Goal: Information Seeking & Learning: Learn about a topic

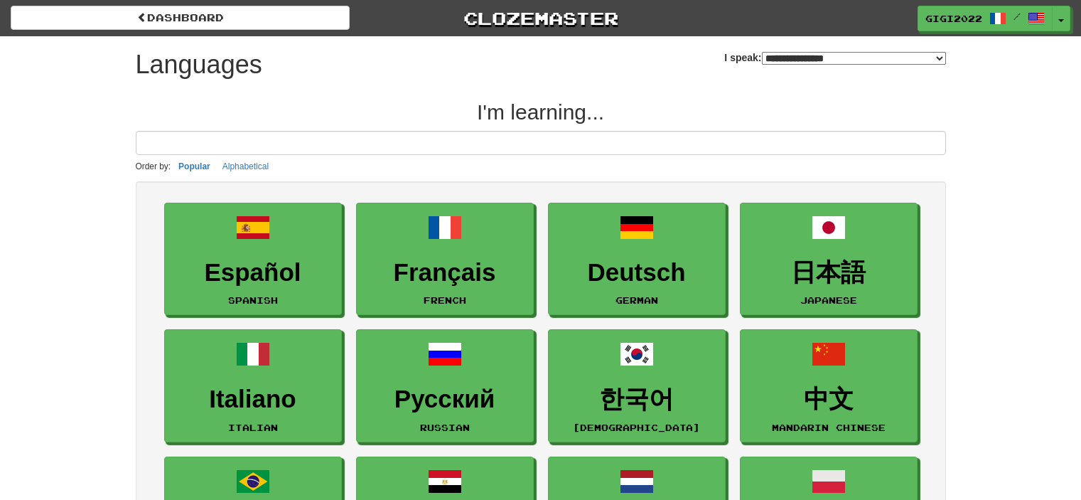
select select "*******"
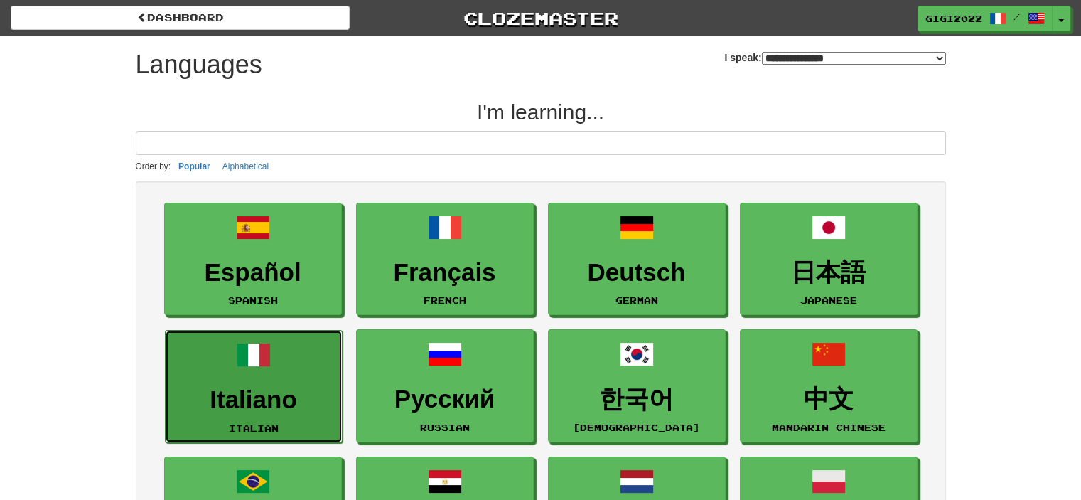
click at [277, 406] on h3 "Italiano" at bounding box center [254, 400] width 162 height 28
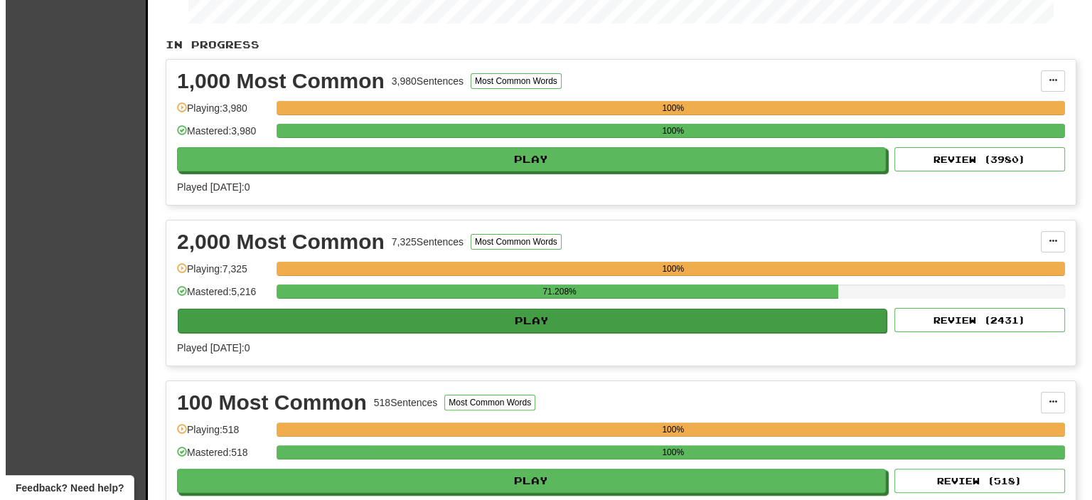
scroll to position [269, 0]
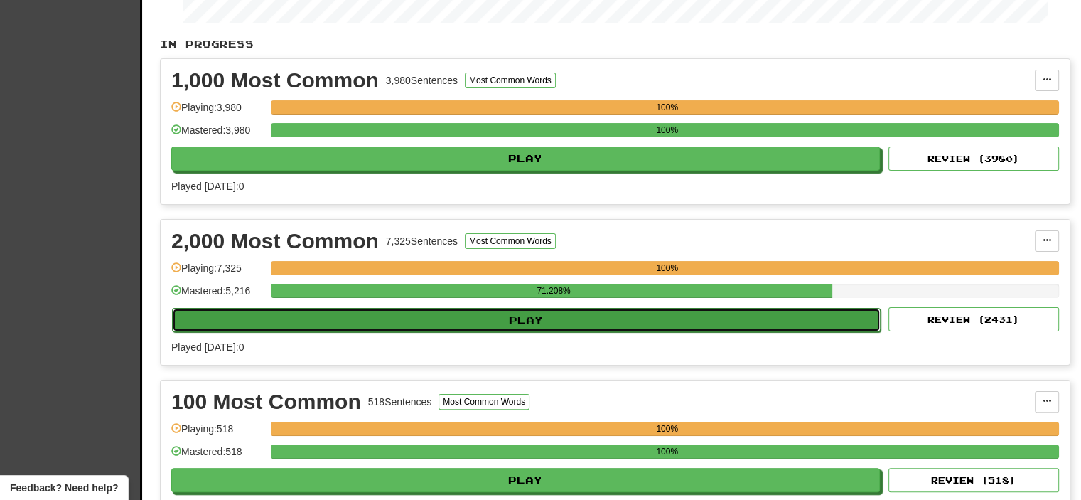
click at [563, 318] on button "Play" at bounding box center [526, 320] width 709 height 24
select select "**"
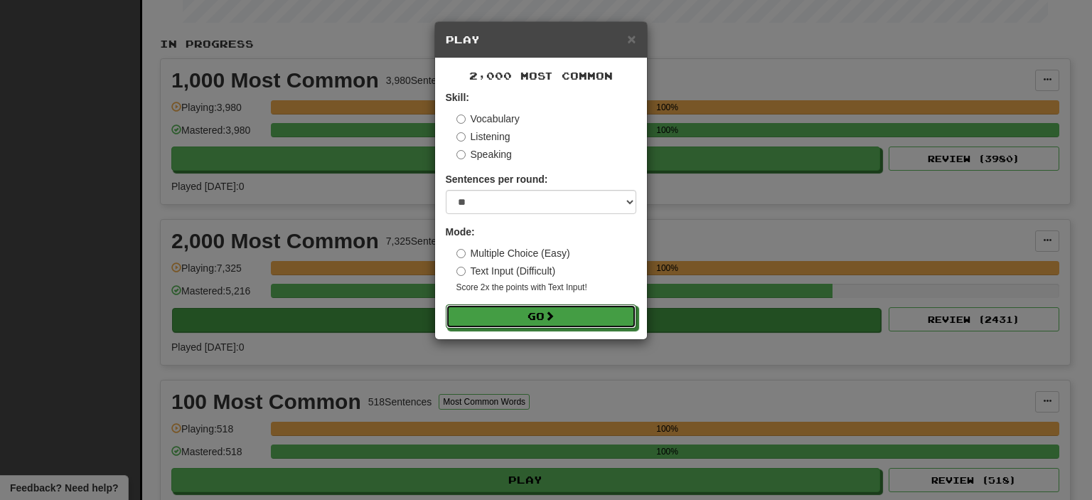
click at [563, 318] on button "Go" at bounding box center [541, 316] width 191 height 24
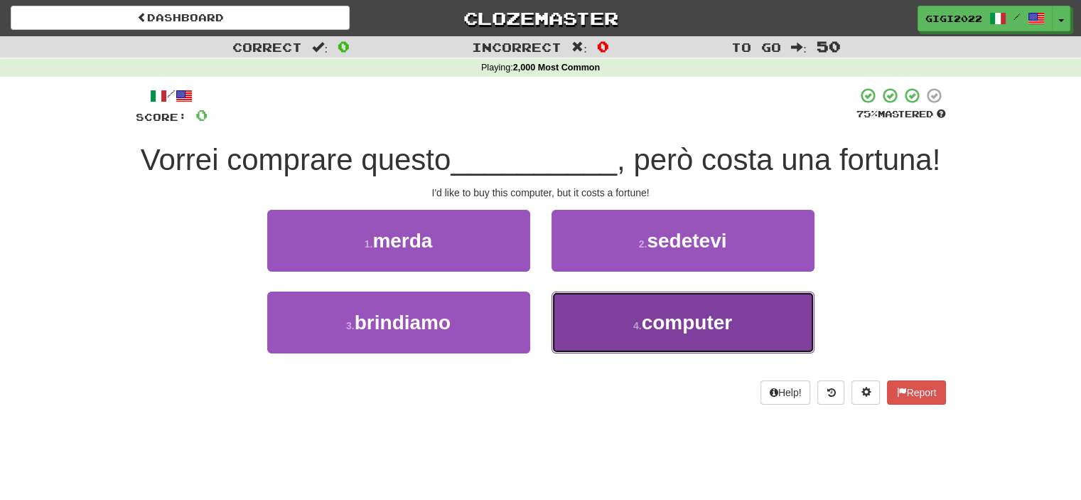
click at [596, 330] on button "4 . computer" at bounding box center [683, 322] width 263 height 62
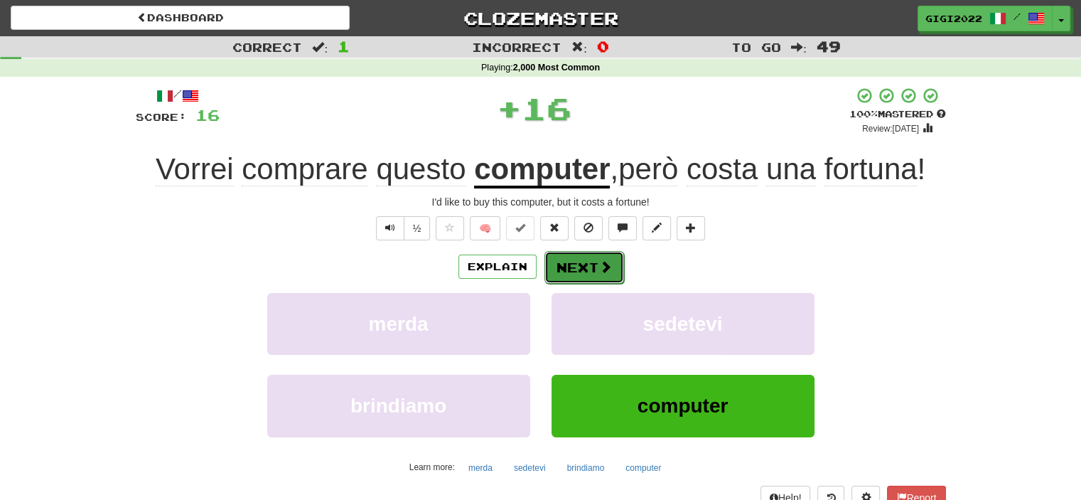
click at [572, 258] on button "Next" at bounding box center [585, 267] width 80 height 33
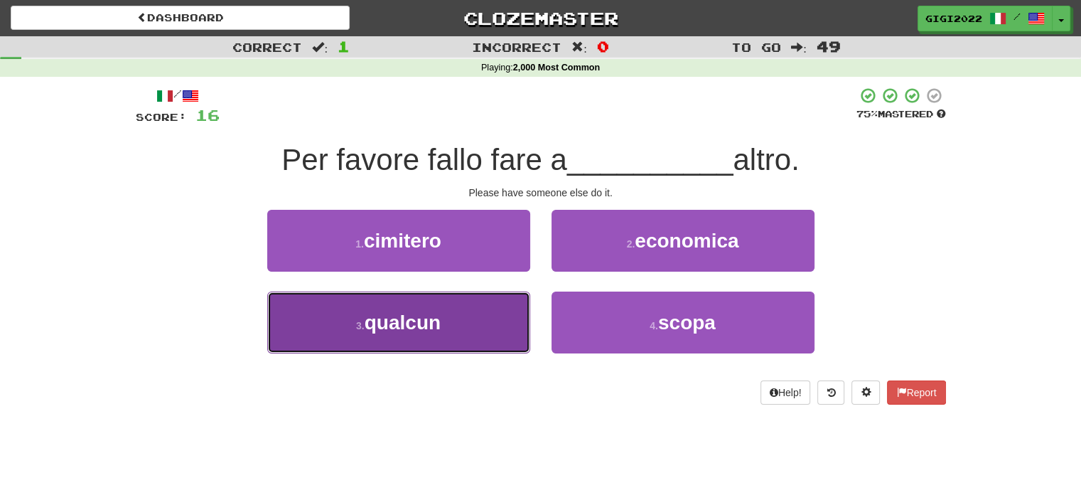
click at [455, 323] on button "3 . [GEOGRAPHIC_DATA]" at bounding box center [398, 322] width 263 height 62
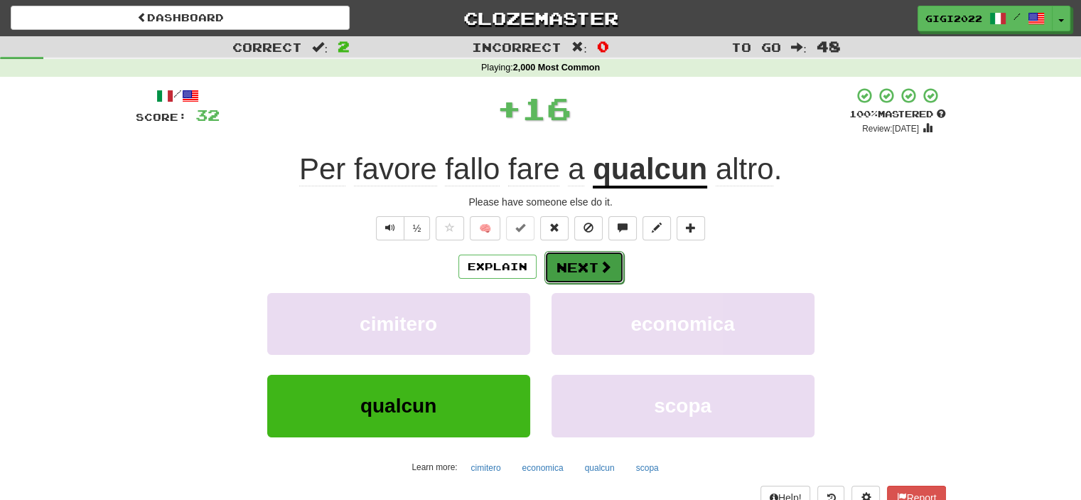
click at [547, 264] on button "Next" at bounding box center [585, 267] width 80 height 33
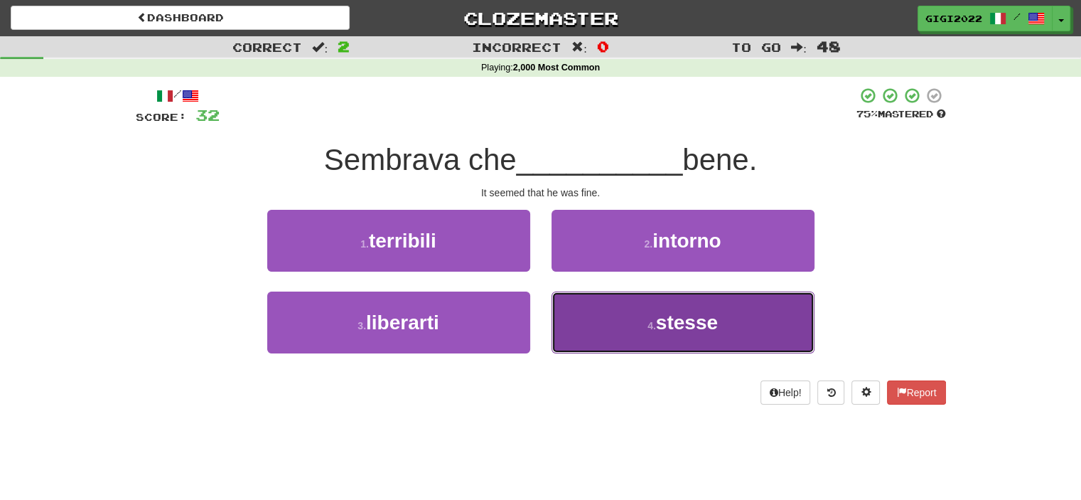
click at [576, 316] on button "4 . stesse" at bounding box center [683, 322] width 263 height 62
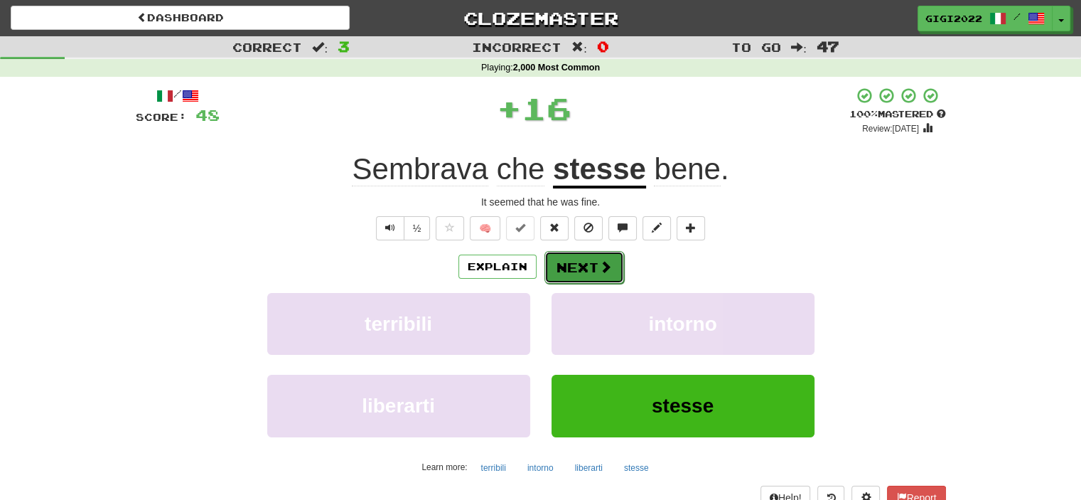
click at [563, 255] on button "Next" at bounding box center [585, 267] width 80 height 33
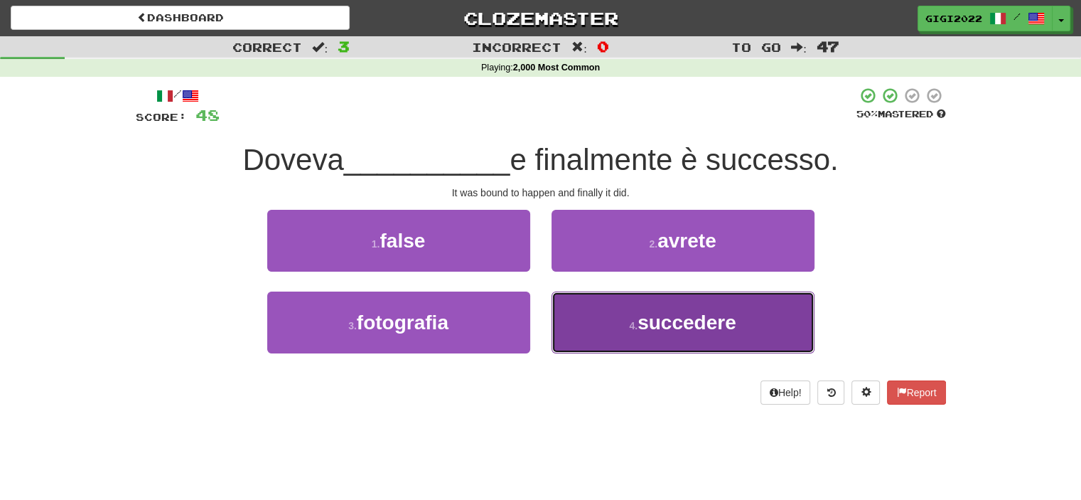
click at [587, 334] on button "4 . succedere" at bounding box center [683, 322] width 263 height 62
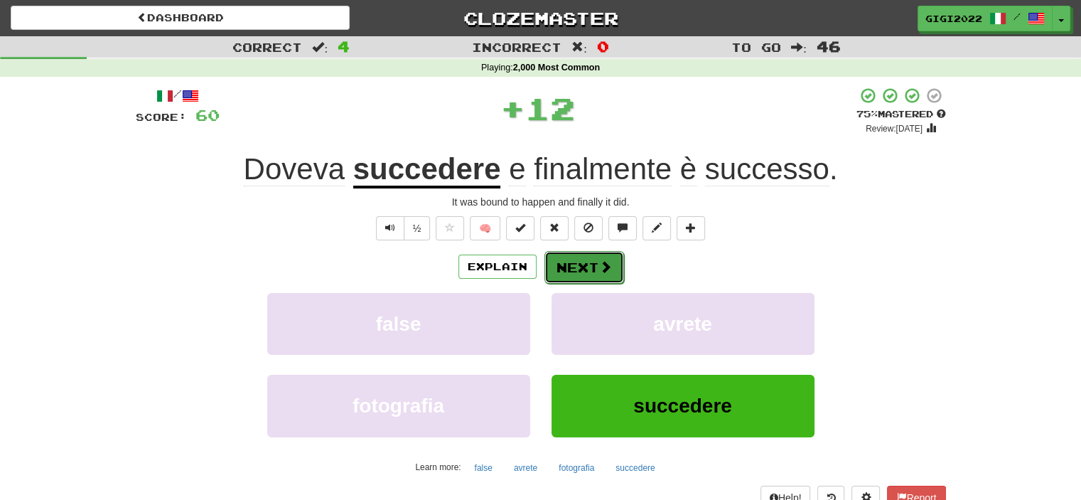
click at [580, 277] on button "Next" at bounding box center [585, 267] width 80 height 33
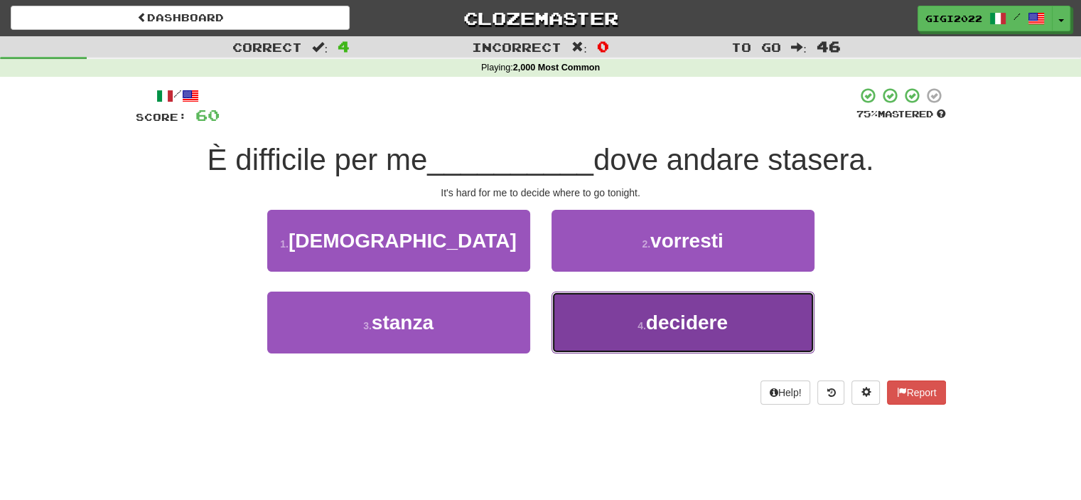
click at [592, 322] on button "4 . decidere" at bounding box center [683, 322] width 263 height 62
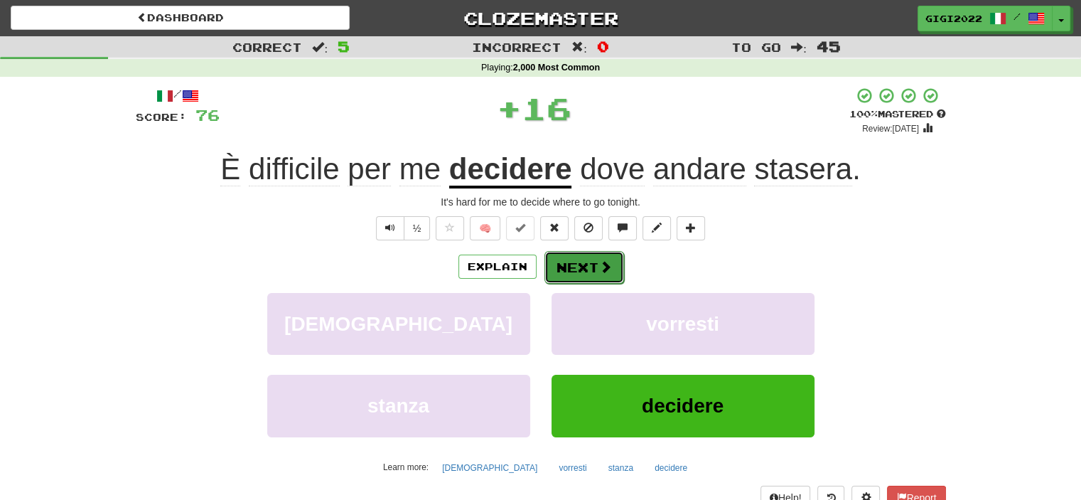
click at [587, 272] on button "Next" at bounding box center [585, 267] width 80 height 33
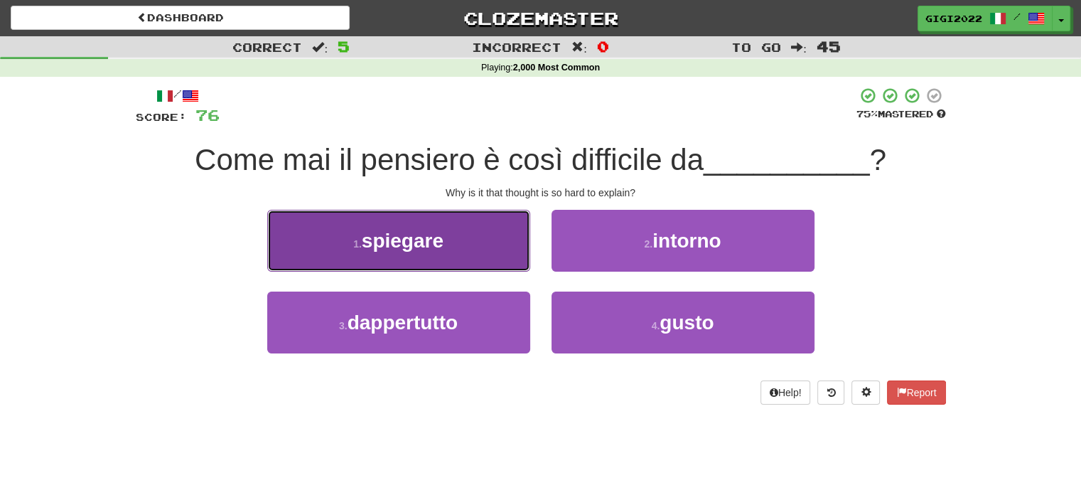
click at [484, 254] on button "1 . spiegare" at bounding box center [398, 241] width 263 height 62
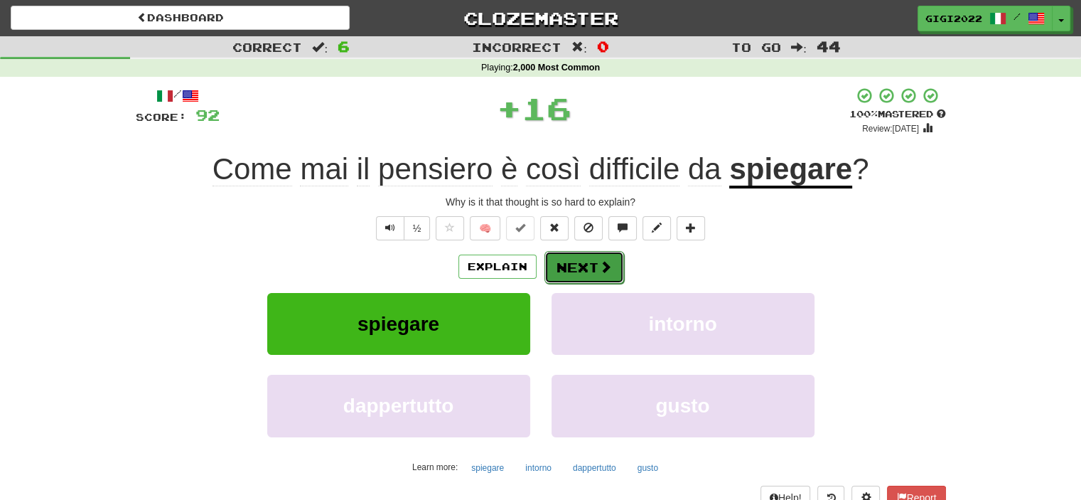
click at [572, 264] on button "Next" at bounding box center [585, 267] width 80 height 33
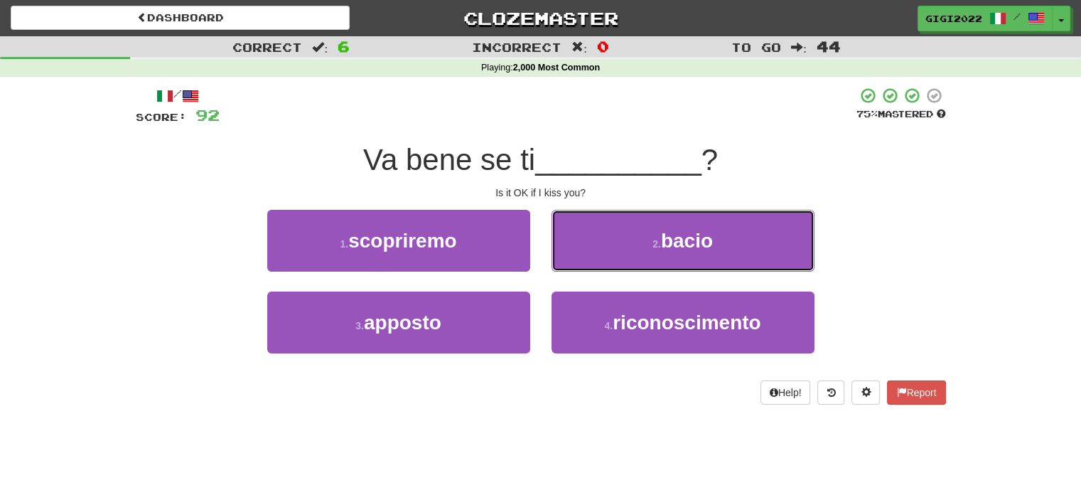
click at [572, 264] on button "2 . bacio" at bounding box center [683, 241] width 263 height 62
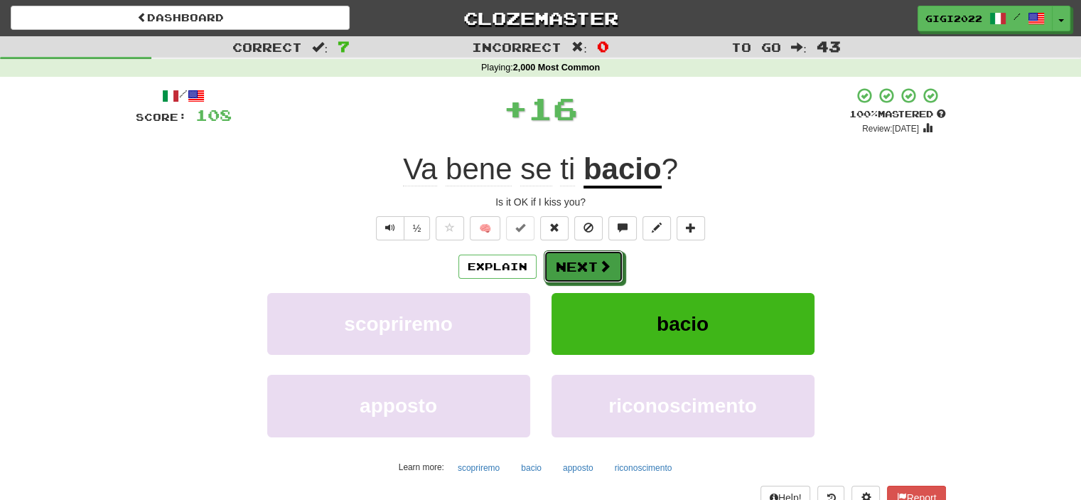
click at [572, 264] on button "Next" at bounding box center [584, 266] width 80 height 33
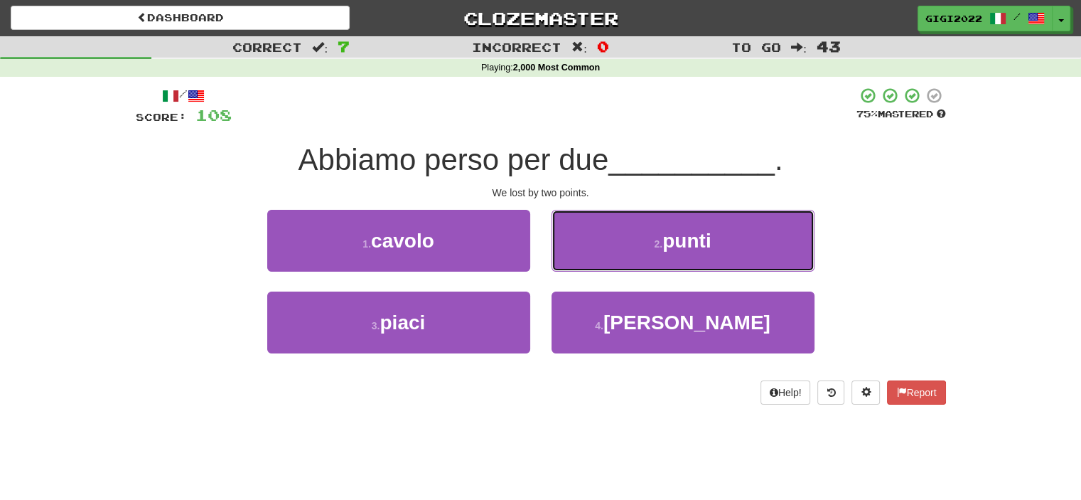
click at [572, 264] on button "2 . punti" at bounding box center [683, 241] width 263 height 62
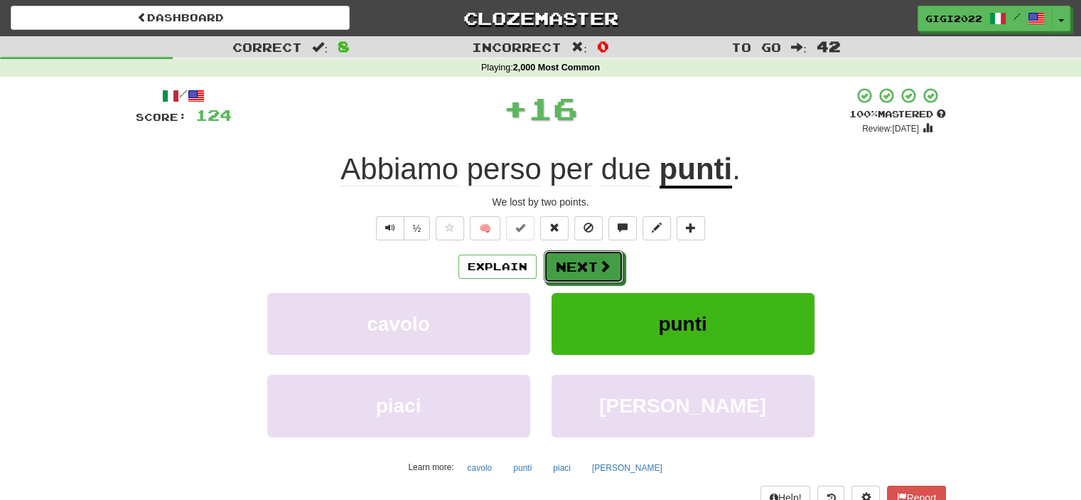
click at [572, 264] on button "Next" at bounding box center [584, 266] width 80 height 33
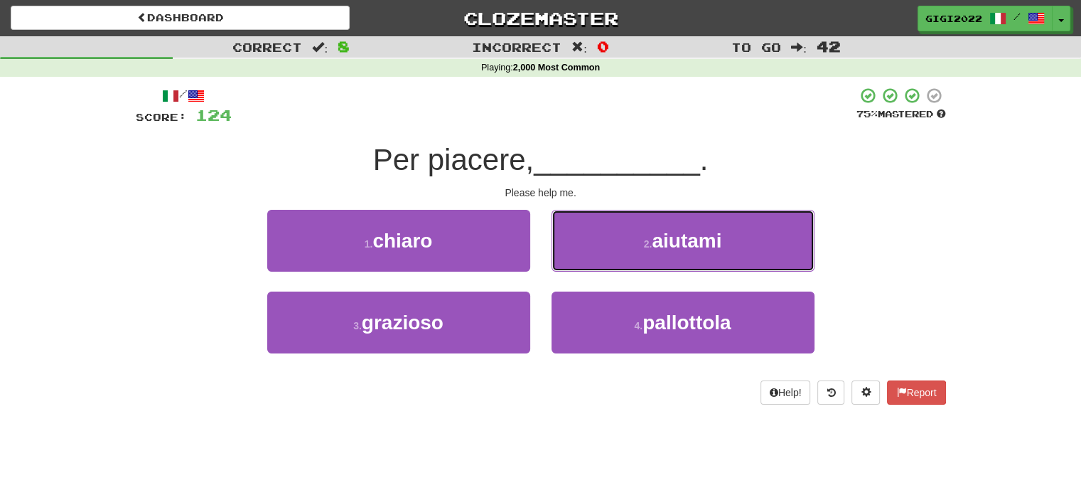
click at [572, 264] on button "2 . aiutami" at bounding box center [683, 241] width 263 height 62
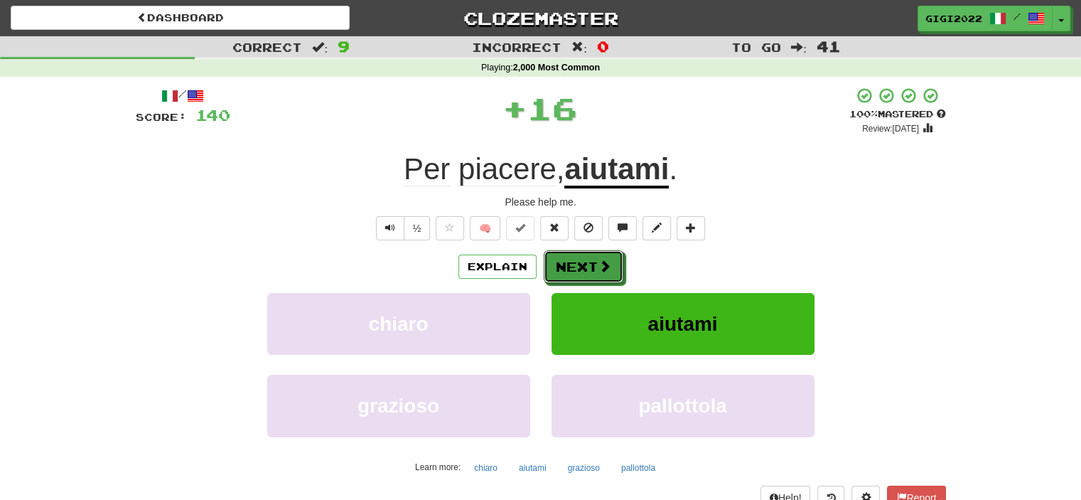
click at [572, 264] on button "Next" at bounding box center [584, 266] width 80 height 33
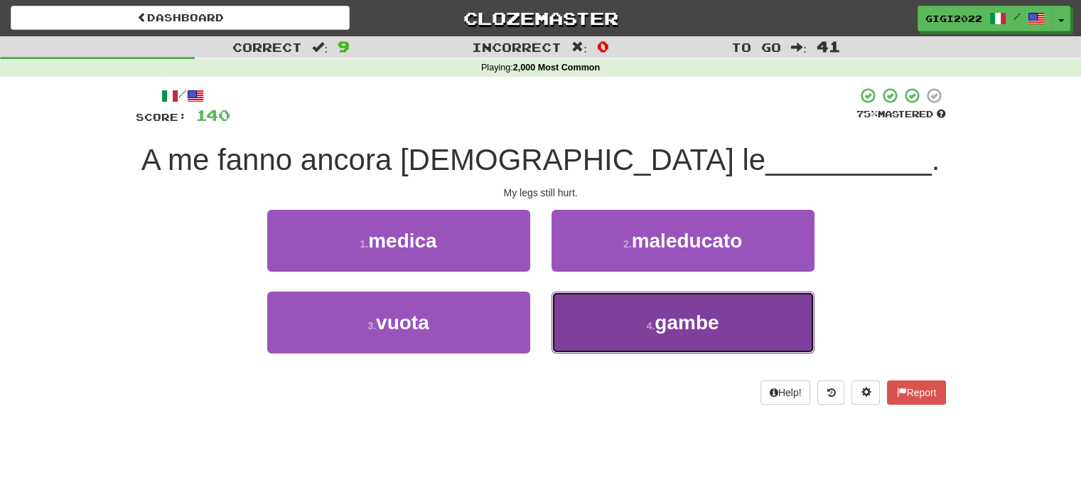
click at [574, 309] on button "4 . gambe" at bounding box center [683, 322] width 263 height 62
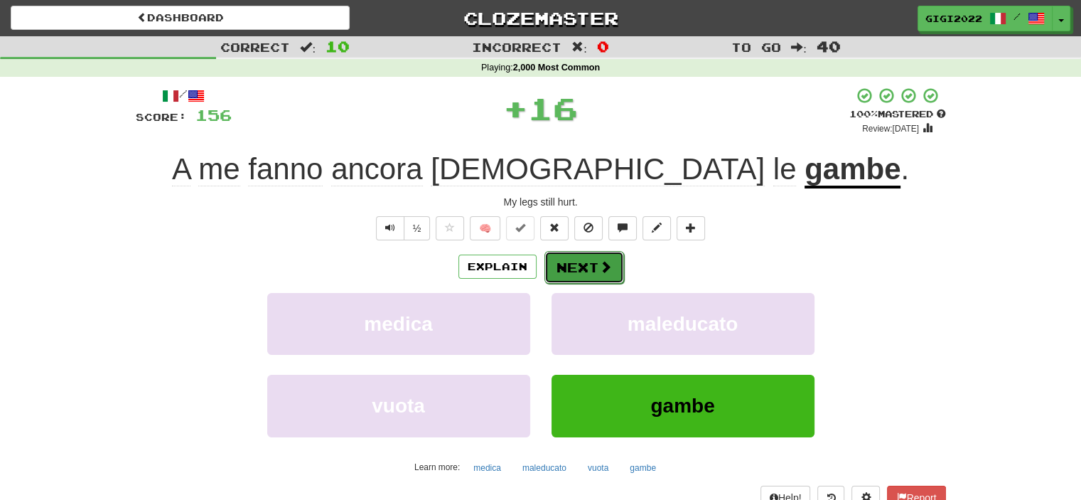
click at [574, 266] on button "Next" at bounding box center [585, 267] width 80 height 33
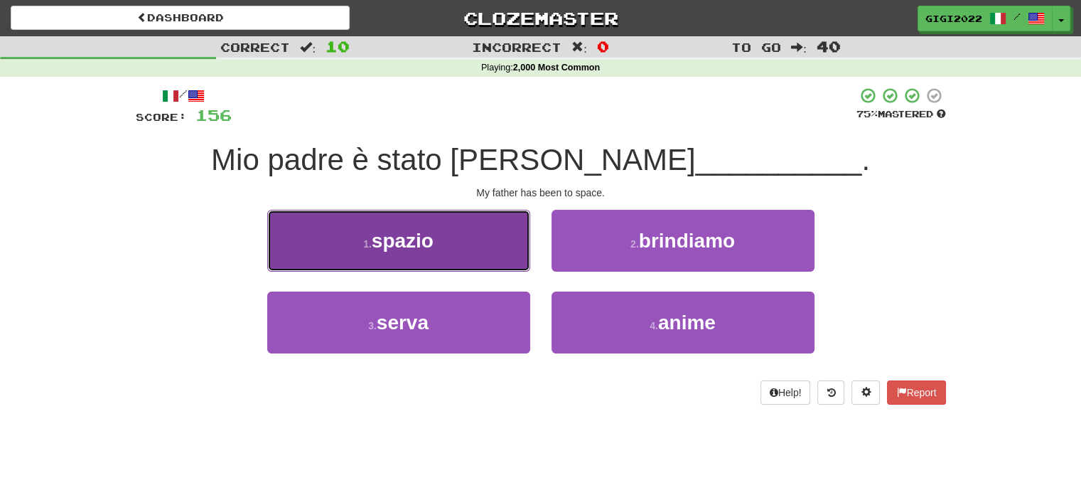
click at [493, 257] on button "1 . spazio" at bounding box center [398, 241] width 263 height 62
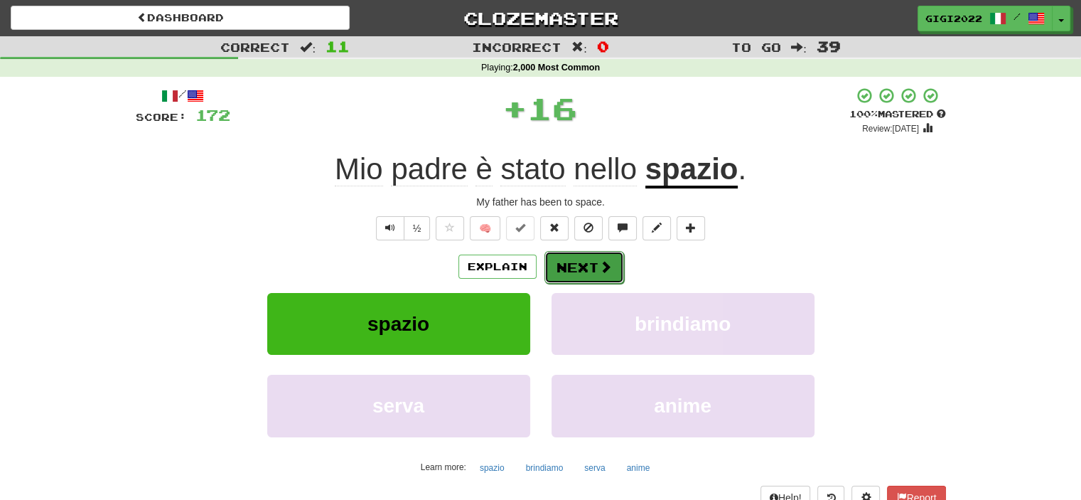
click at [574, 275] on button "Next" at bounding box center [585, 267] width 80 height 33
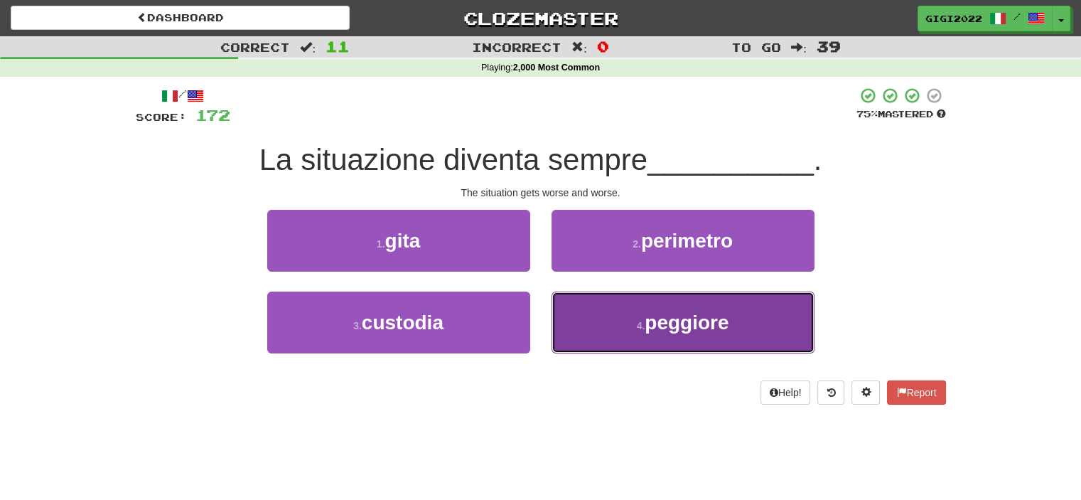
click at [587, 323] on button "4 . peggiore" at bounding box center [683, 322] width 263 height 62
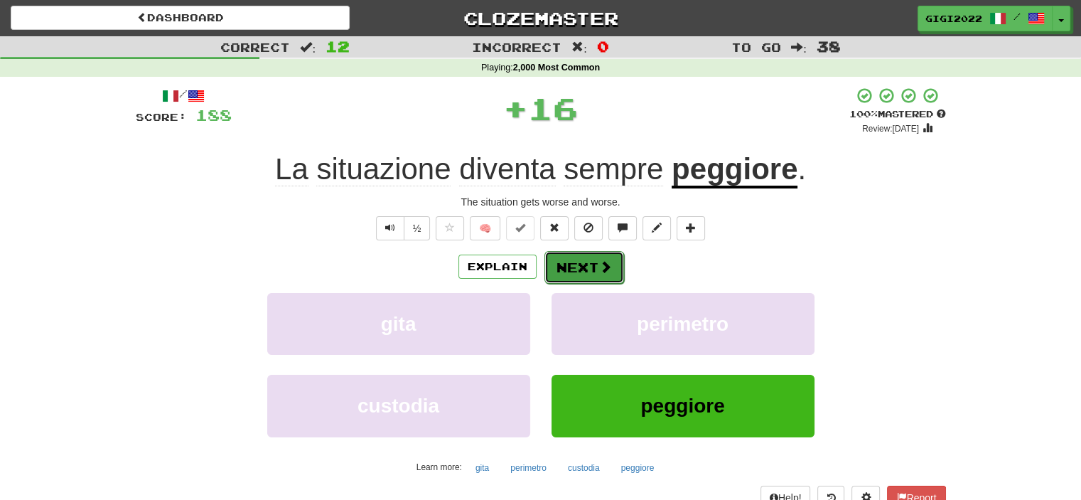
click at [574, 271] on button "Next" at bounding box center [585, 267] width 80 height 33
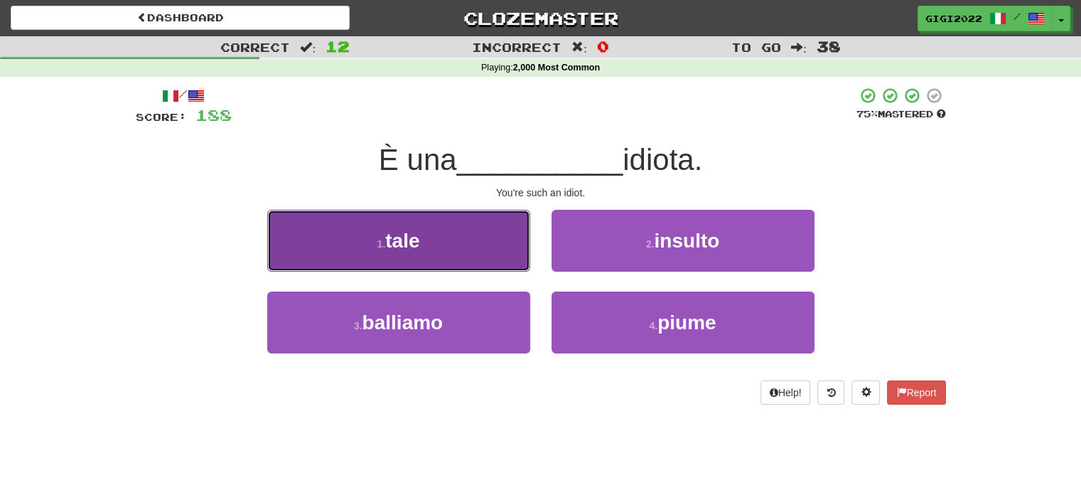
click at [473, 252] on button "1 . tale" at bounding box center [398, 241] width 263 height 62
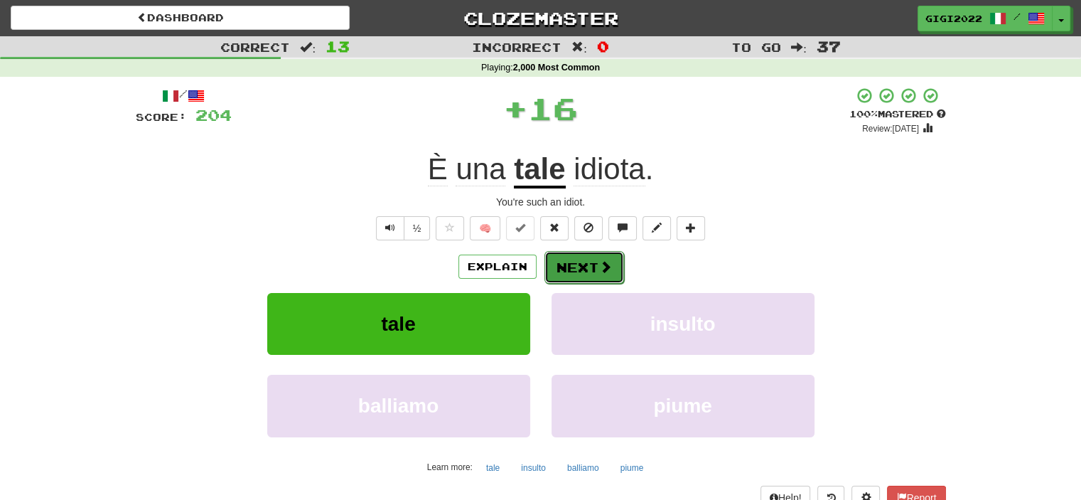
click at [574, 274] on button "Next" at bounding box center [585, 267] width 80 height 33
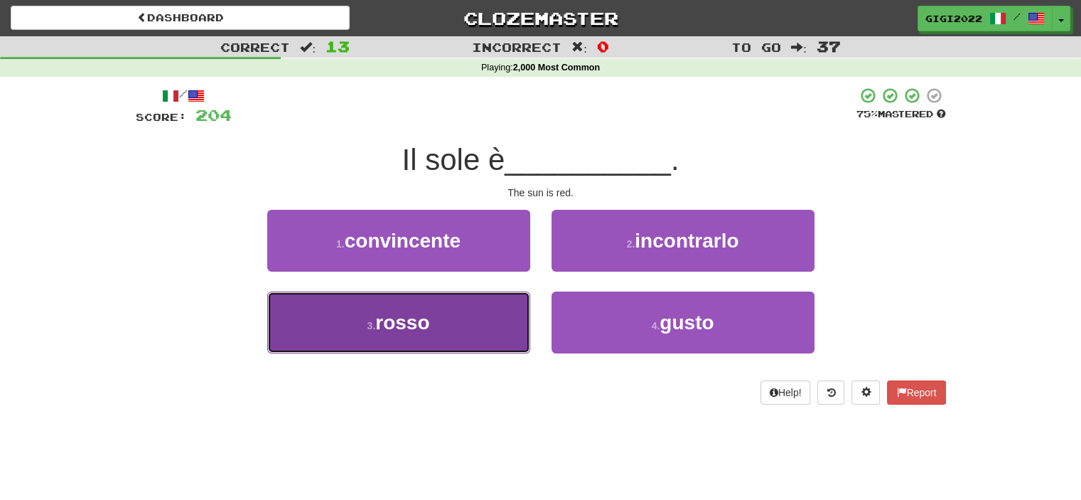
click at [509, 323] on button "3 . rosso" at bounding box center [398, 322] width 263 height 62
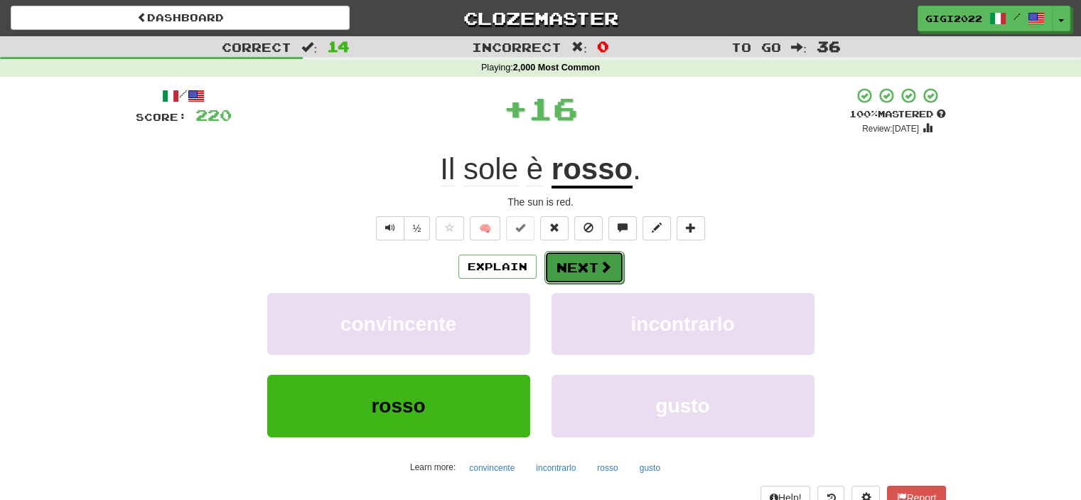
click at [571, 277] on button "Next" at bounding box center [585, 267] width 80 height 33
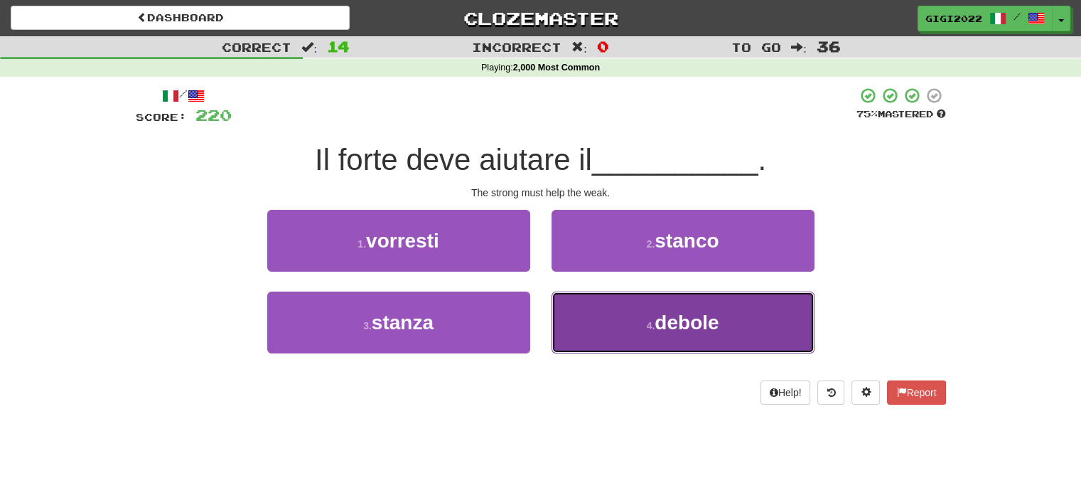
click at [573, 306] on button "4 . debole" at bounding box center [683, 322] width 263 height 62
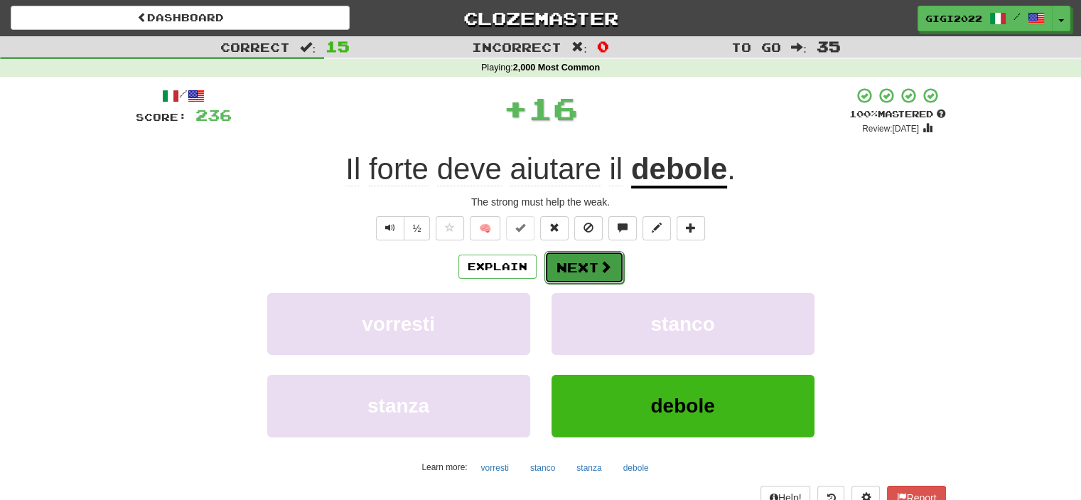
click at [570, 262] on button "Next" at bounding box center [585, 267] width 80 height 33
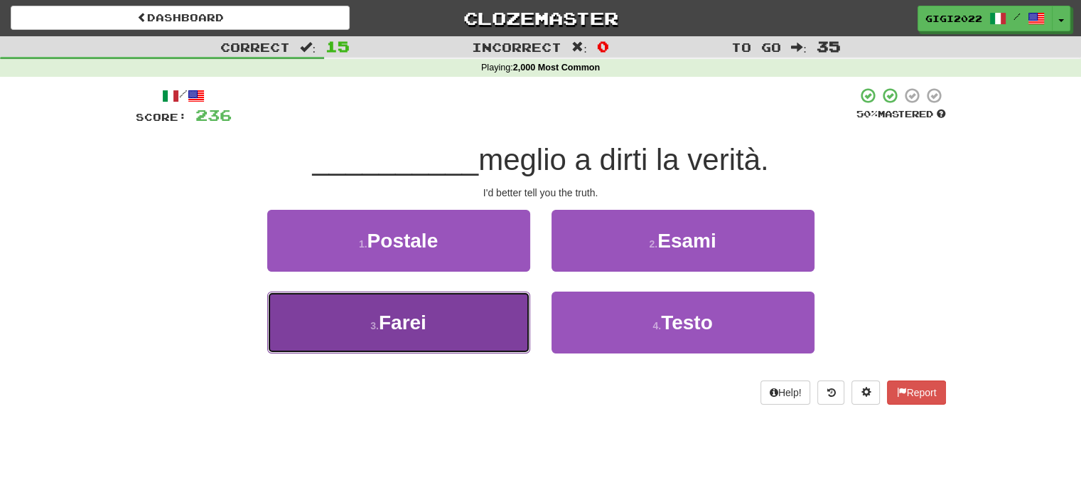
click at [489, 303] on button "3 . Farei" at bounding box center [398, 322] width 263 height 62
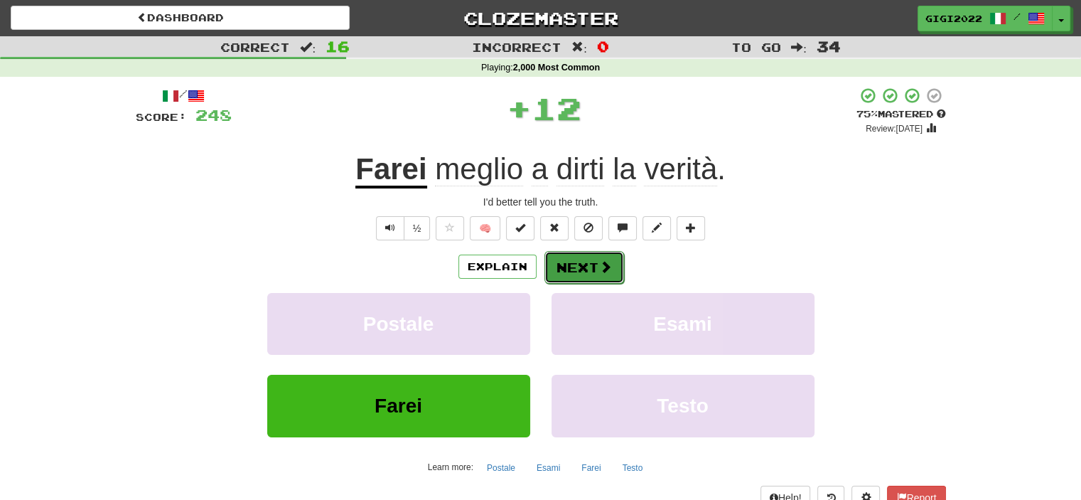
click at [569, 263] on button "Next" at bounding box center [585, 267] width 80 height 33
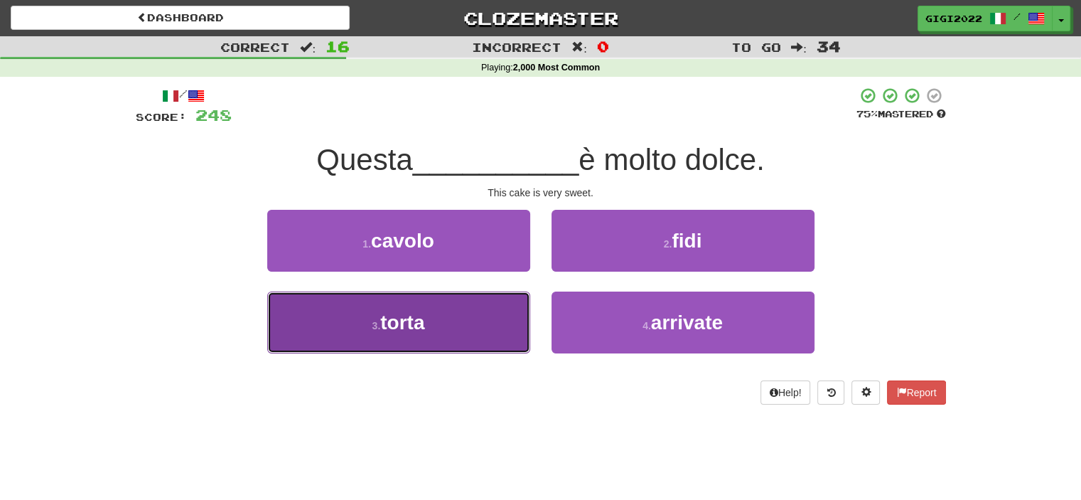
click at [505, 304] on button "3 . torta" at bounding box center [398, 322] width 263 height 62
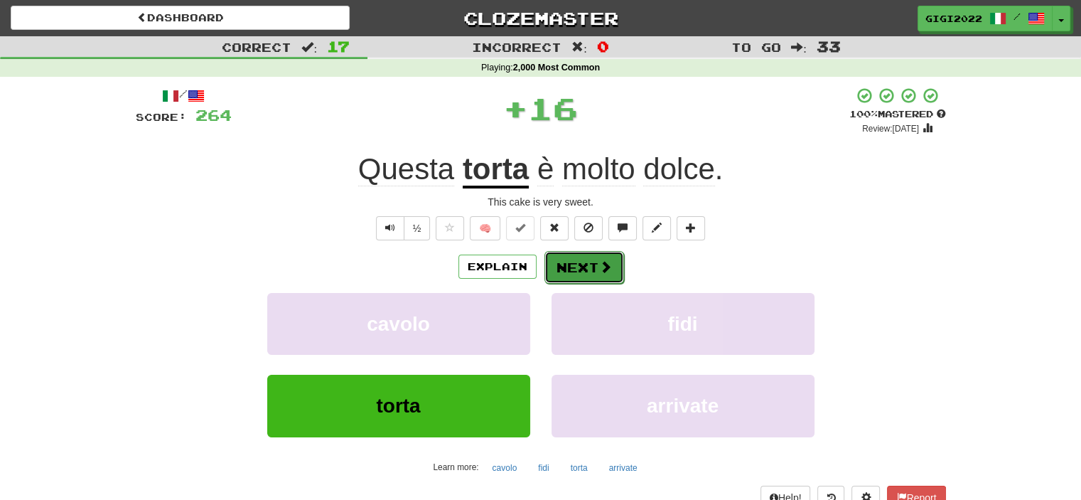
click at [566, 265] on button "Next" at bounding box center [585, 267] width 80 height 33
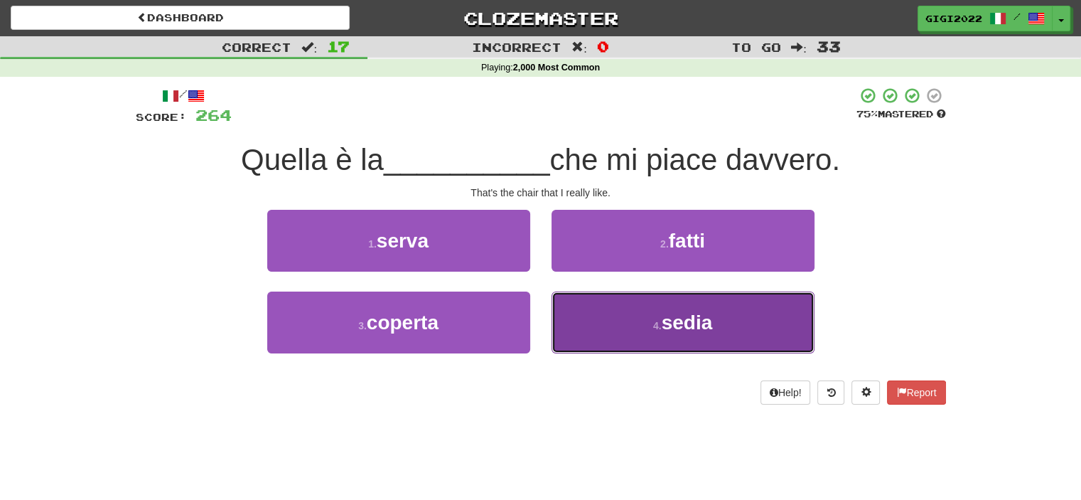
click at [587, 301] on button "4 . sedia" at bounding box center [683, 322] width 263 height 62
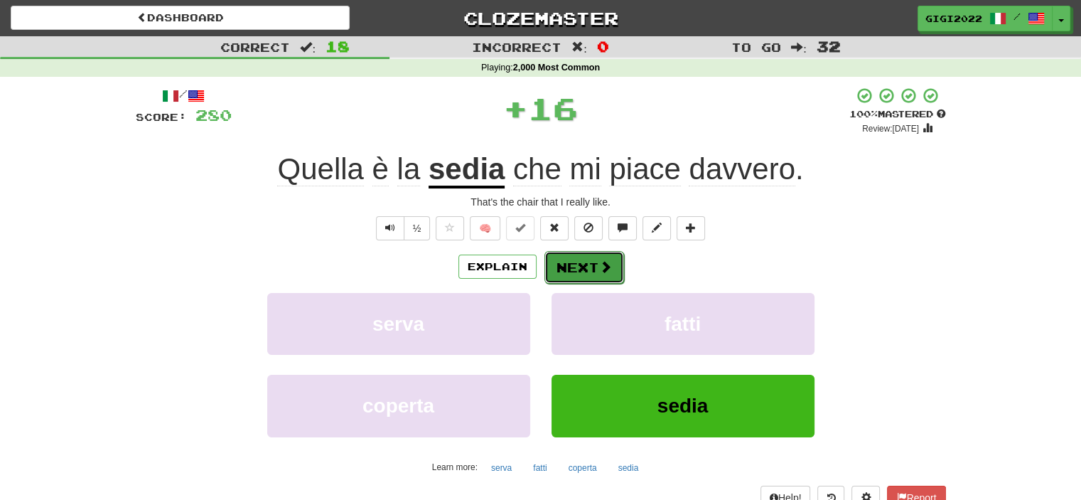
click at [576, 259] on button "Next" at bounding box center [585, 267] width 80 height 33
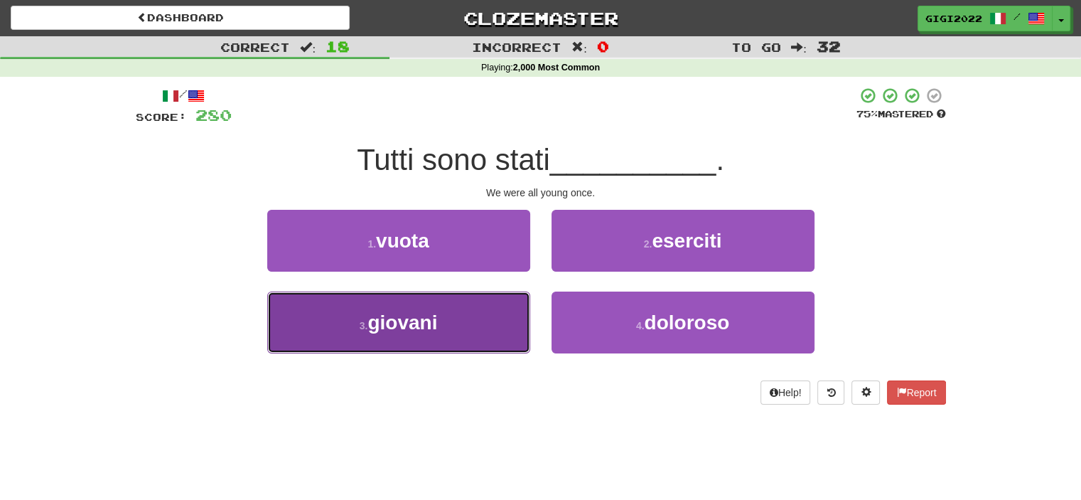
click at [515, 291] on button "3 . giovani" at bounding box center [398, 322] width 263 height 62
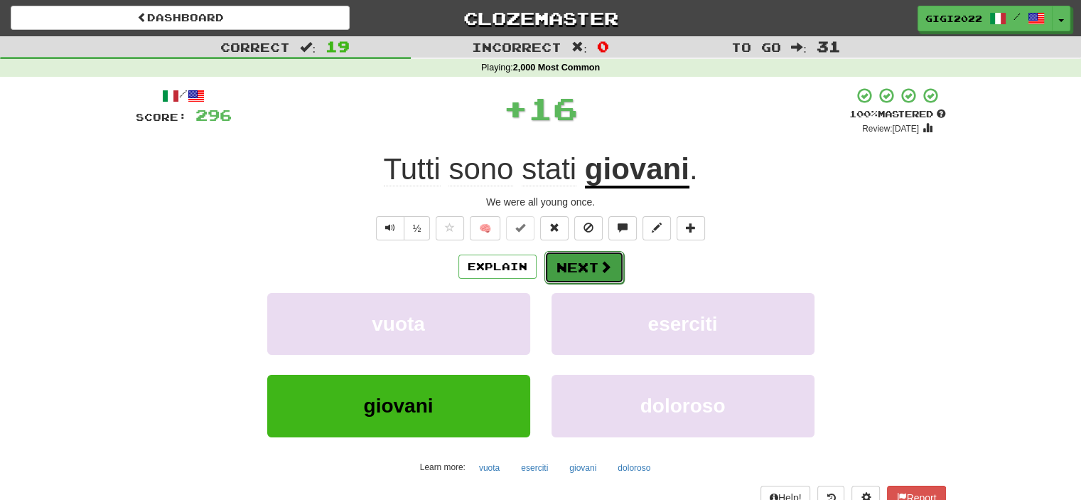
click at [567, 258] on button "Next" at bounding box center [585, 267] width 80 height 33
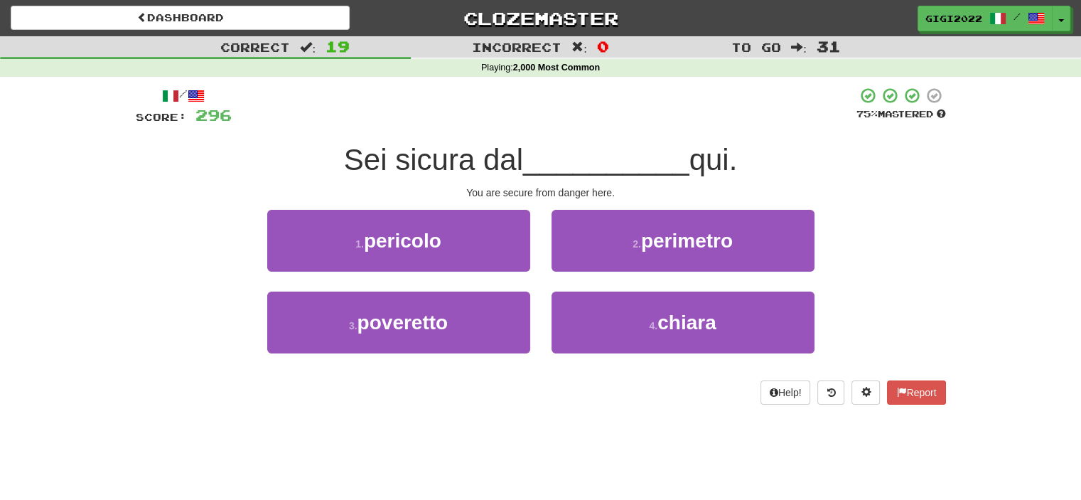
click at [537, 253] on div "1 . pericolo" at bounding box center [399, 251] width 284 height 82
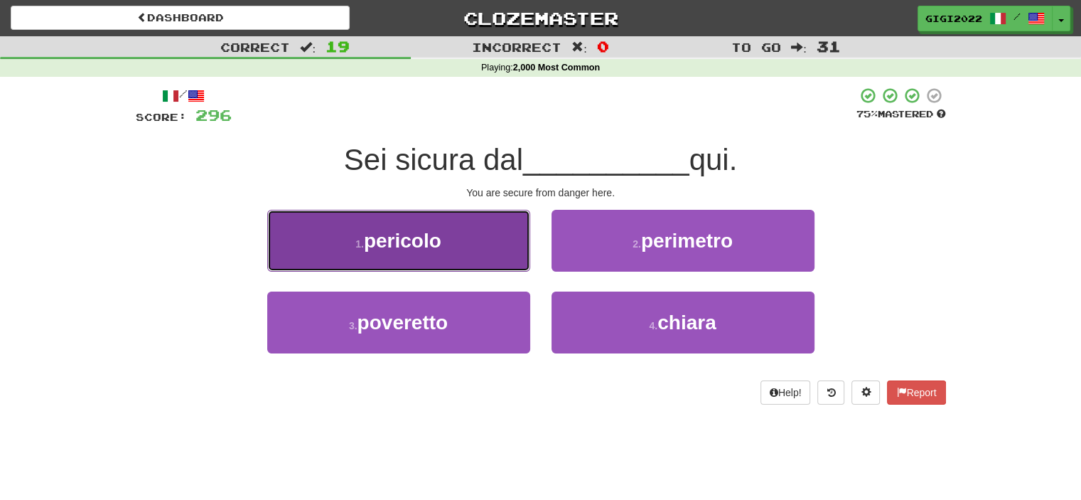
click at [521, 253] on button "1 . pericolo" at bounding box center [398, 241] width 263 height 62
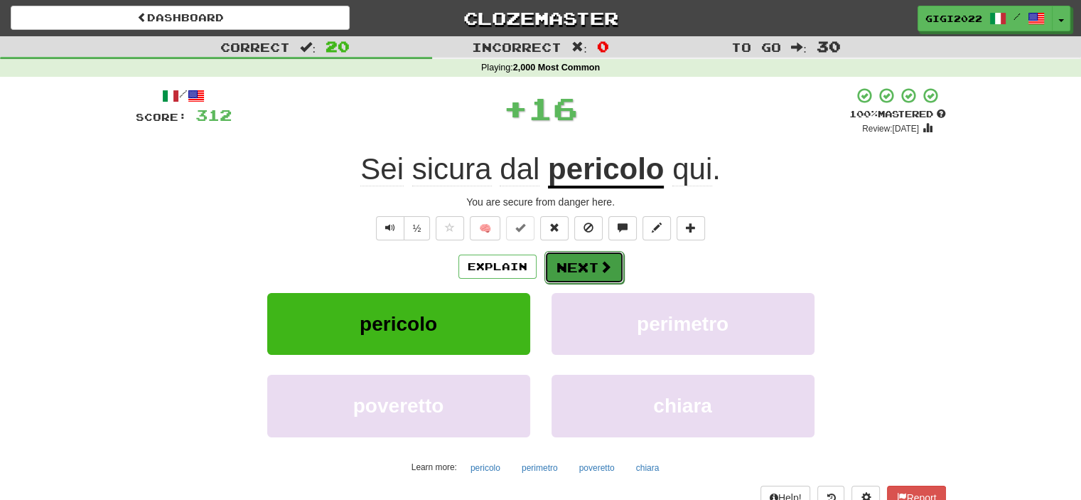
click at [586, 264] on button "Next" at bounding box center [585, 267] width 80 height 33
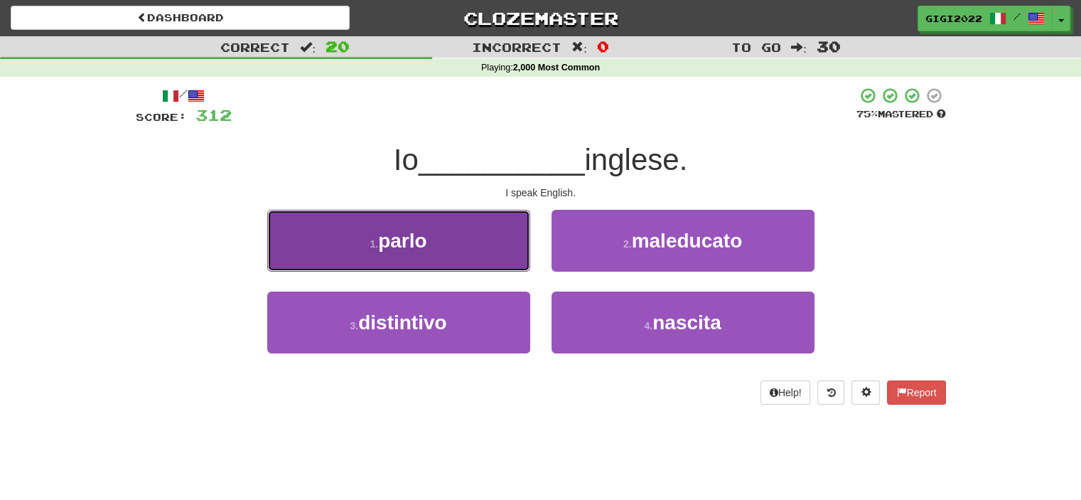
click at [516, 255] on button "1 . parlo" at bounding box center [398, 241] width 263 height 62
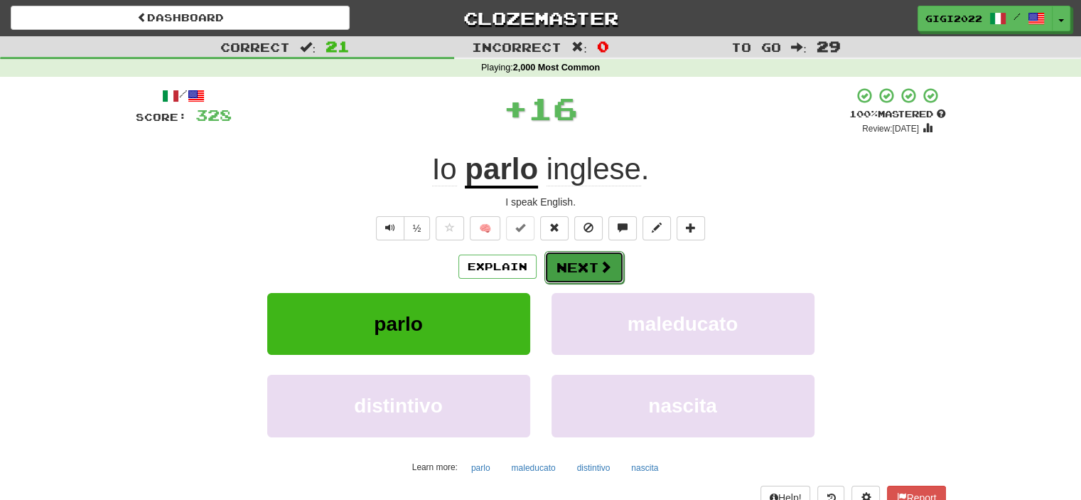
click at [560, 267] on button "Next" at bounding box center [585, 267] width 80 height 33
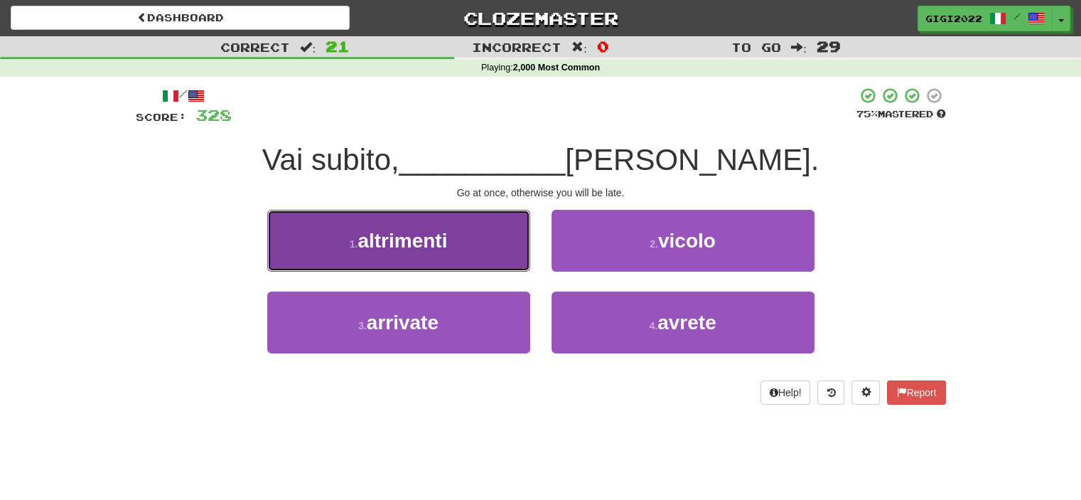
click at [478, 247] on button "1 . altrimenti" at bounding box center [398, 241] width 263 height 62
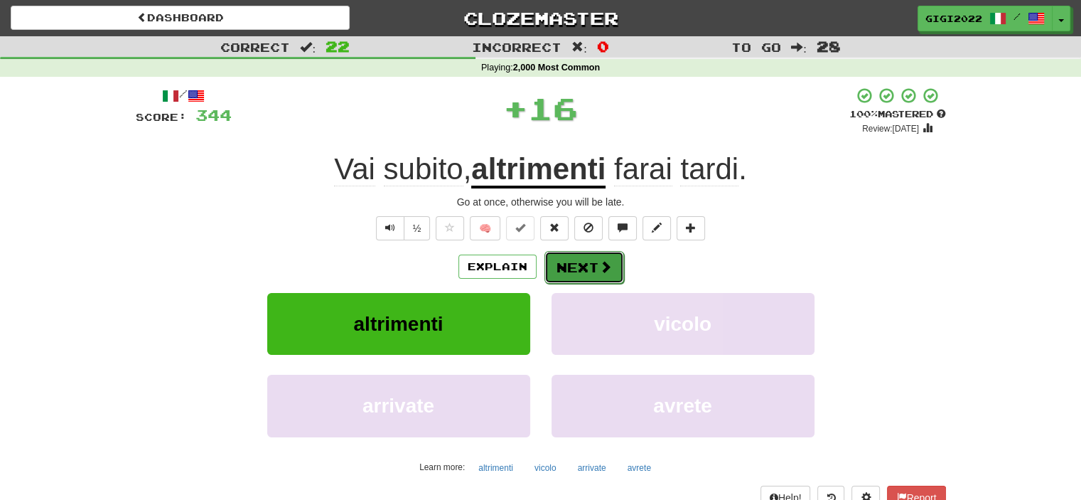
click at [573, 259] on button "Next" at bounding box center [585, 267] width 80 height 33
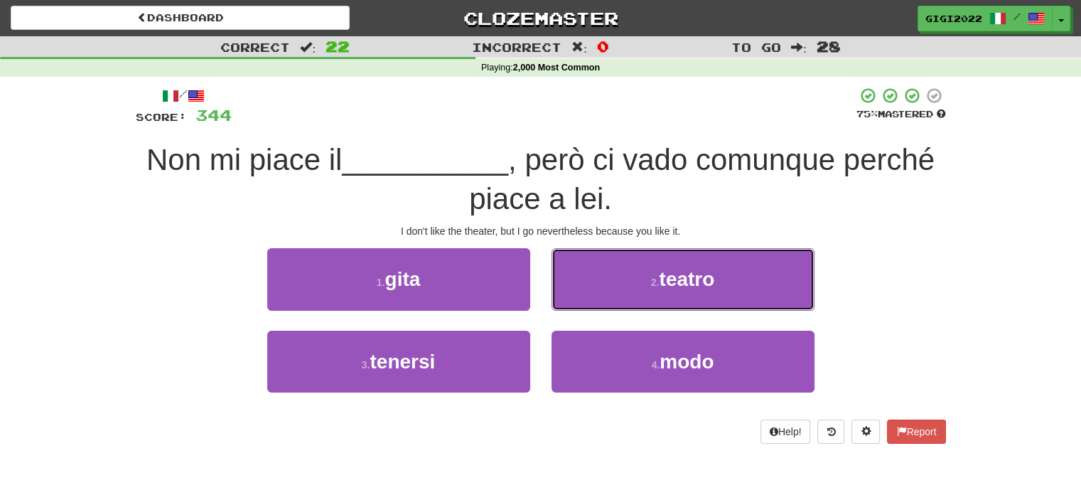
click at [573, 259] on button "2 . teatro" at bounding box center [683, 279] width 263 height 62
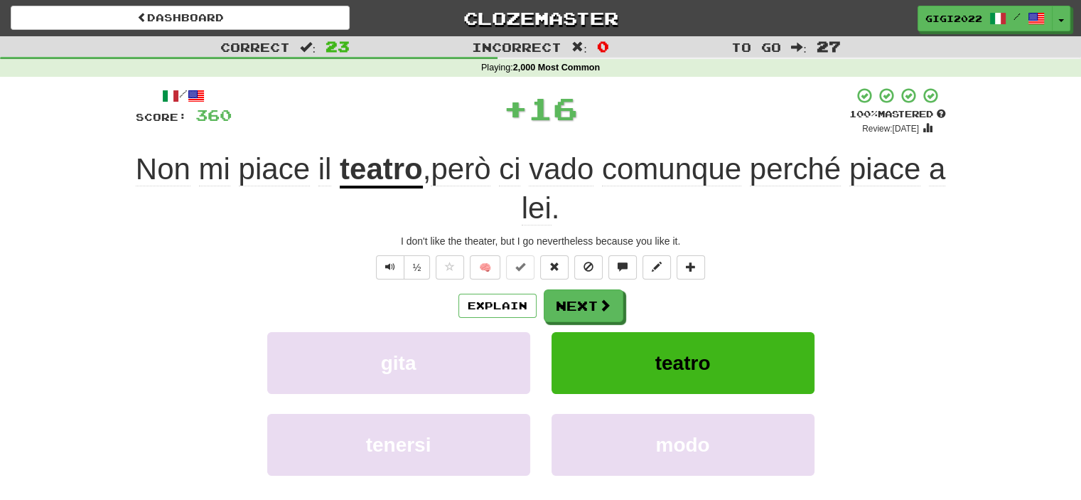
click at [573, 259] on div "½ 🧠" at bounding box center [541, 267] width 810 height 24
click at [566, 312] on button "Next" at bounding box center [585, 306] width 80 height 33
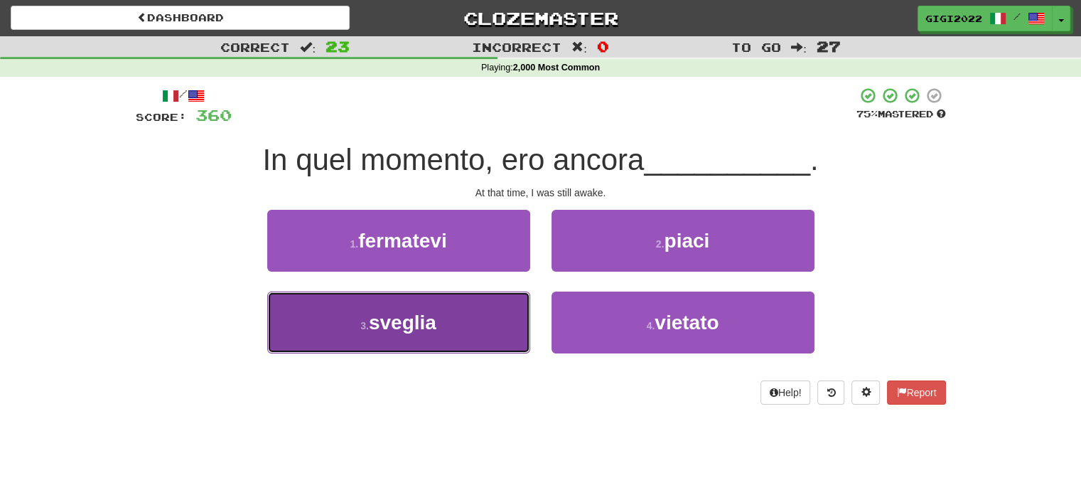
click at [506, 316] on button "3 . sveglia" at bounding box center [398, 322] width 263 height 62
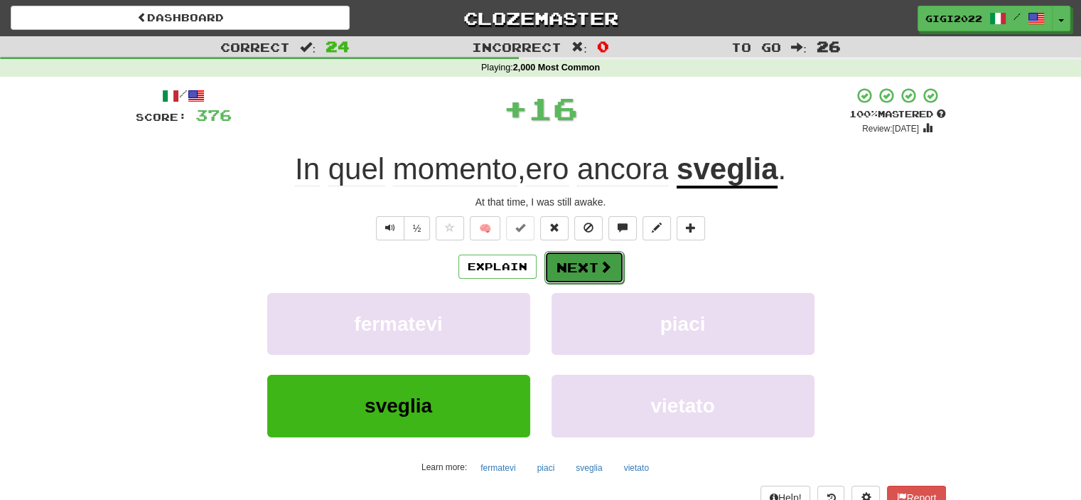
click at [585, 267] on button "Next" at bounding box center [585, 267] width 80 height 33
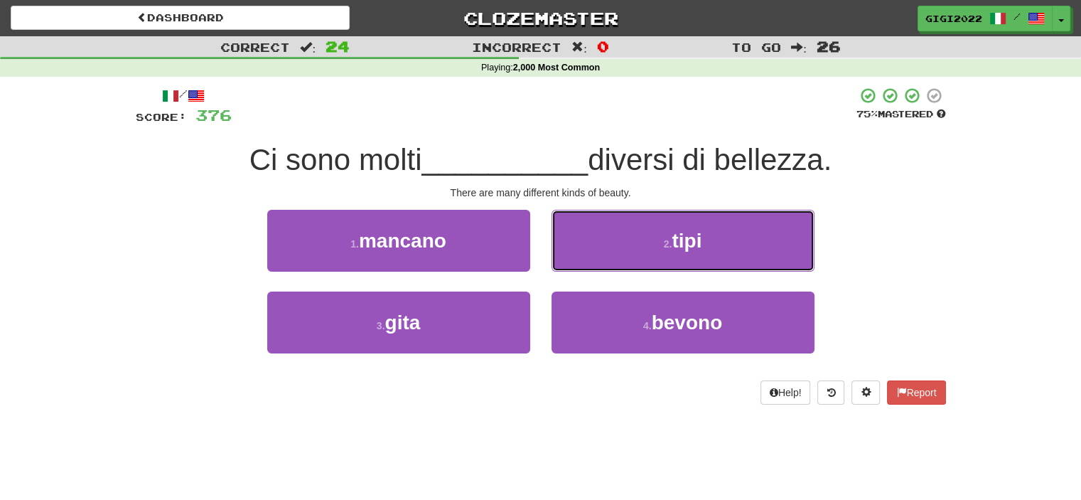
click at [585, 267] on button "2 . tipi" at bounding box center [683, 241] width 263 height 62
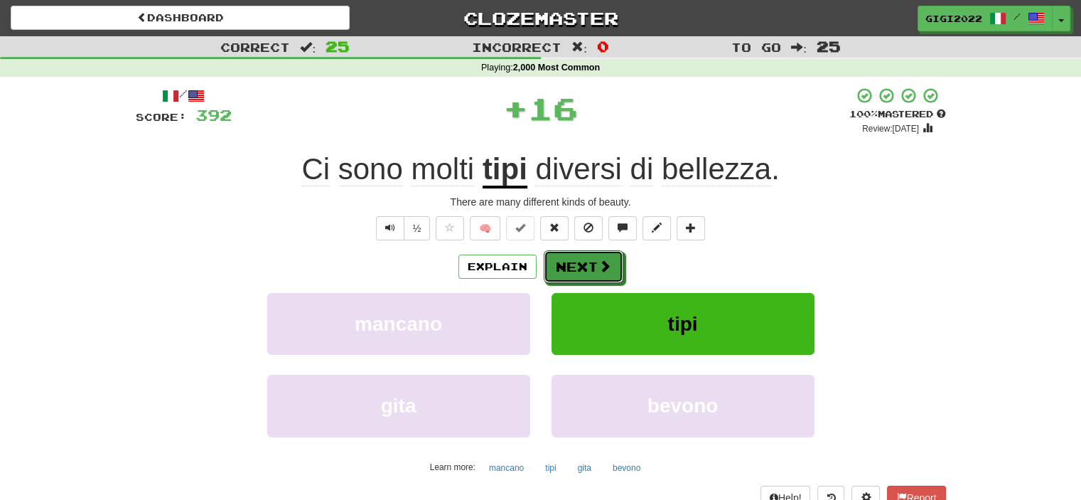
click at [585, 267] on button "Next" at bounding box center [584, 266] width 80 height 33
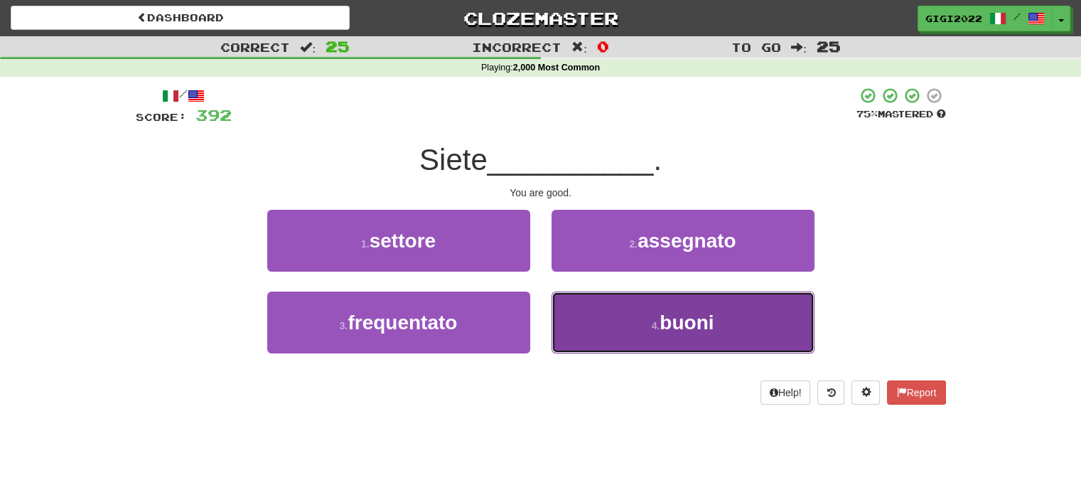
click at [570, 302] on button "4 . buoni" at bounding box center [683, 322] width 263 height 62
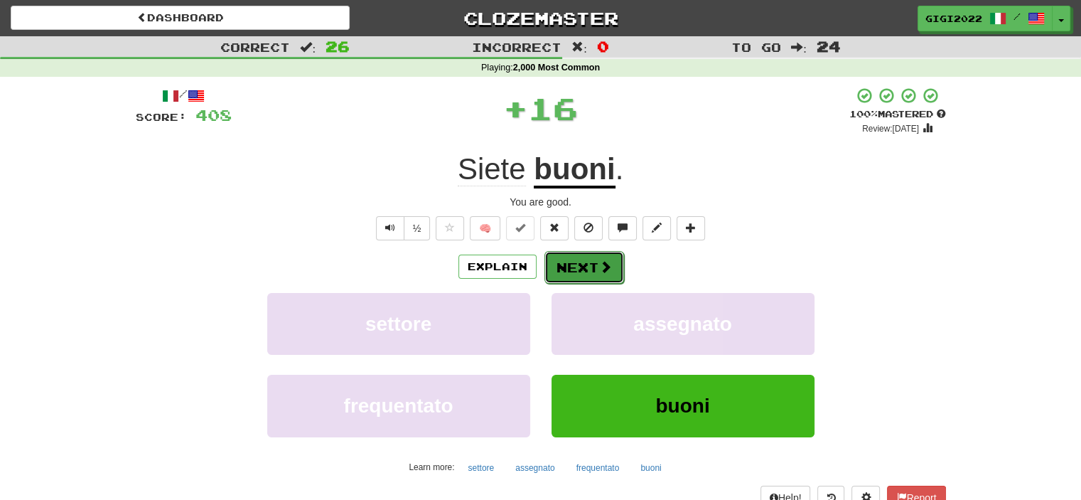
click at [570, 268] on button "Next" at bounding box center [585, 267] width 80 height 33
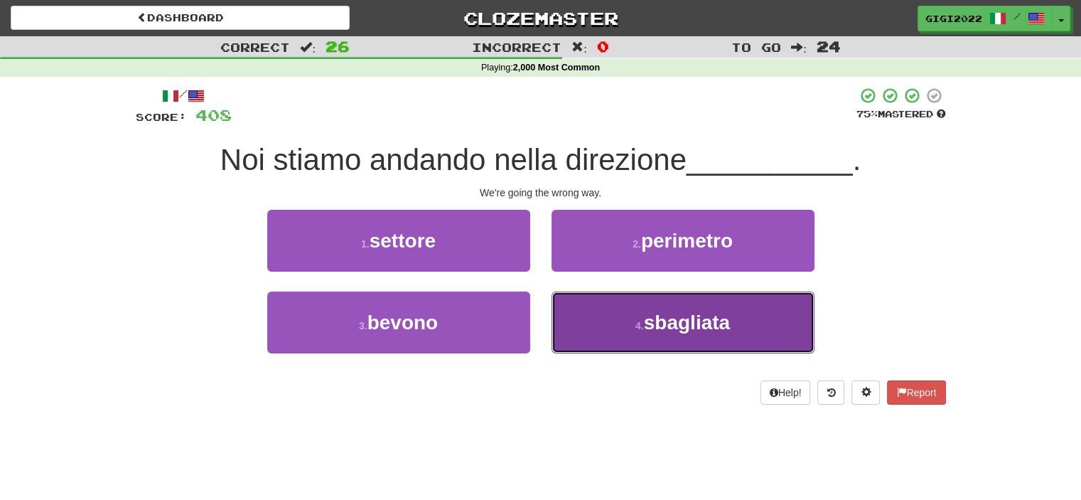
click at [562, 299] on button "4 . sbagliata" at bounding box center [683, 322] width 263 height 62
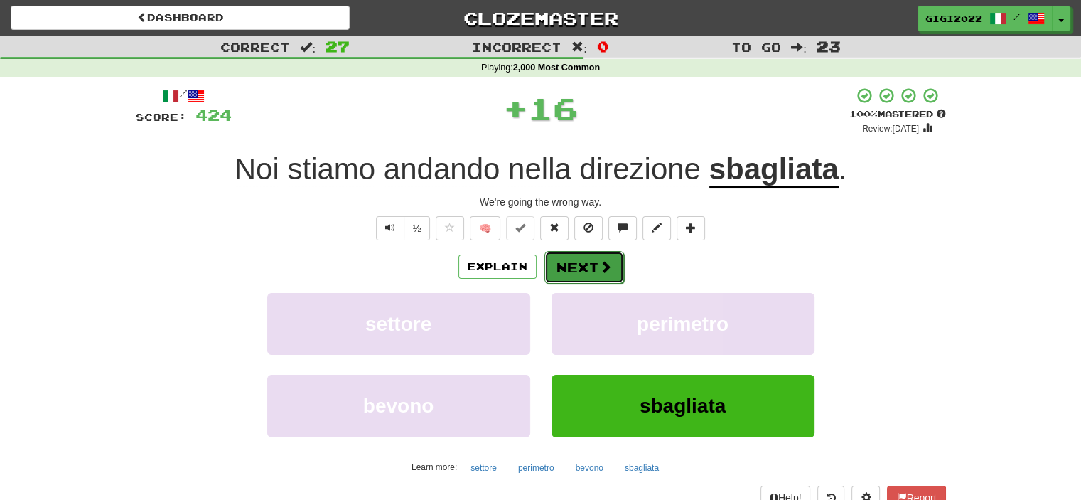
click at [562, 279] on button "Next" at bounding box center [585, 267] width 80 height 33
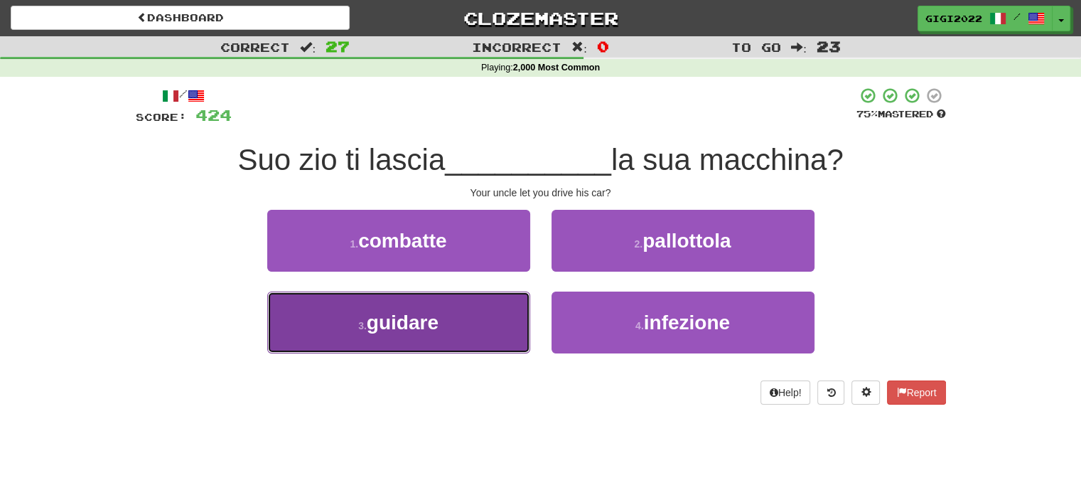
click at [488, 318] on button "3 . guidare" at bounding box center [398, 322] width 263 height 62
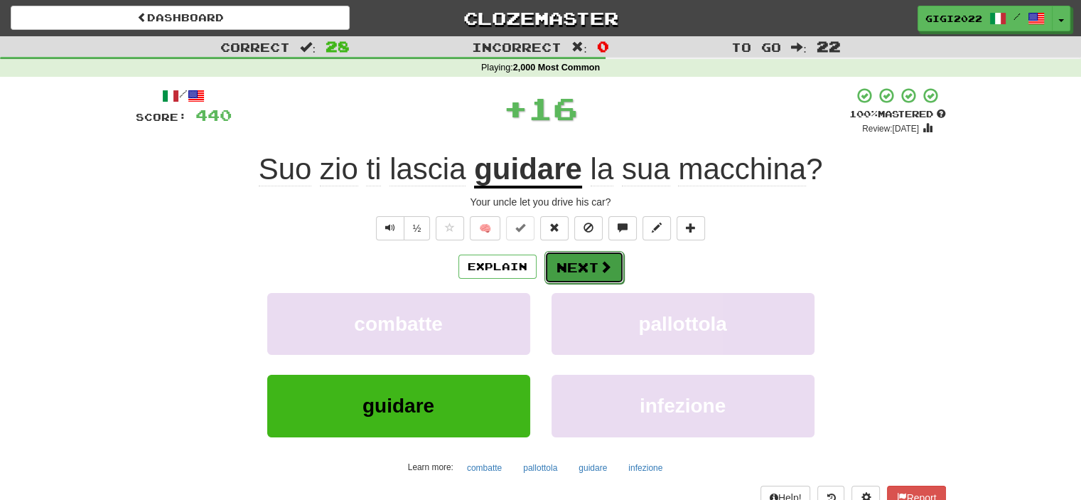
click at [555, 269] on button "Next" at bounding box center [585, 267] width 80 height 33
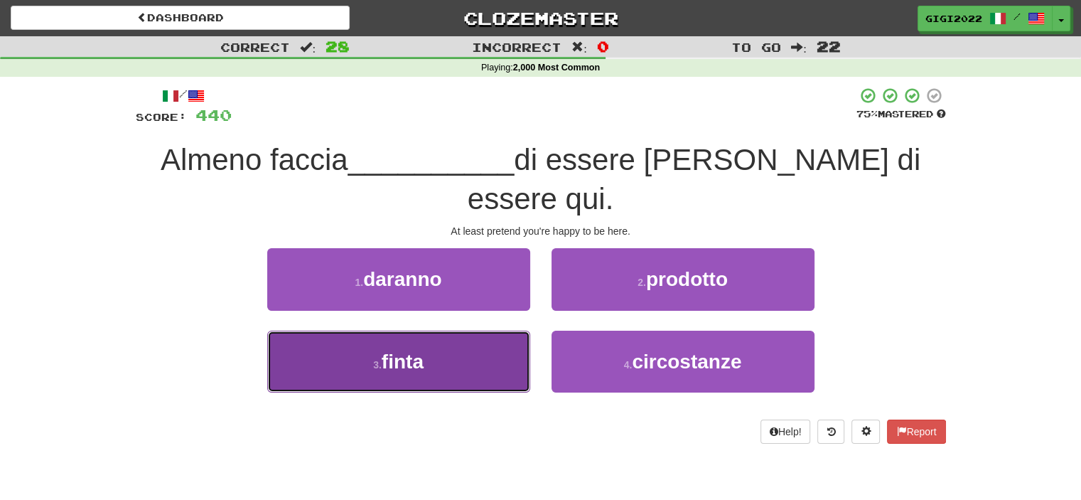
click at [492, 331] on button "3 . finta" at bounding box center [398, 362] width 263 height 62
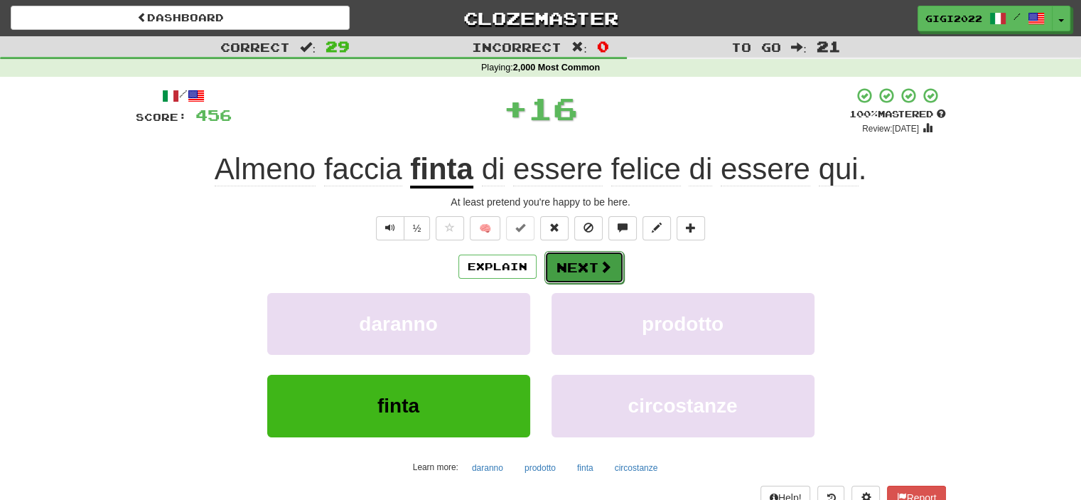
click at [566, 262] on button "Next" at bounding box center [585, 267] width 80 height 33
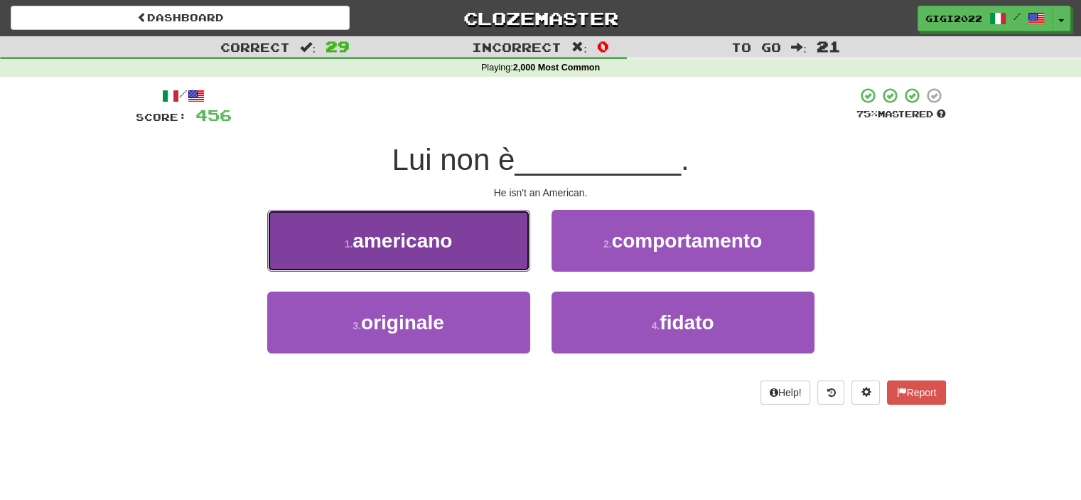
click at [500, 258] on button "1 . americano" at bounding box center [398, 241] width 263 height 62
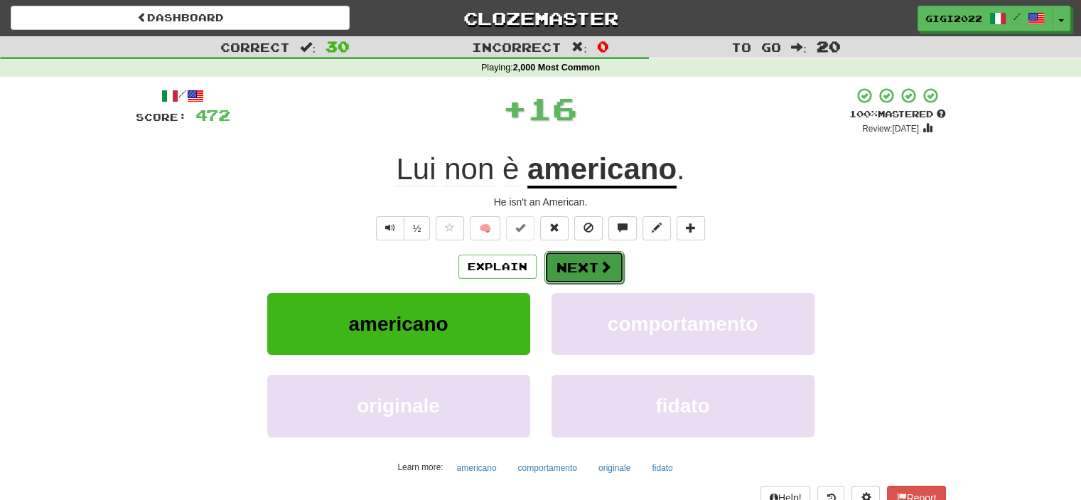
click at [552, 258] on button "Next" at bounding box center [585, 267] width 80 height 33
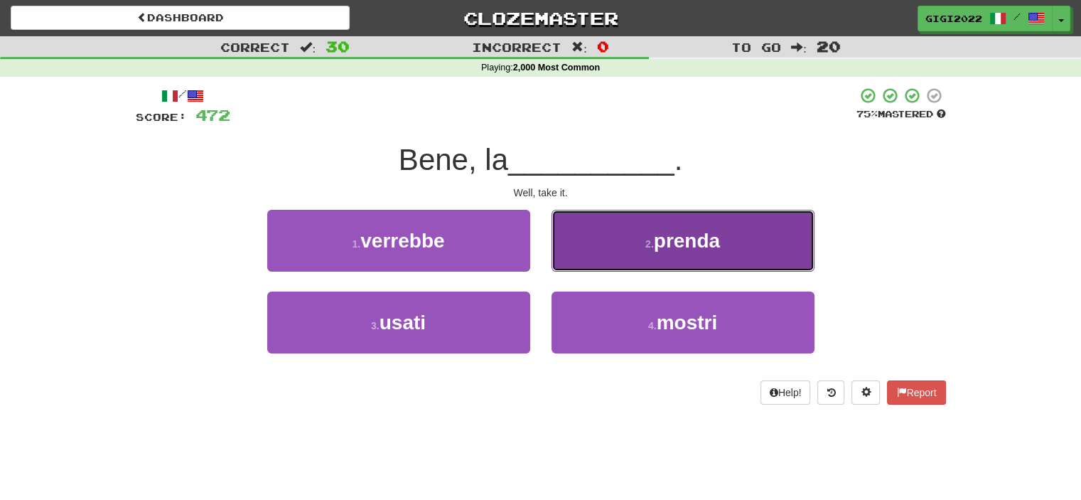
click at [567, 255] on button "2 . prenda" at bounding box center [683, 241] width 263 height 62
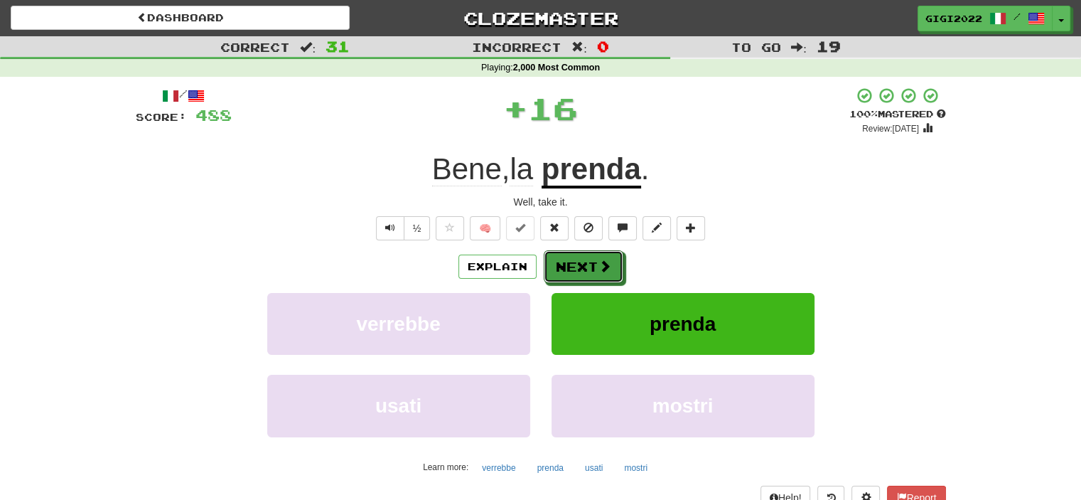
click at [567, 255] on button "Next" at bounding box center [584, 266] width 80 height 33
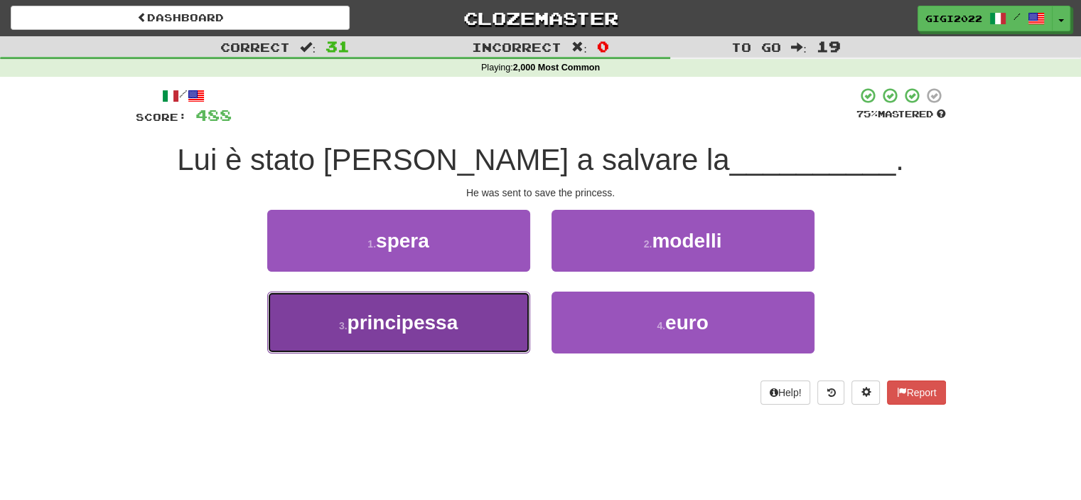
click at [512, 309] on button "3 . principessa" at bounding box center [398, 322] width 263 height 62
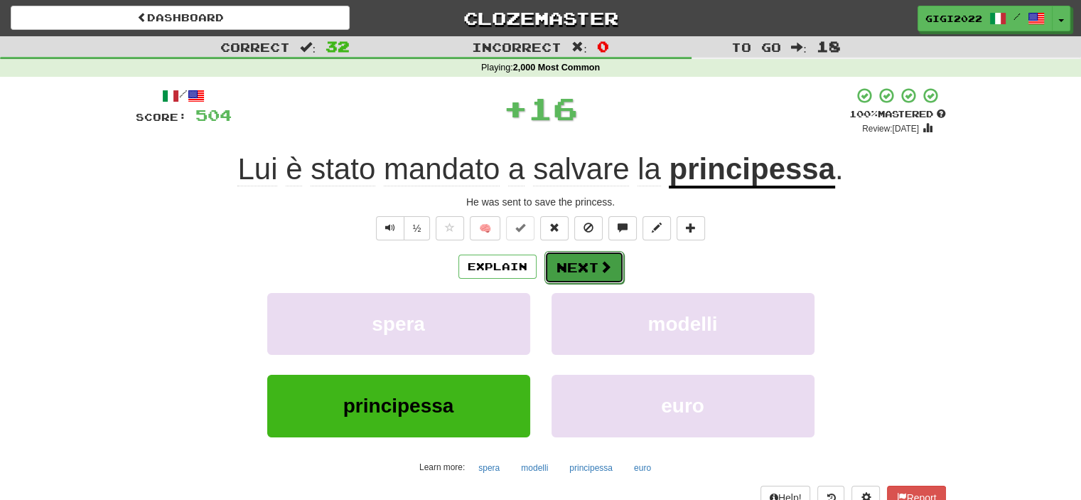
click at [559, 272] on button "Next" at bounding box center [585, 267] width 80 height 33
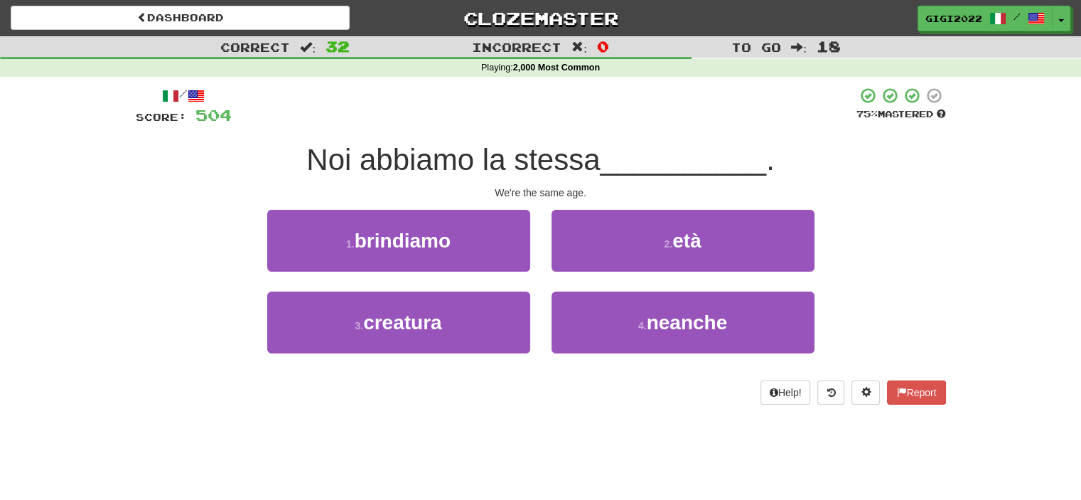
click at [559, 272] on div "2 . età" at bounding box center [683, 251] width 284 height 82
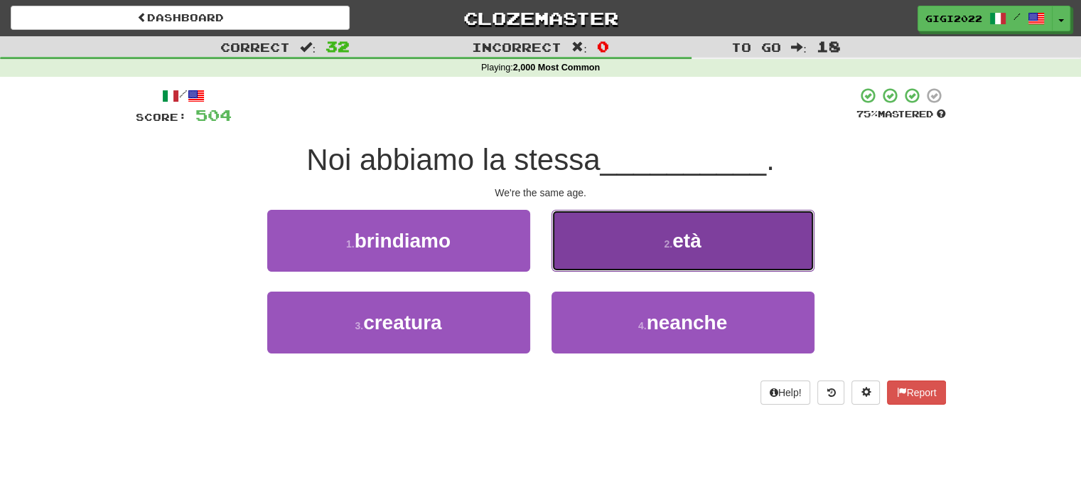
click at [559, 265] on button "2 . età" at bounding box center [683, 241] width 263 height 62
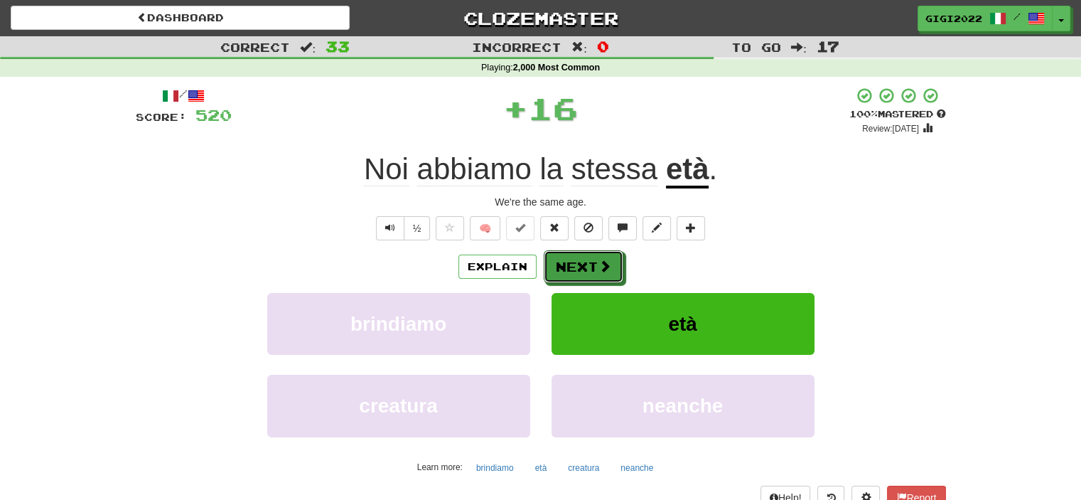
click at [559, 265] on button "Next" at bounding box center [584, 266] width 80 height 33
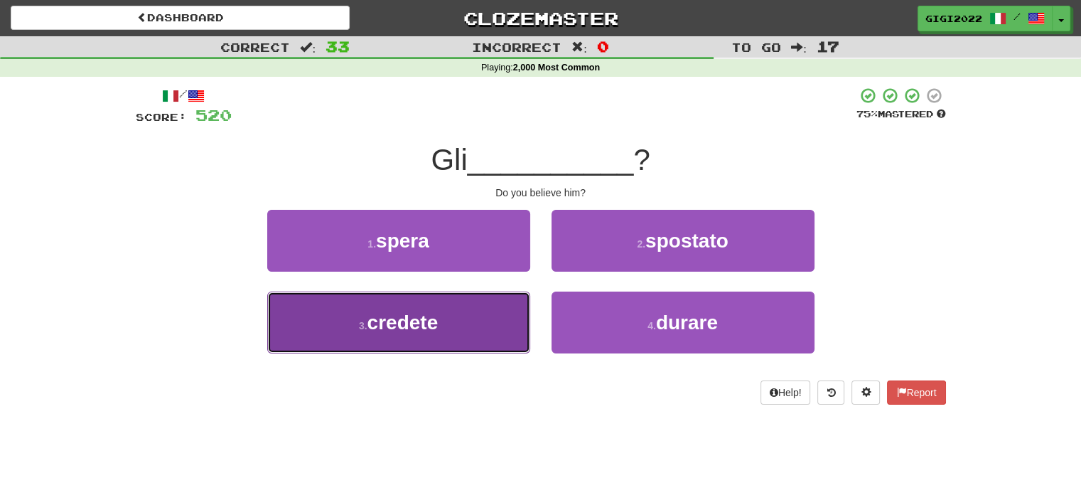
click at [506, 312] on button "3 . credete" at bounding box center [398, 322] width 263 height 62
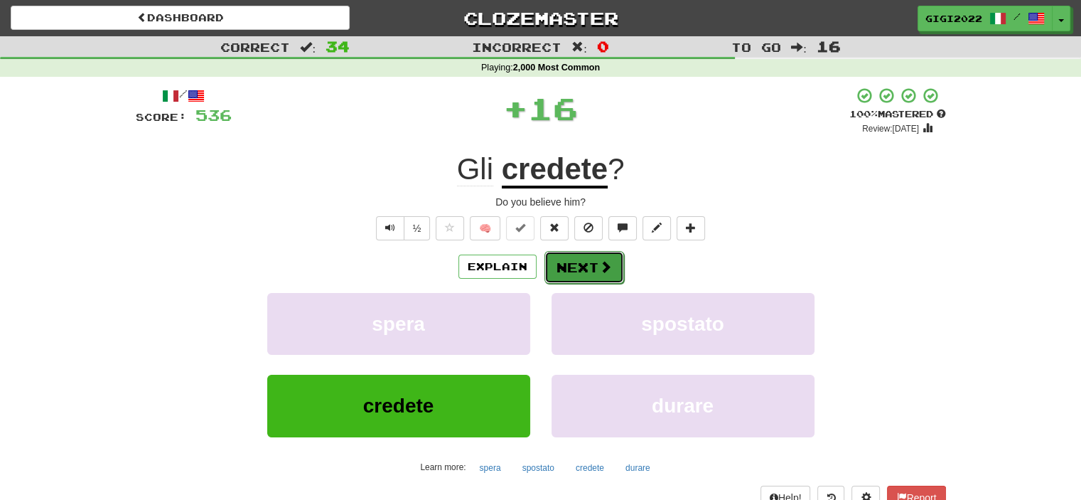
click at [563, 269] on button "Next" at bounding box center [585, 267] width 80 height 33
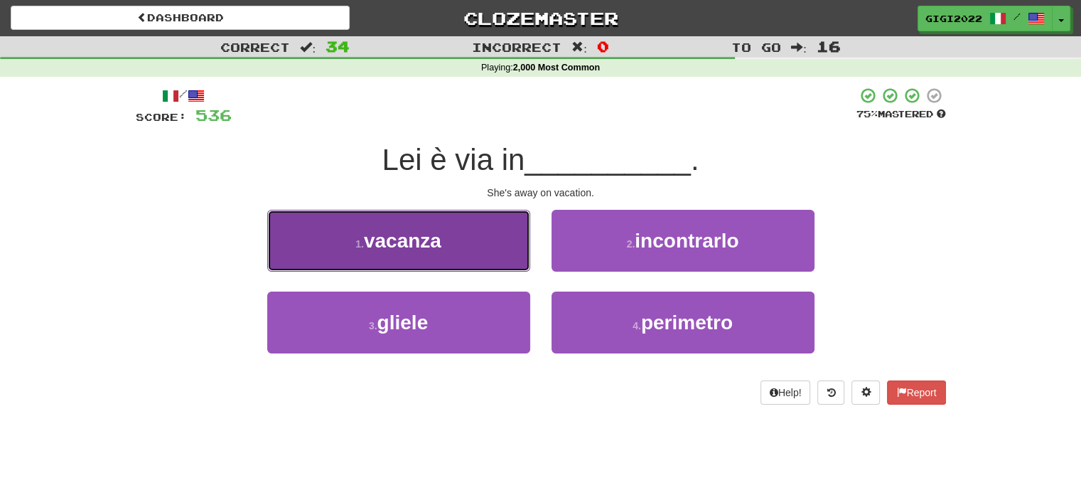
click at [506, 259] on button "1 . vacanza" at bounding box center [398, 241] width 263 height 62
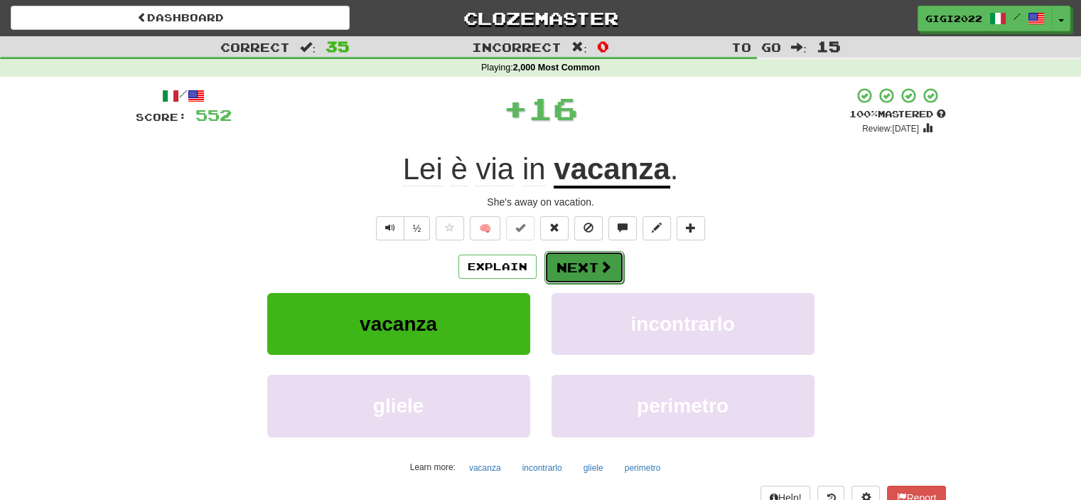
click at [562, 269] on button "Next" at bounding box center [585, 267] width 80 height 33
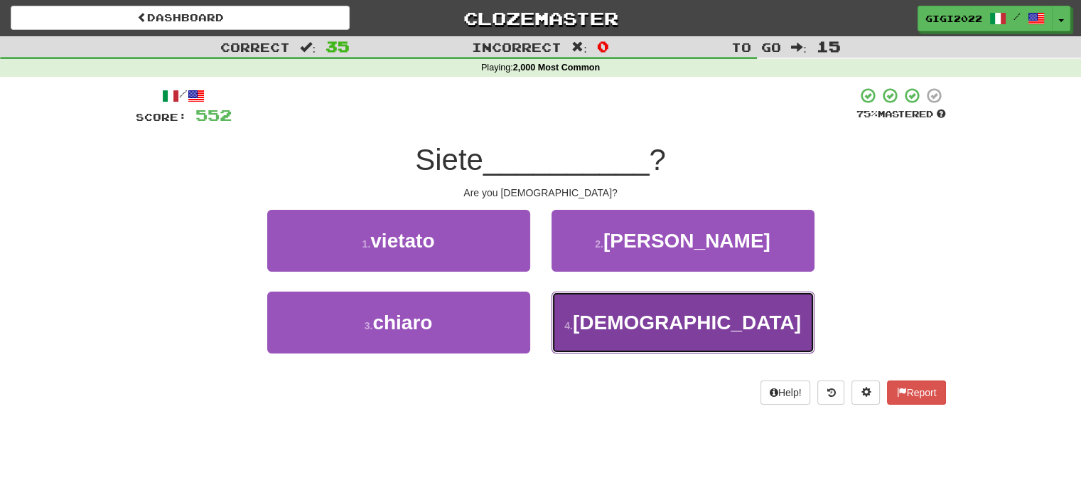
click at [559, 310] on button "4 . americani" at bounding box center [683, 322] width 263 height 62
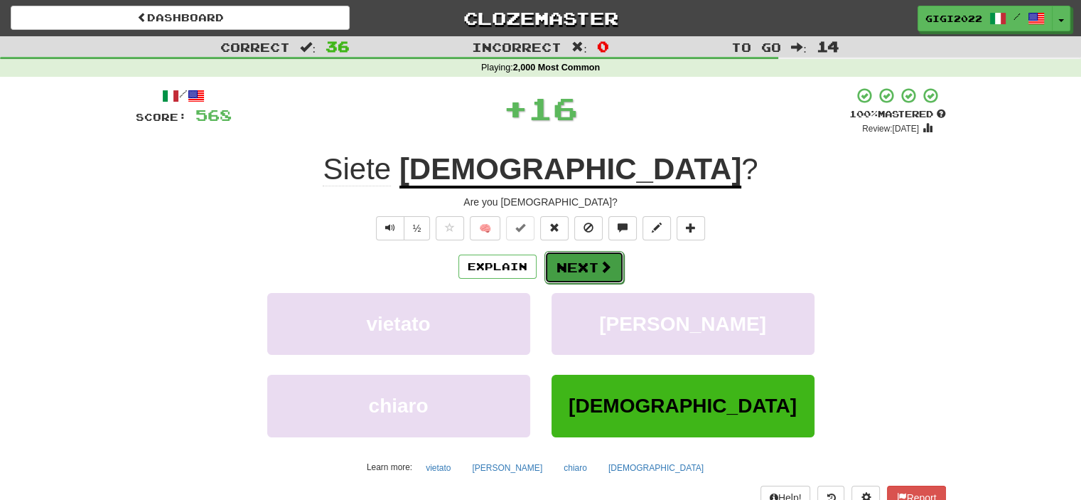
click at [556, 266] on button "Next" at bounding box center [585, 267] width 80 height 33
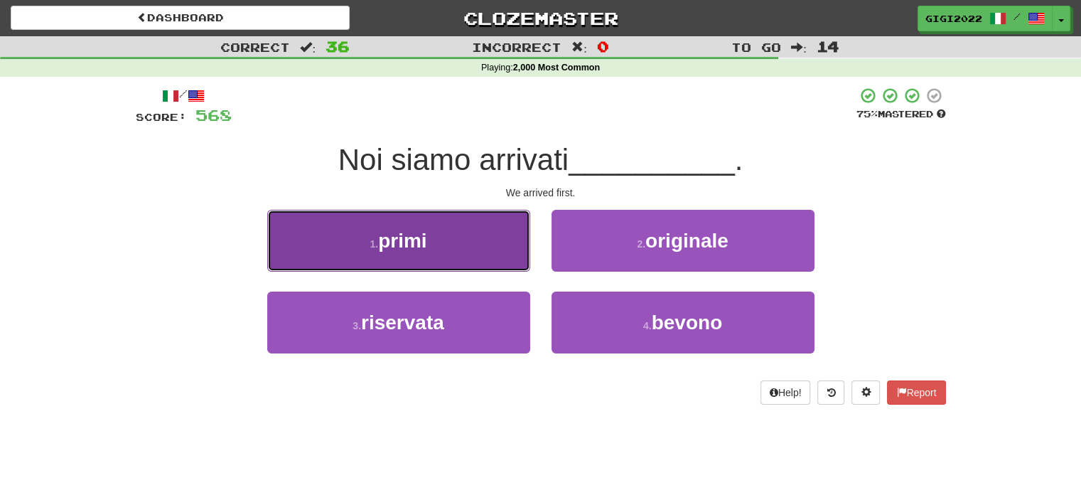
click at [515, 252] on button "1 . primi" at bounding box center [398, 241] width 263 height 62
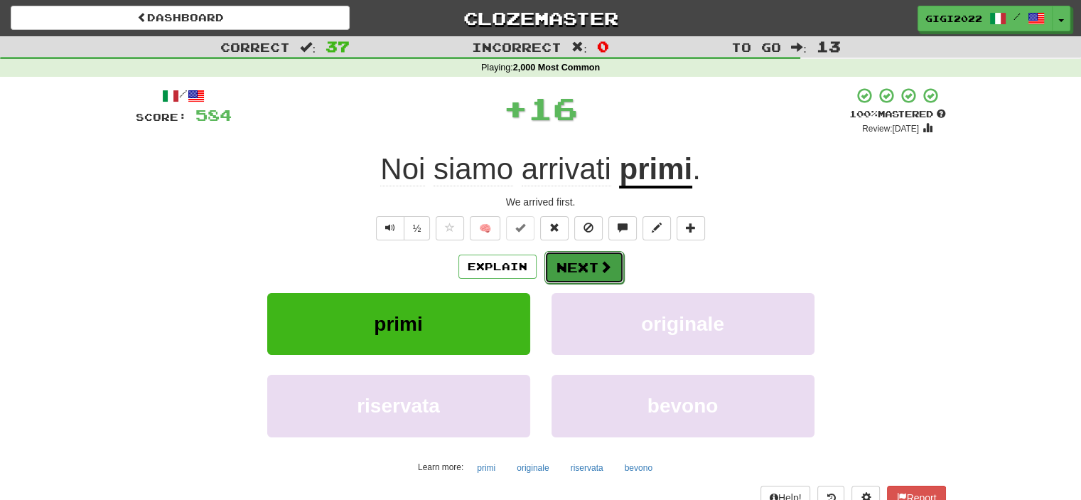
click at [574, 263] on button "Next" at bounding box center [585, 267] width 80 height 33
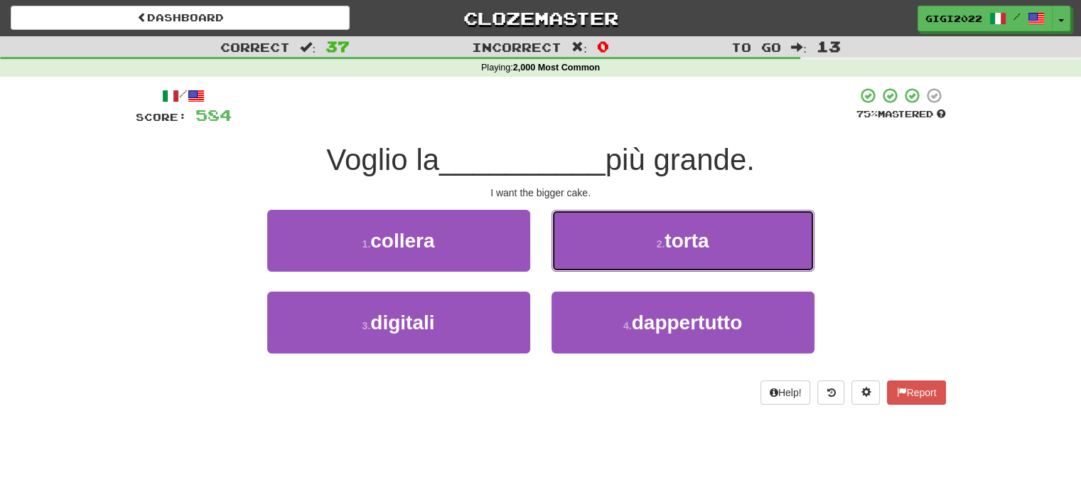
click at [574, 263] on button "2 . torta" at bounding box center [683, 241] width 263 height 62
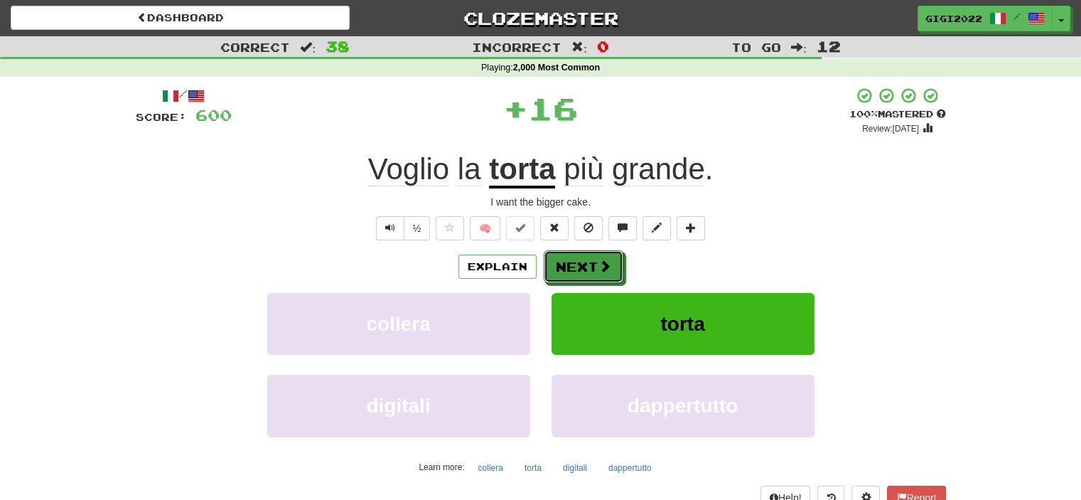
click at [574, 263] on button "Next" at bounding box center [584, 266] width 80 height 33
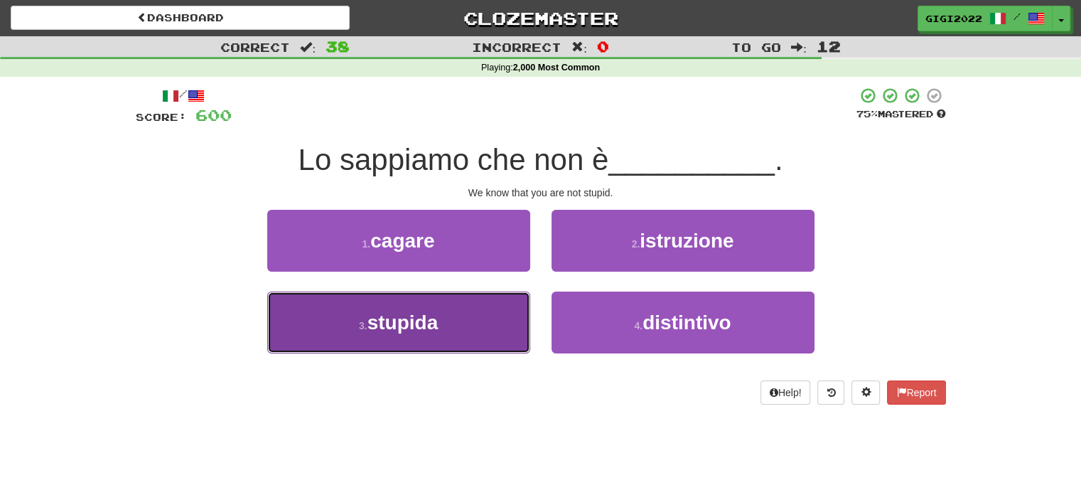
click at [508, 314] on button "3 . stupida" at bounding box center [398, 322] width 263 height 62
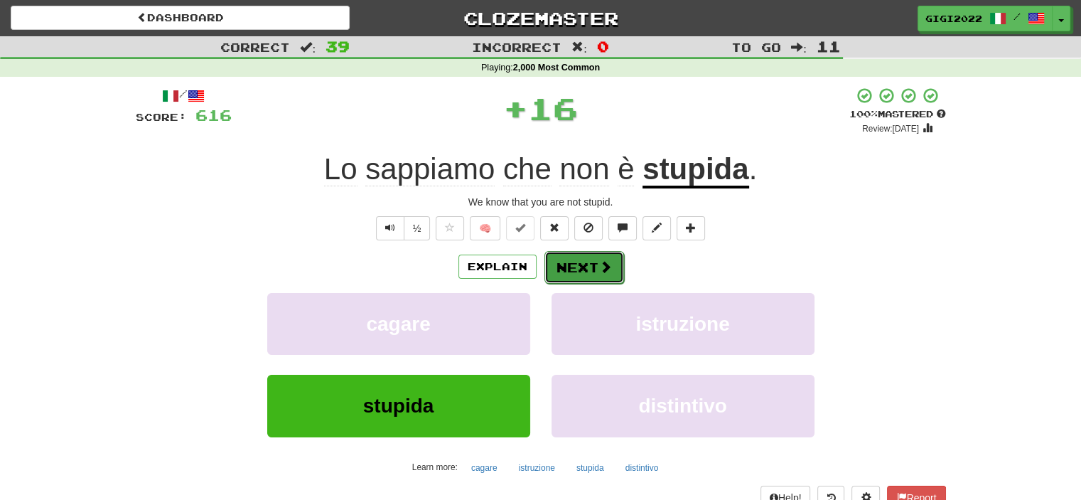
click at [557, 275] on button "Next" at bounding box center [585, 267] width 80 height 33
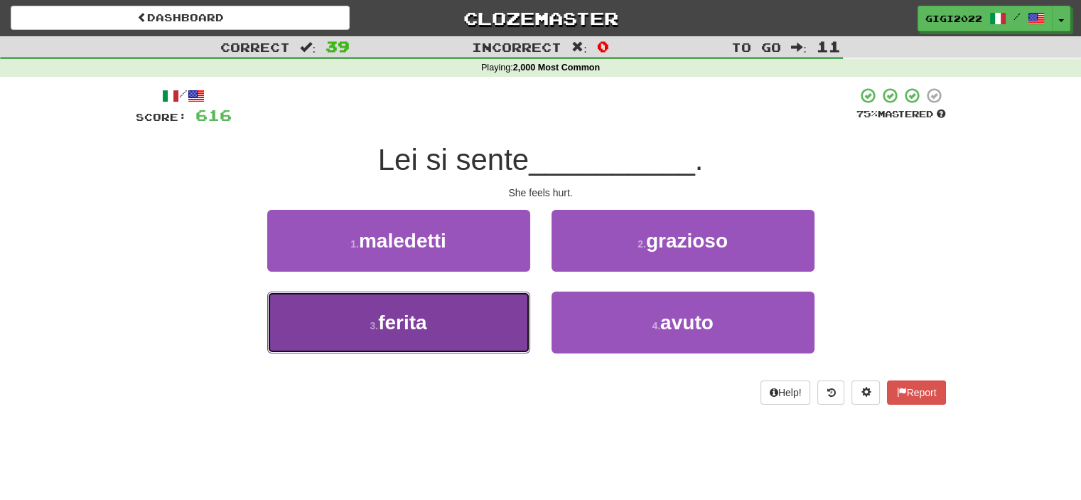
click at [499, 309] on button "3 . ferita" at bounding box center [398, 322] width 263 height 62
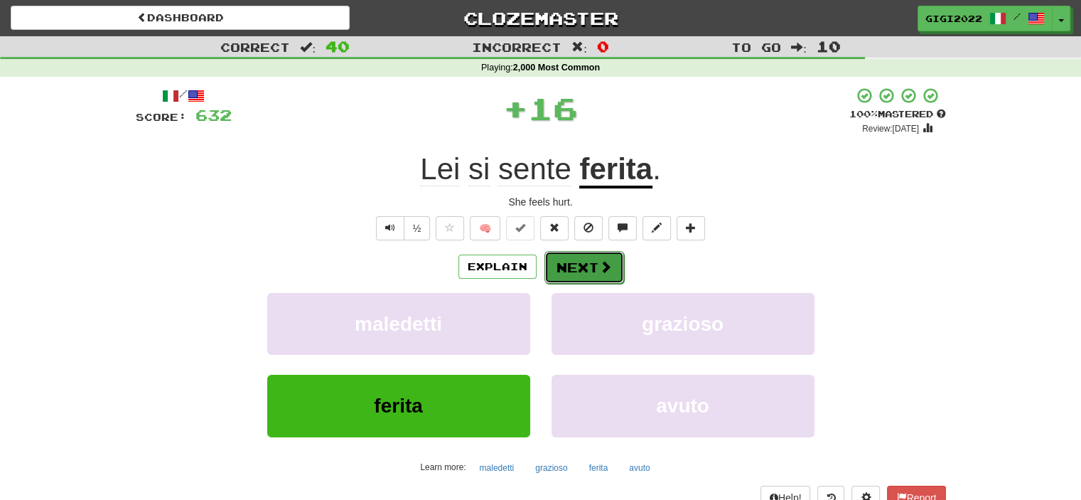
click at [574, 264] on button "Next" at bounding box center [585, 267] width 80 height 33
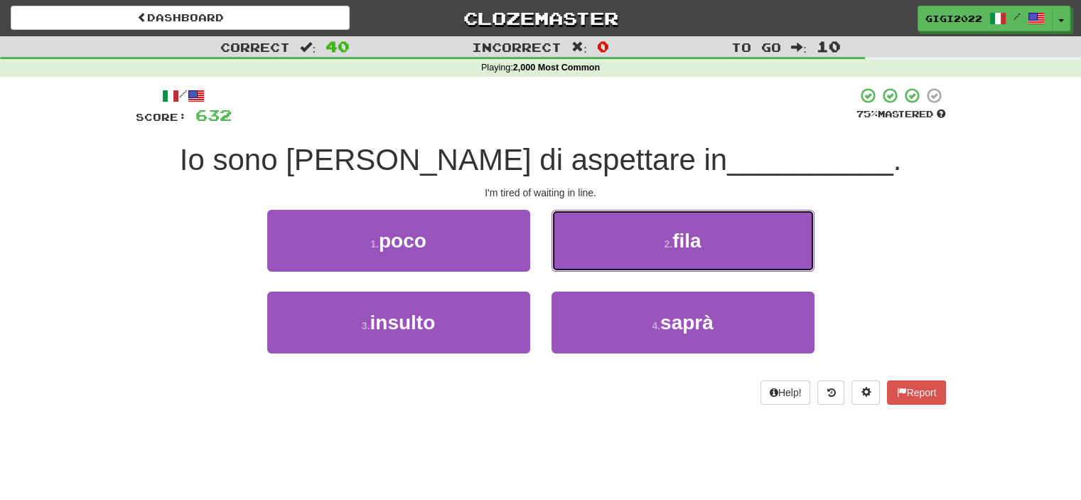
click at [574, 264] on button "2 . fila" at bounding box center [683, 241] width 263 height 62
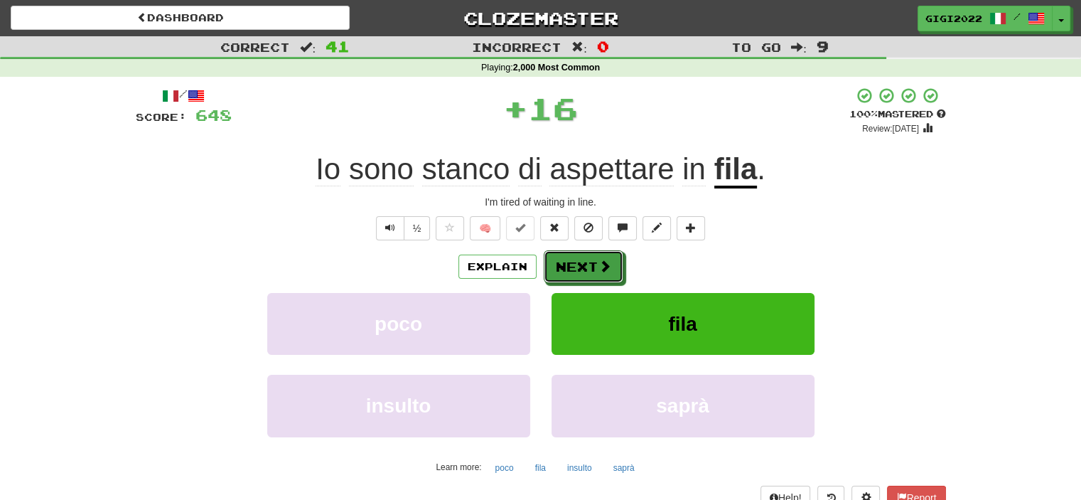
click at [574, 264] on button "Next" at bounding box center [584, 266] width 80 height 33
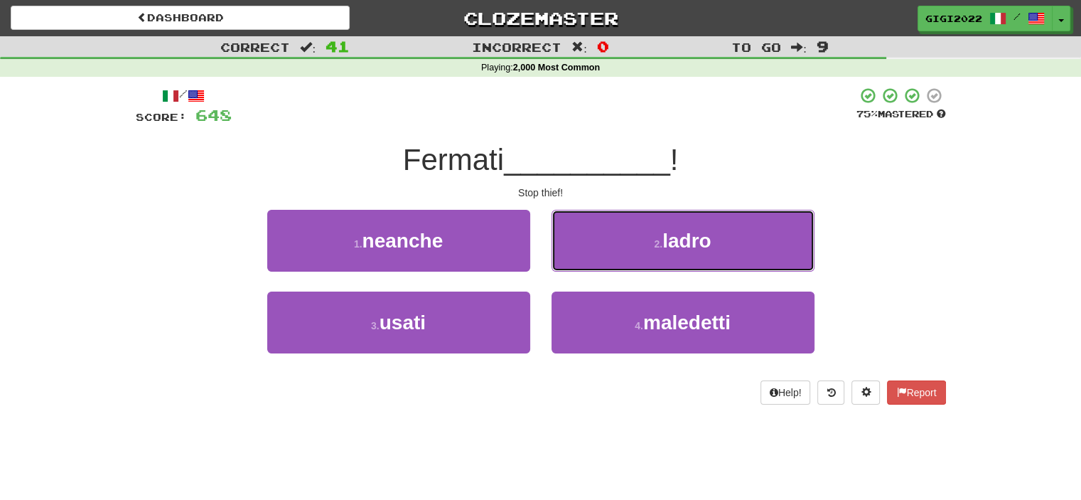
click at [574, 264] on button "2 . ladro" at bounding box center [683, 241] width 263 height 62
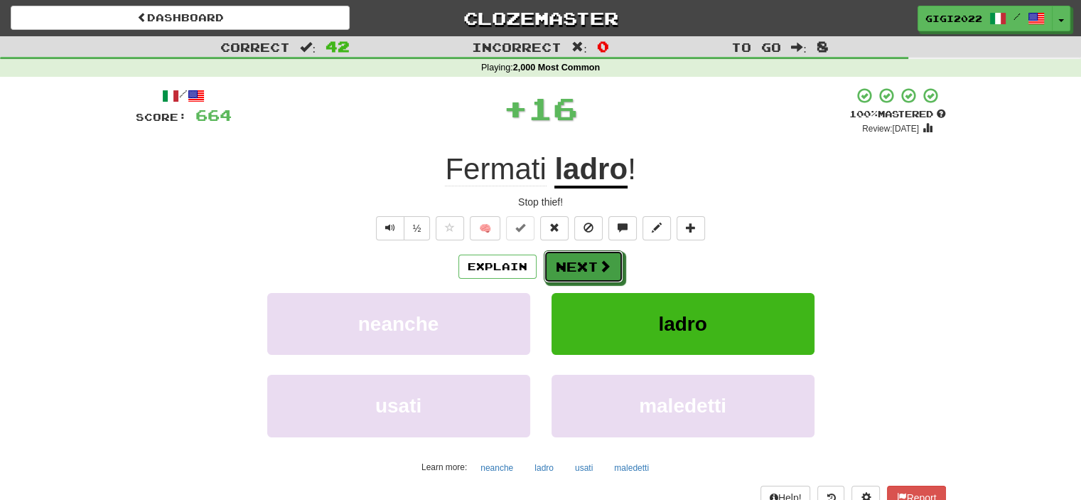
click at [574, 264] on button "Next" at bounding box center [584, 266] width 80 height 33
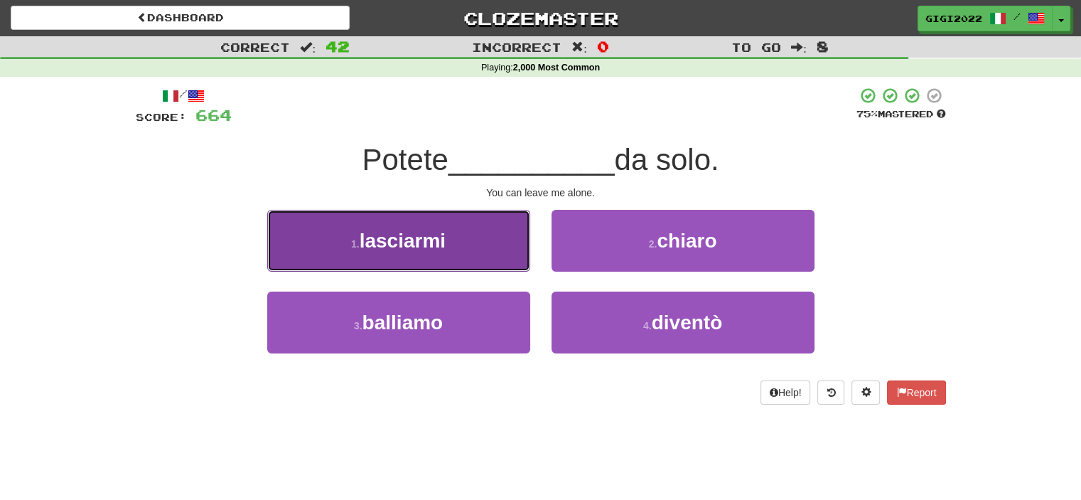
click at [508, 260] on button "1 . lasciarmi" at bounding box center [398, 241] width 263 height 62
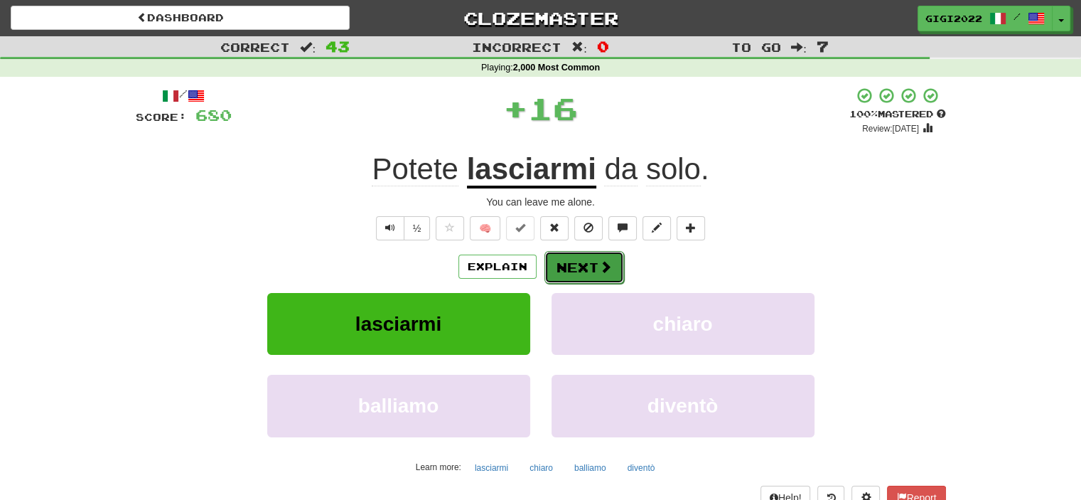
click at [562, 270] on button "Next" at bounding box center [585, 267] width 80 height 33
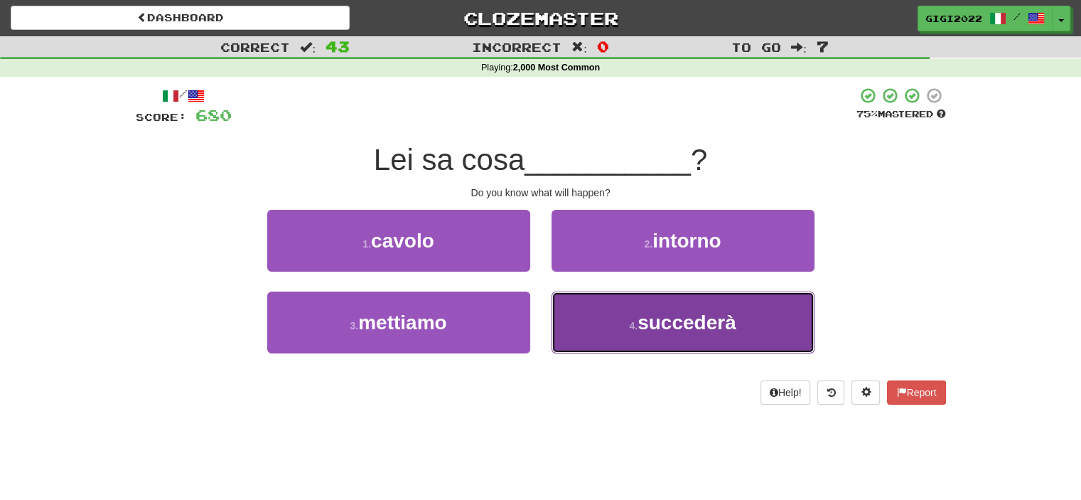
click at [569, 316] on button "4 . succederà" at bounding box center [683, 322] width 263 height 62
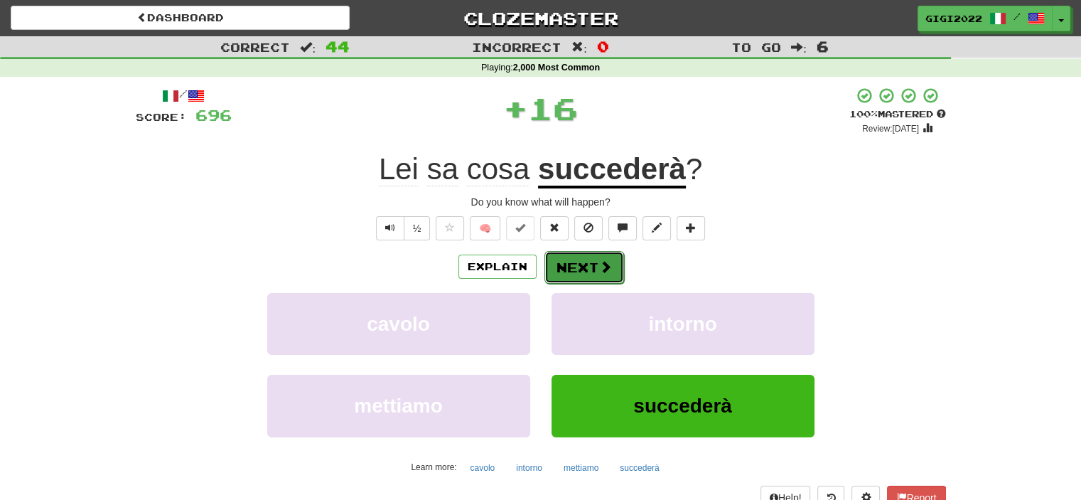
click at [565, 275] on button "Next" at bounding box center [585, 267] width 80 height 33
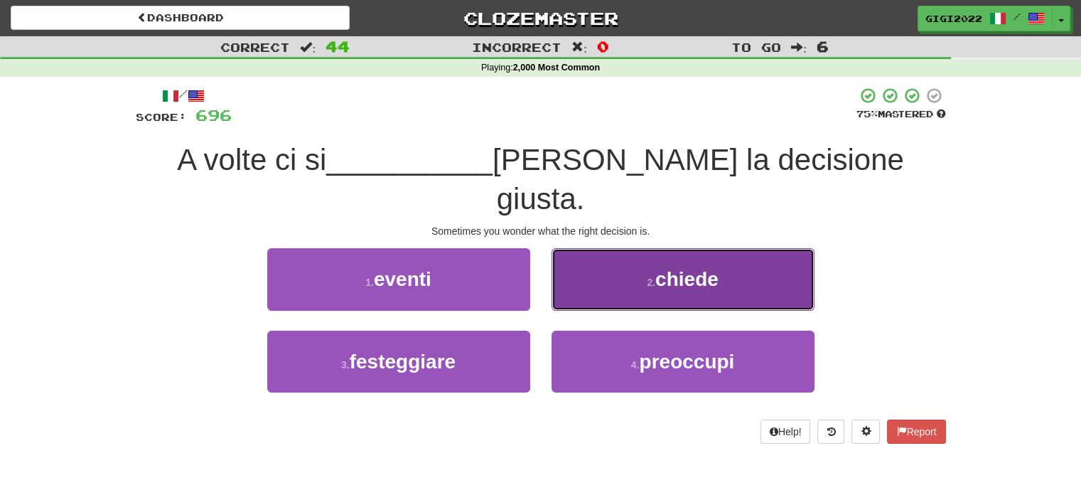
click at [567, 258] on button "2 . chiede" at bounding box center [683, 279] width 263 height 62
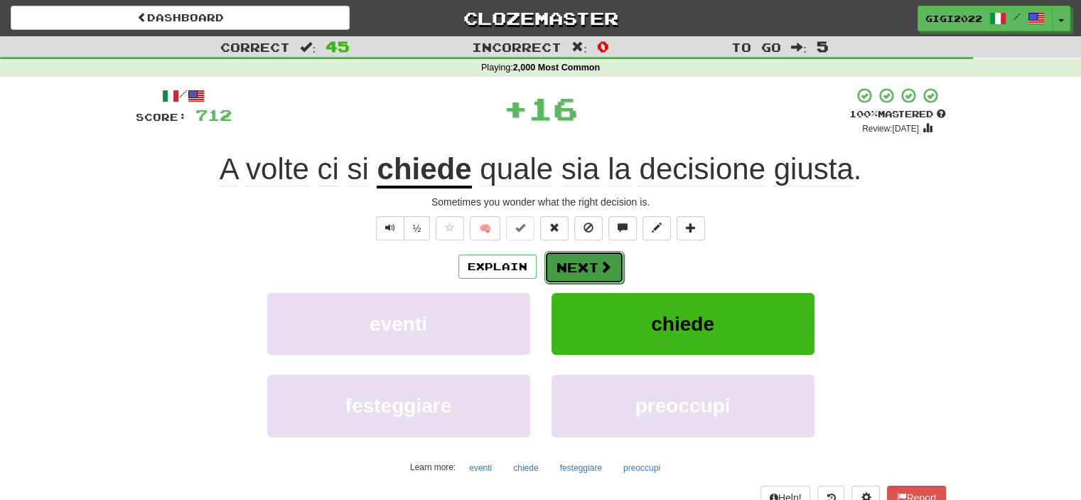
click at [577, 266] on button "Next" at bounding box center [585, 267] width 80 height 33
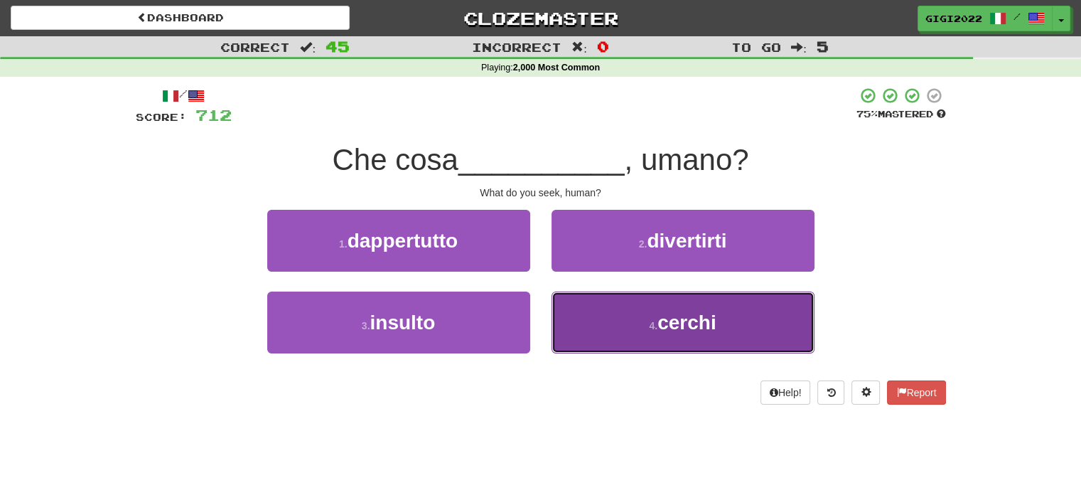
click at [577, 314] on button "4 . cerchi" at bounding box center [683, 322] width 263 height 62
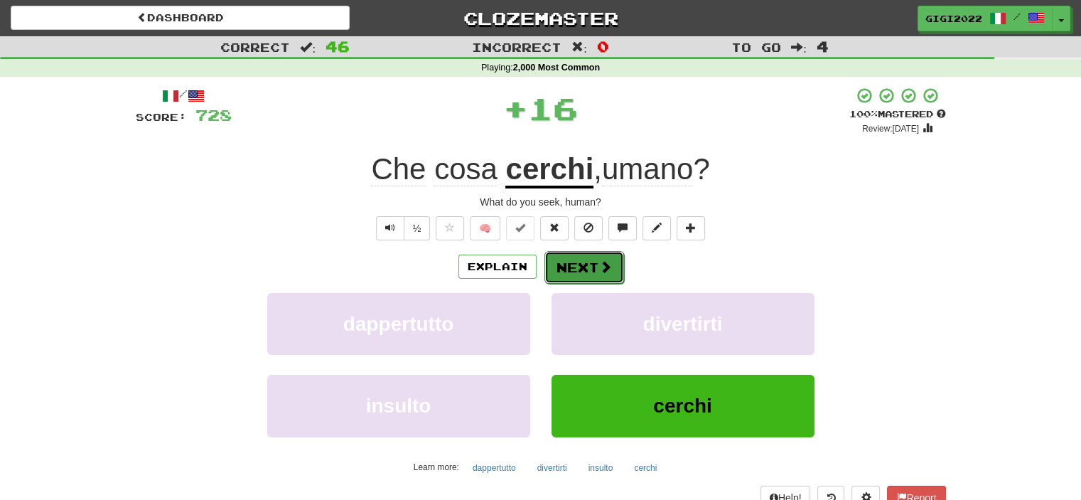
click at [572, 271] on button "Next" at bounding box center [585, 267] width 80 height 33
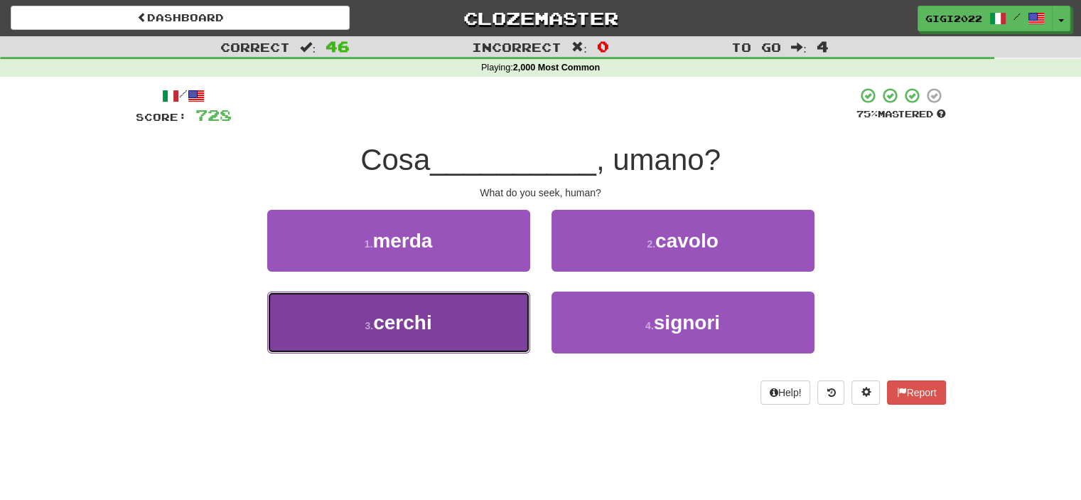
click at [503, 307] on button "3 . cerchi" at bounding box center [398, 322] width 263 height 62
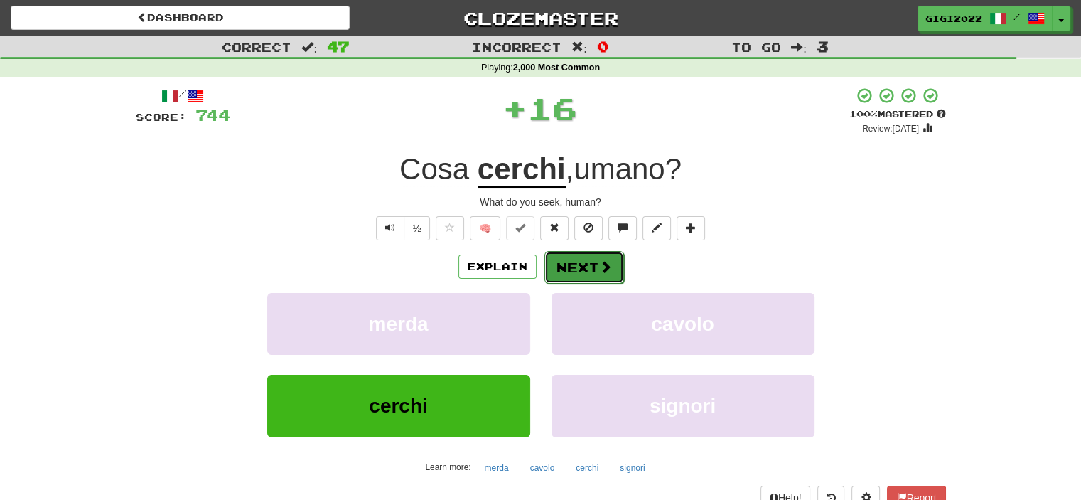
click at [564, 270] on button "Next" at bounding box center [585, 267] width 80 height 33
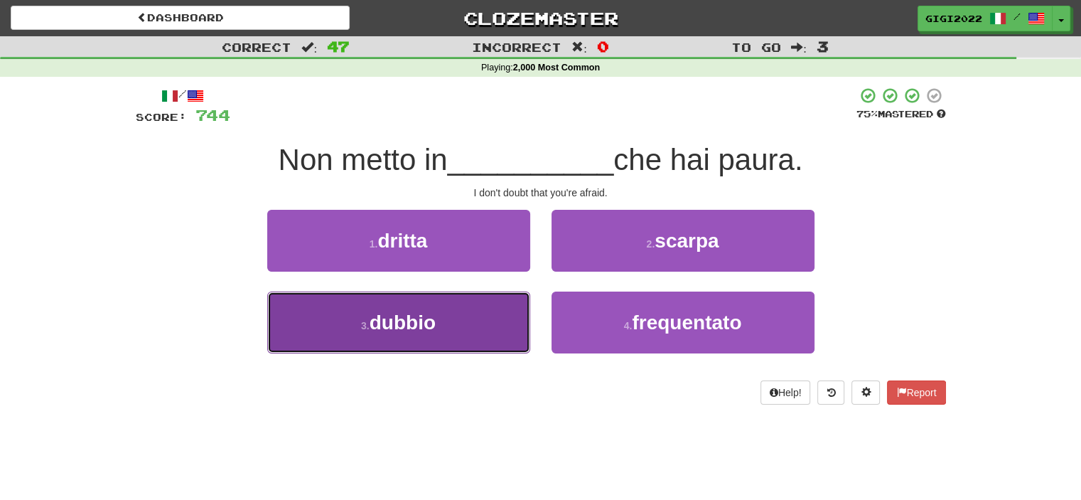
click at [505, 306] on button "3 . dubbio" at bounding box center [398, 322] width 263 height 62
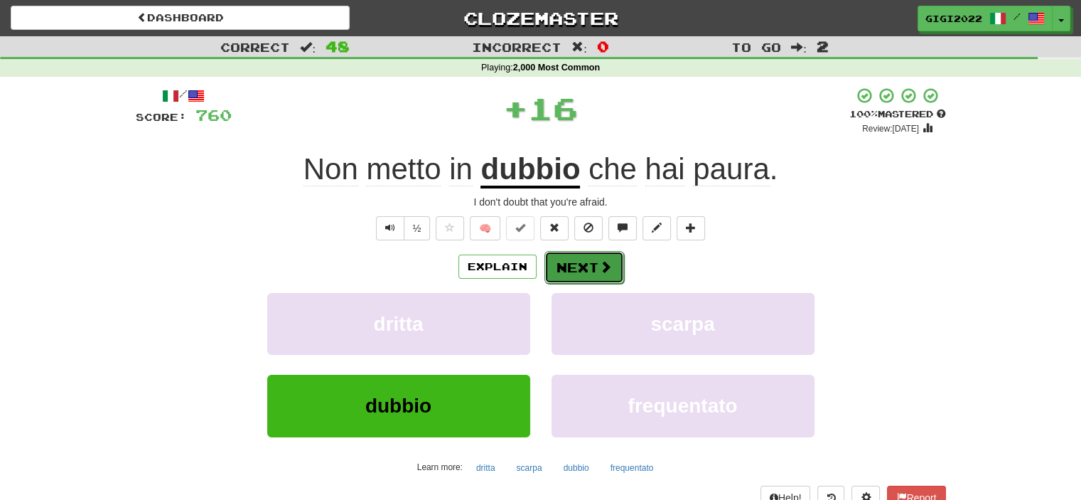
click at [572, 261] on button "Next" at bounding box center [585, 267] width 80 height 33
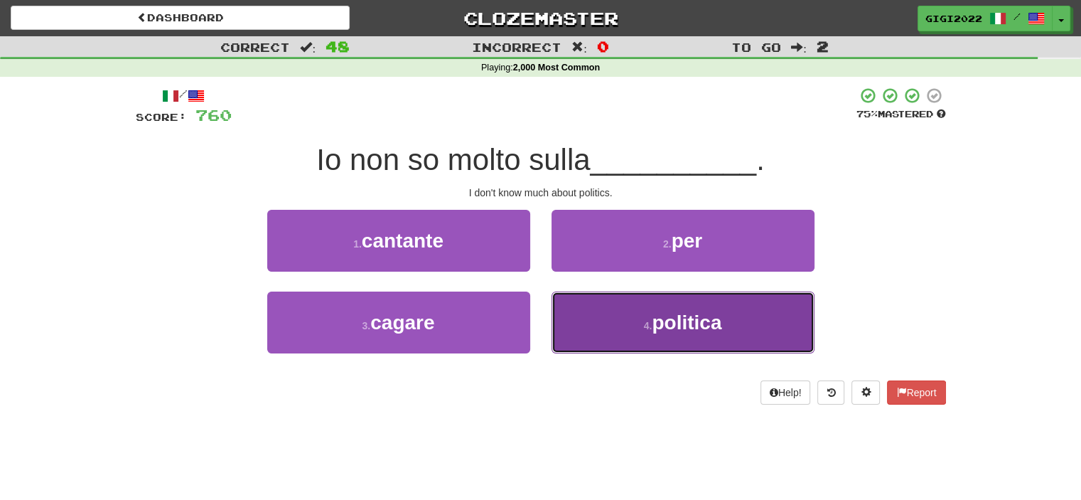
click at [572, 304] on button "4 . politica" at bounding box center [683, 322] width 263 height 62
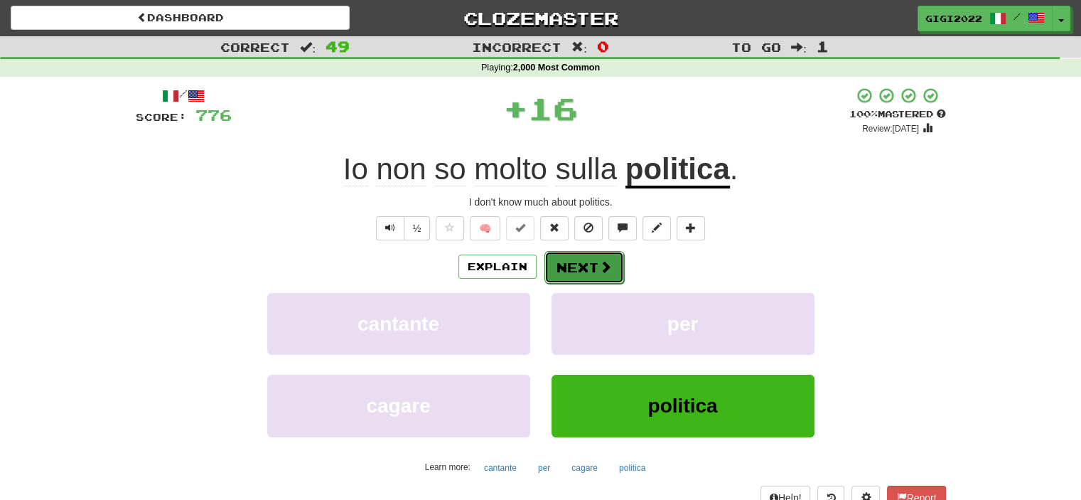
click at [571, 277] on button "Next" at bounding box center [585, 267] width 80 height 33
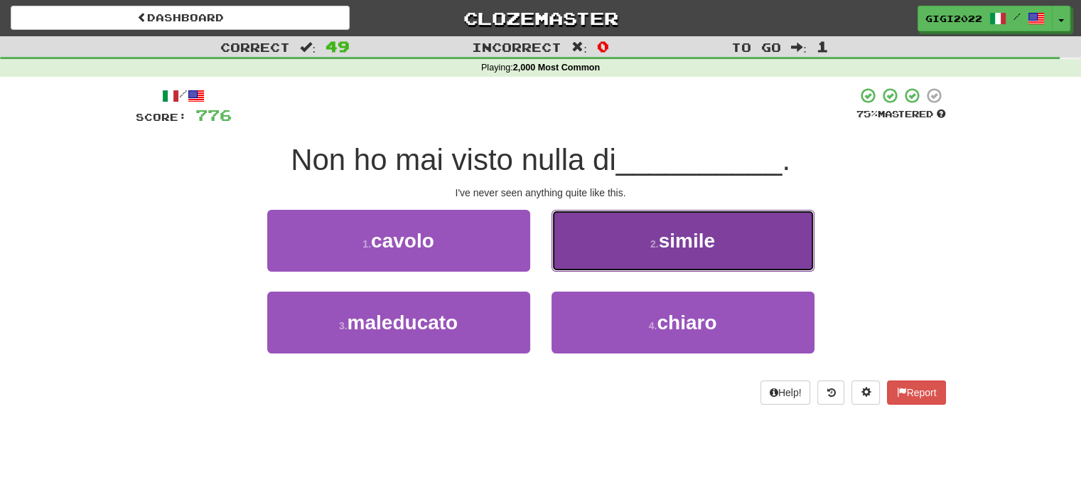
click at [572, 264] on button "2 . simile" at bounding box center [683, 241] width 263 height 62
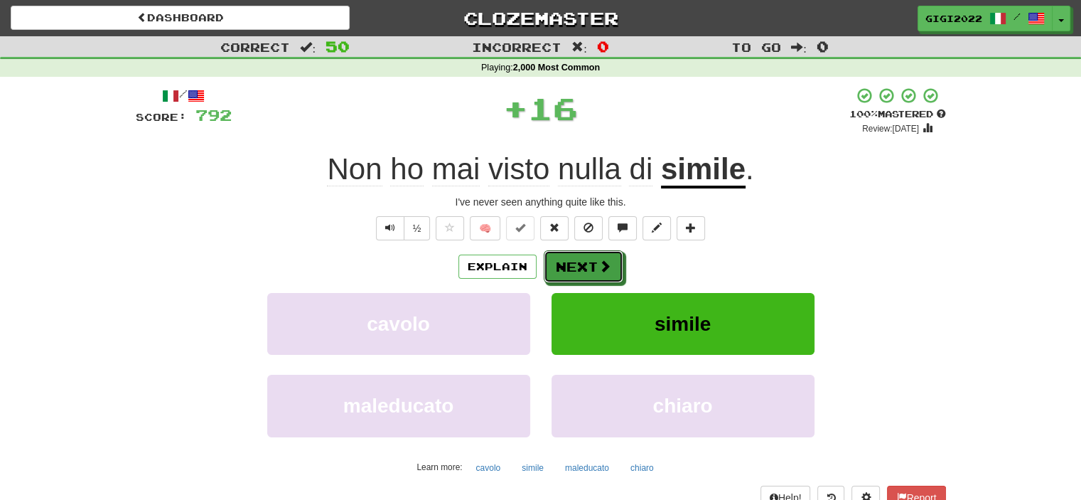
click at [572, 264] on button "Next" at bounding box center [584, 266] width 80 height 33
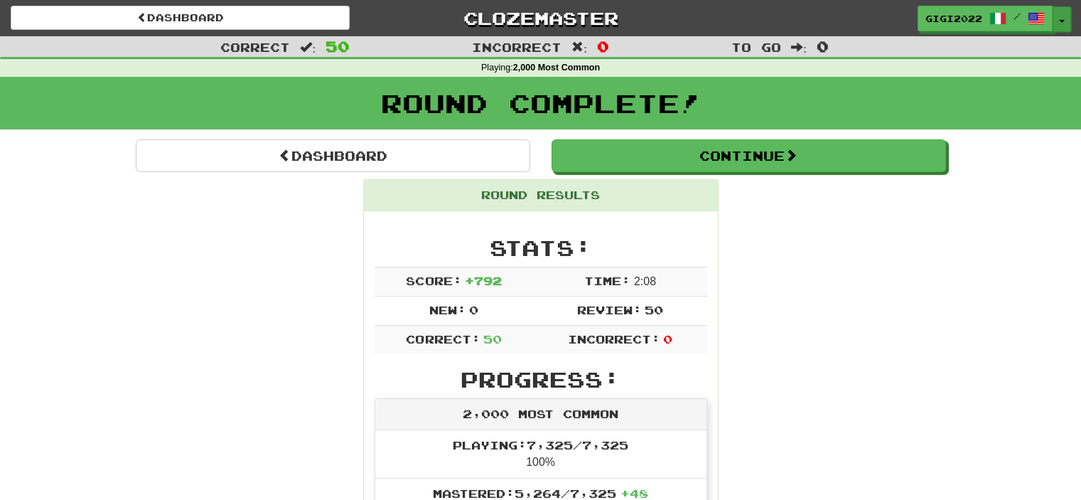
click at [1061, 25] on button "Toggle Dropdown" at bounding box center [1062, 19] width 18 height 26
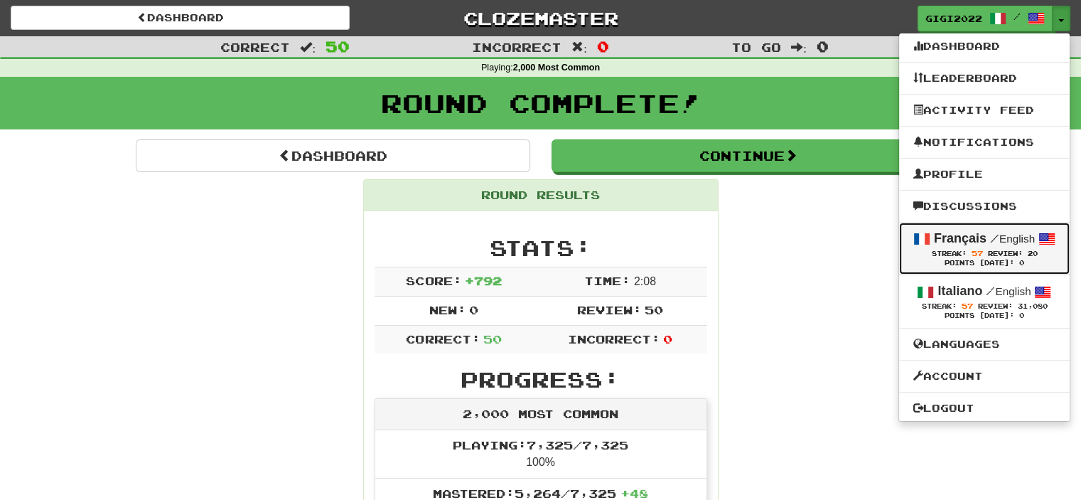
click at [951, 243] on strong "Français" at bounding box center [960, 238] width 53 height 14
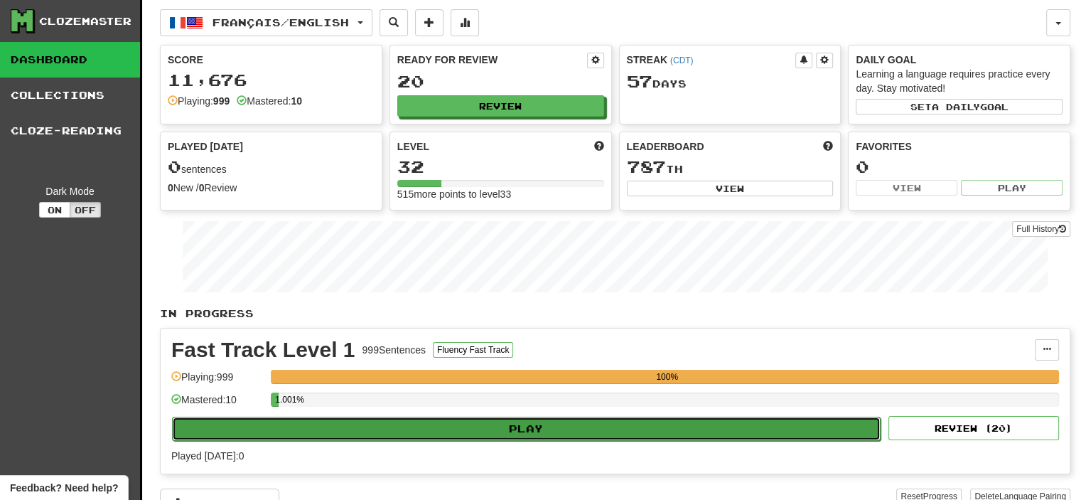
click at [692, 426] on button "Play" at bounding box center [526, 429] width 709 height 24
select select "**"
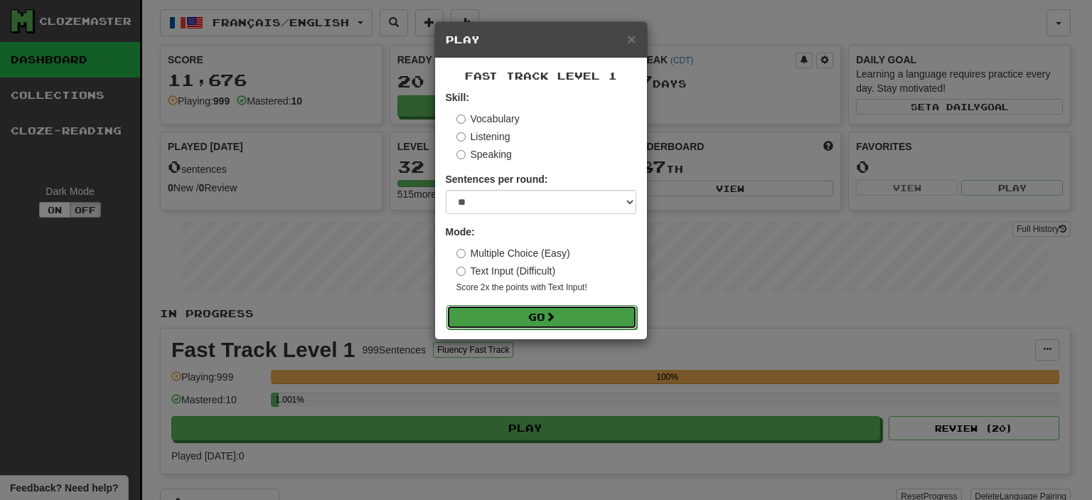
click at [601, 326] on button "Go" at bounding box center [541, 317] width 191 height 24
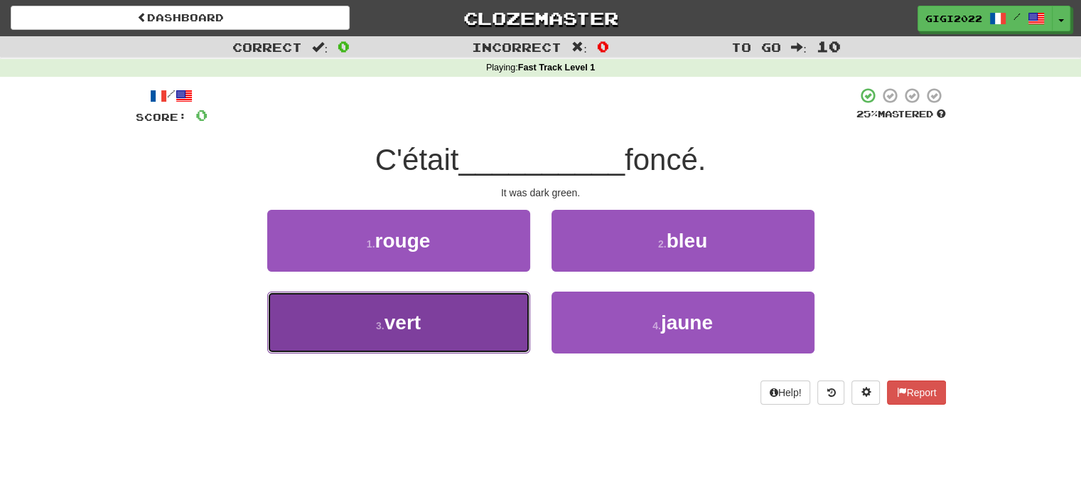
click at [412, 323] on span "vert" at bounding box center [403, 322] width 36 height 22
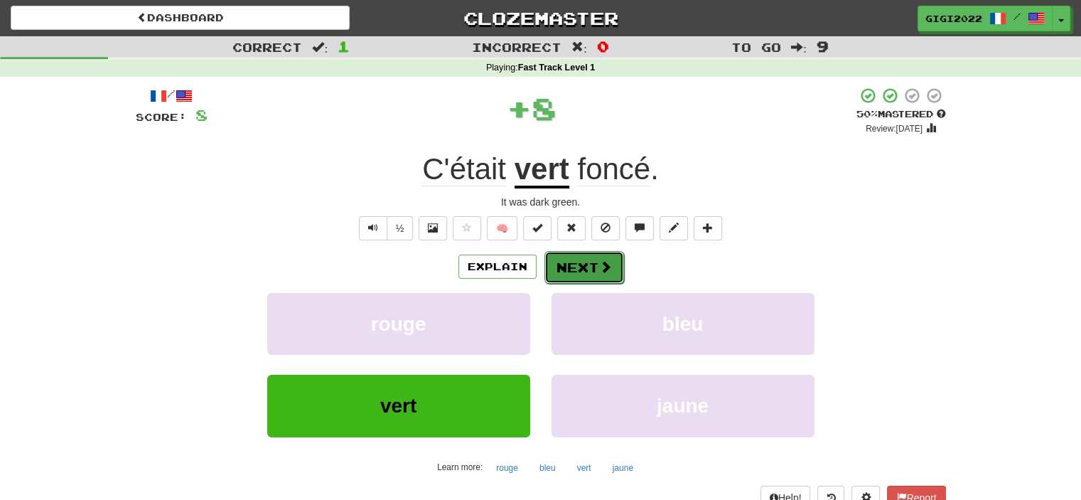
click at [577, 264] on button "Next" at bounding box center [585, 267] width 80 height 33
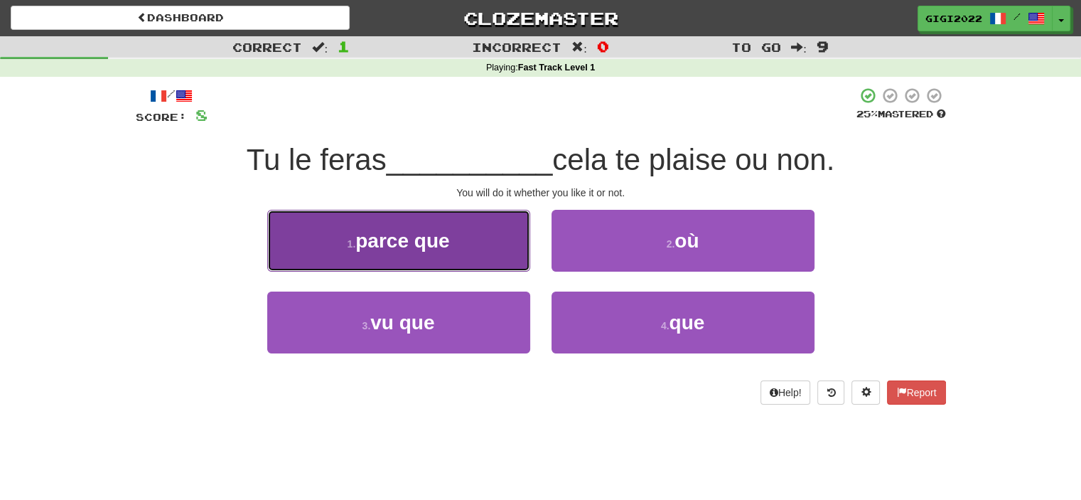
click at [412, 263] on button "1 . parce que" at bounding box center [398, 241] width 263 height 62
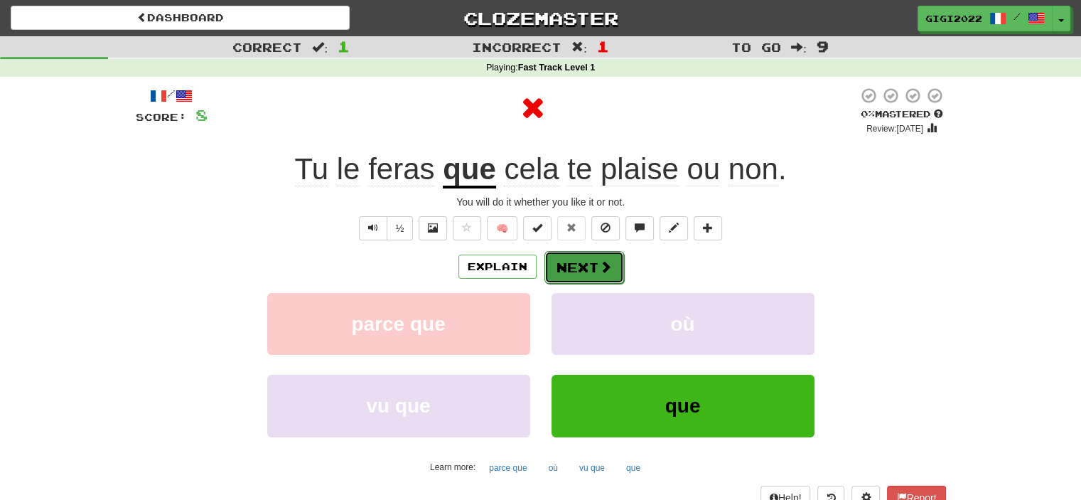
click at [560, 258] on button "Next" at bounding box center [585, 267] width 80 height 33
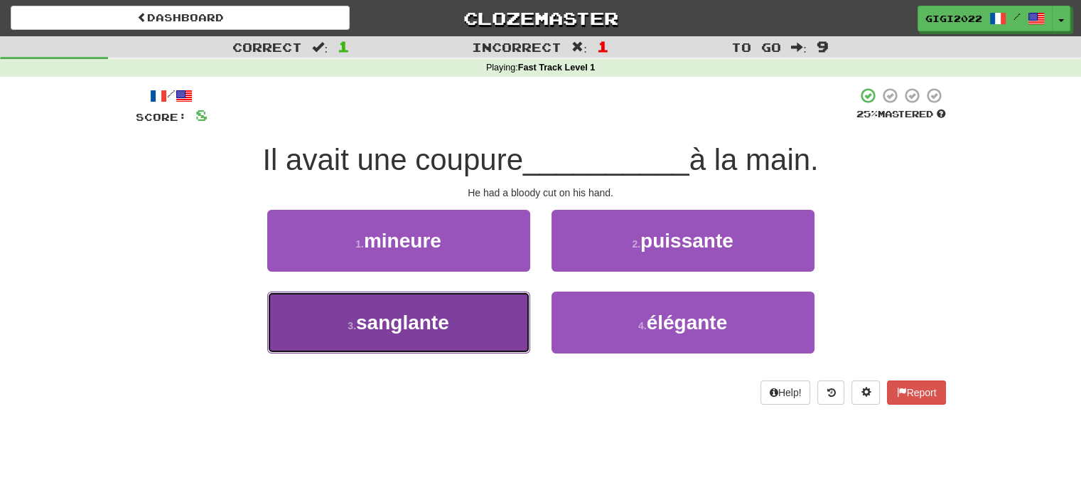
click at [461, 318] on button "3 . sanglante" at bounding box center [398, 322] width 263 height 62
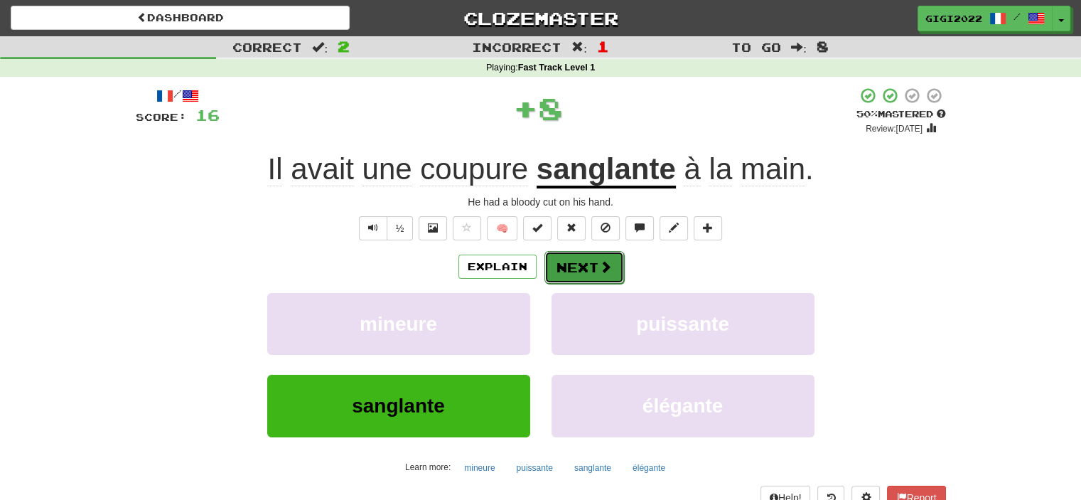
click at [572, 258] on button "Next" at bounding box center [585, 267] width 80 height 33
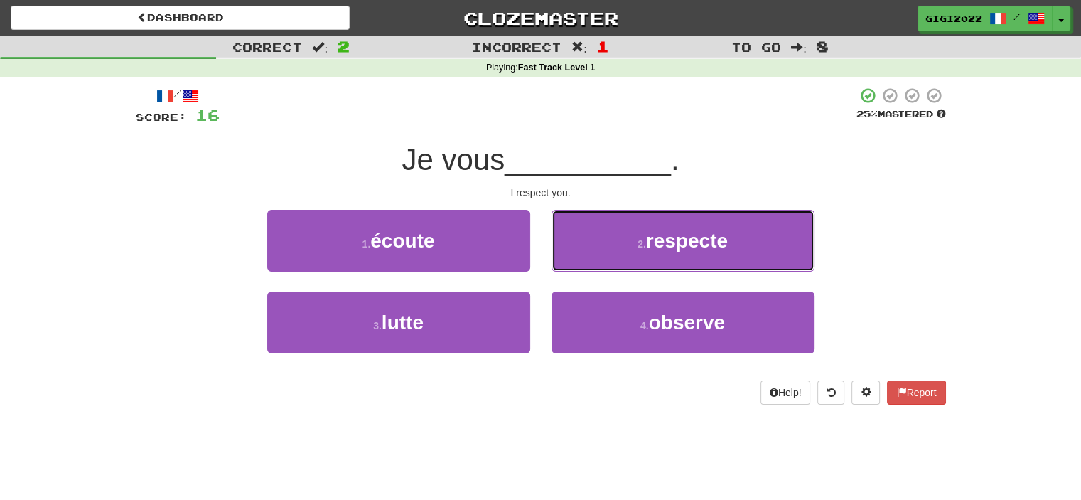
click at [572, 258] on button "2 . respecte" at bounding box center [683, 241] width 263 height 62
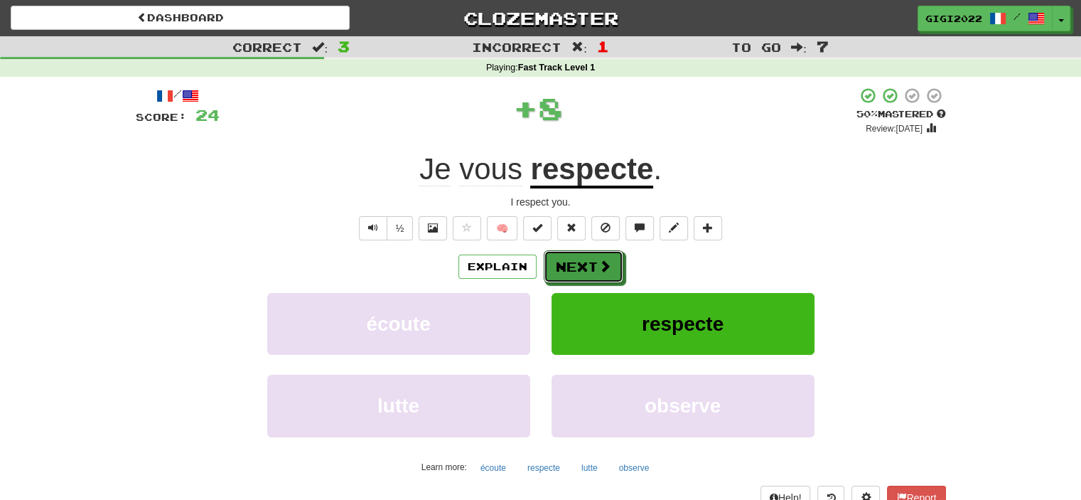
click at [572, 258] on button "Next" at bounding box center [584, 266] width 80 height 33
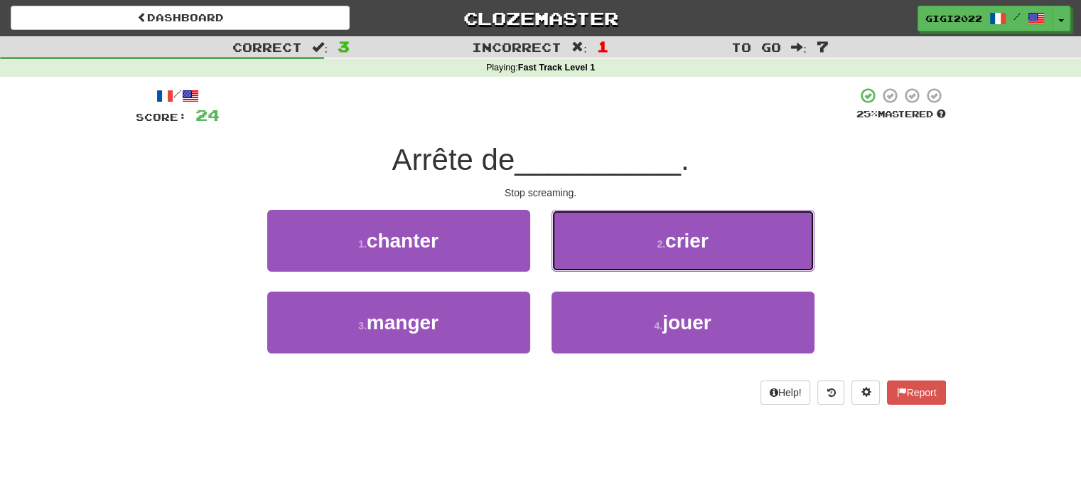
click at [572, 258] on button "2 . crier" at bounding box center [683, 241] width 263 height 62
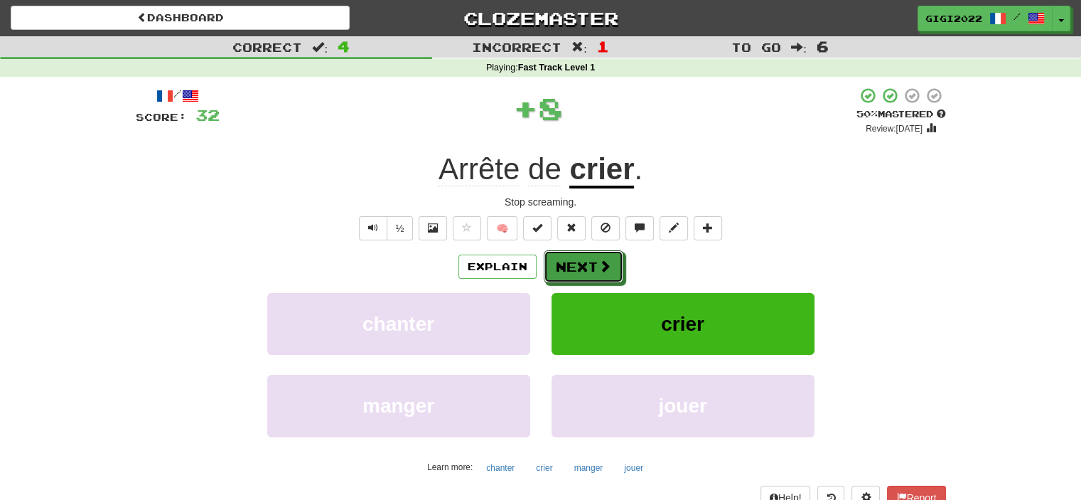
click at [572, 258] on button "Next" at bounding box center [584, 266] width 80 height 33
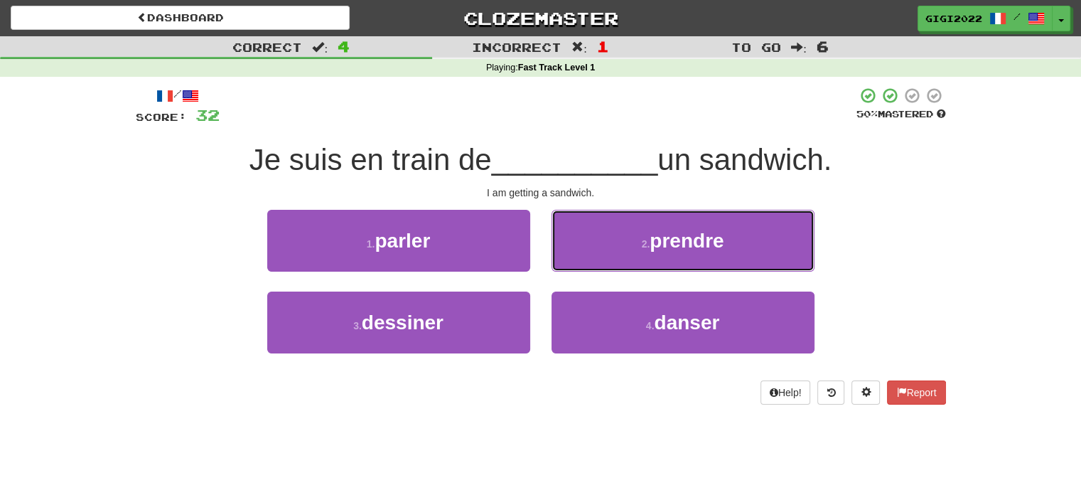
click at [572, 258] on button "2 . prendre" at bounding box center [683, 241] width 263 height 62
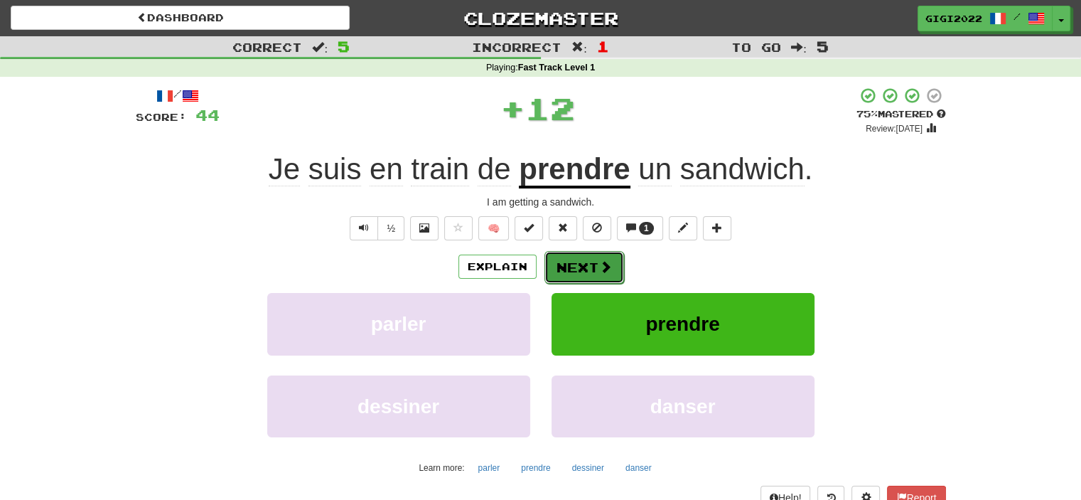
click at [565, 277] on button "Next" at bounding box center [585, 267] width 80 height 33
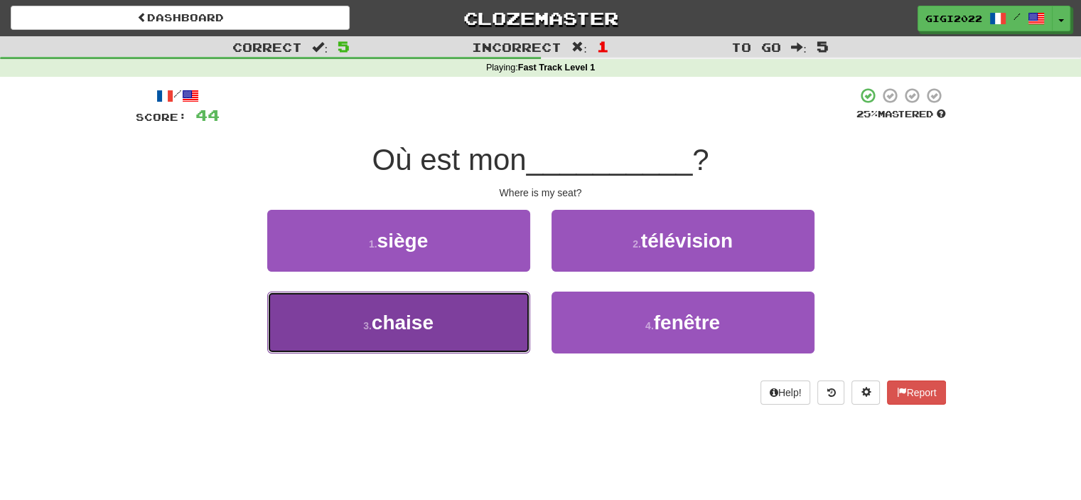
click at [488, 316] on button "3 . chaise" at bounding box center [398, 322] width 263 height 62
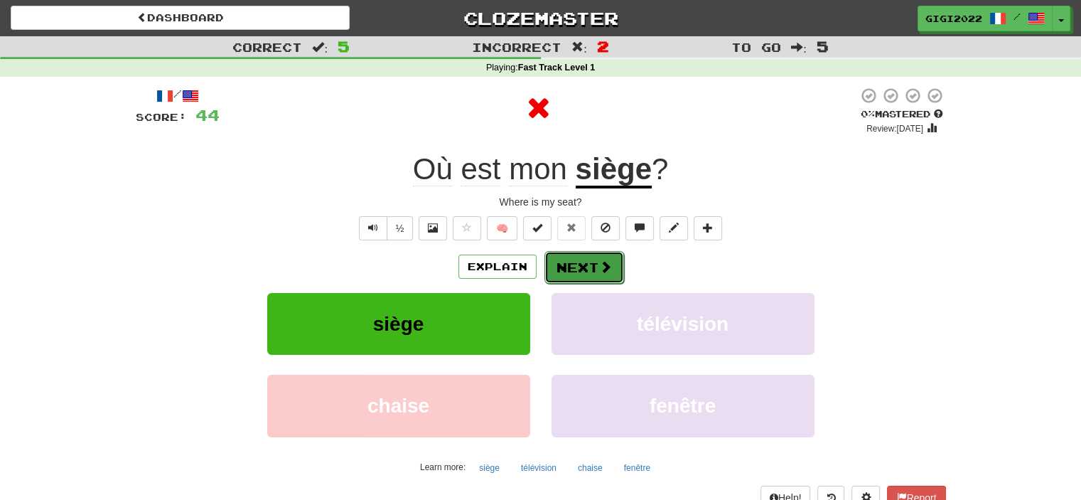
click at [574, 264] on button "Next" at bounding box center [585, 267] width 80 height 33
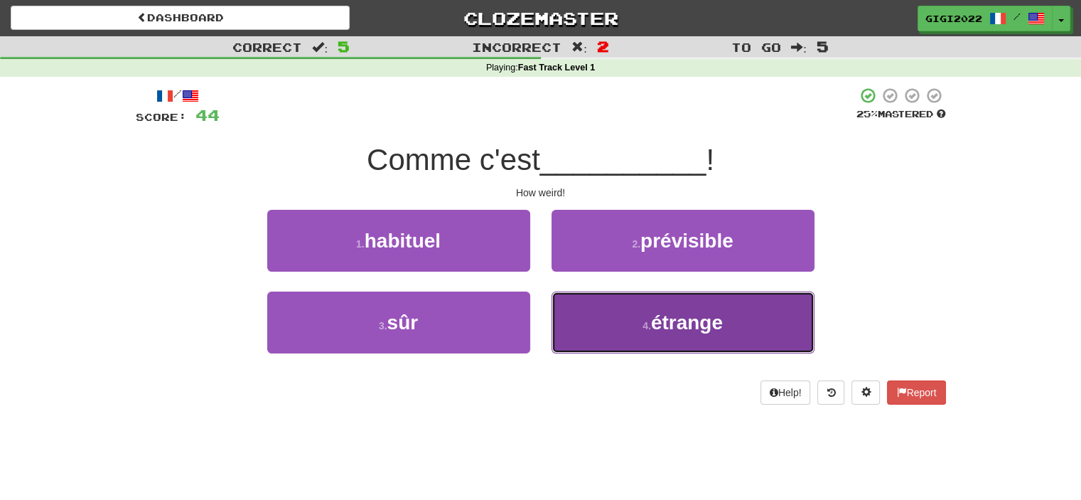
click at [585, 312] on button "4 . étrange" at bounding box center [683, 322] width 263 height 62
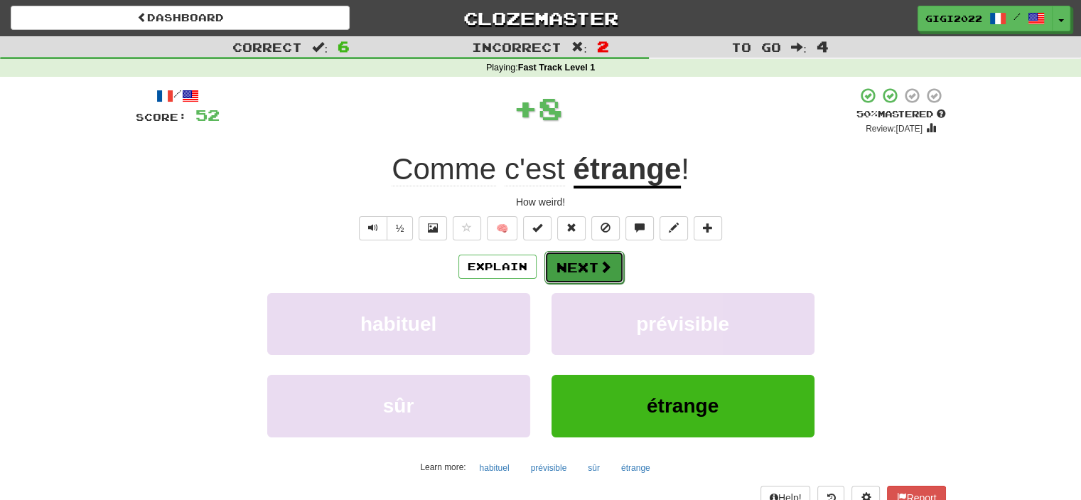
click at [574, 264] on button "Next" at bounding box center [585, 267] width 80 height 33
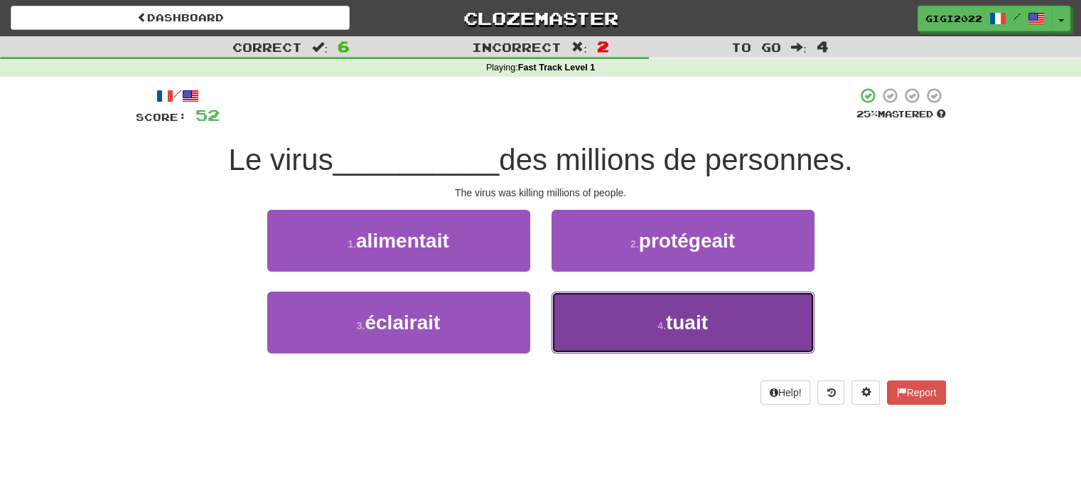
click at [611, 313] on button "4 . tuait" at bounding box center [683, 322] width 263 height 62
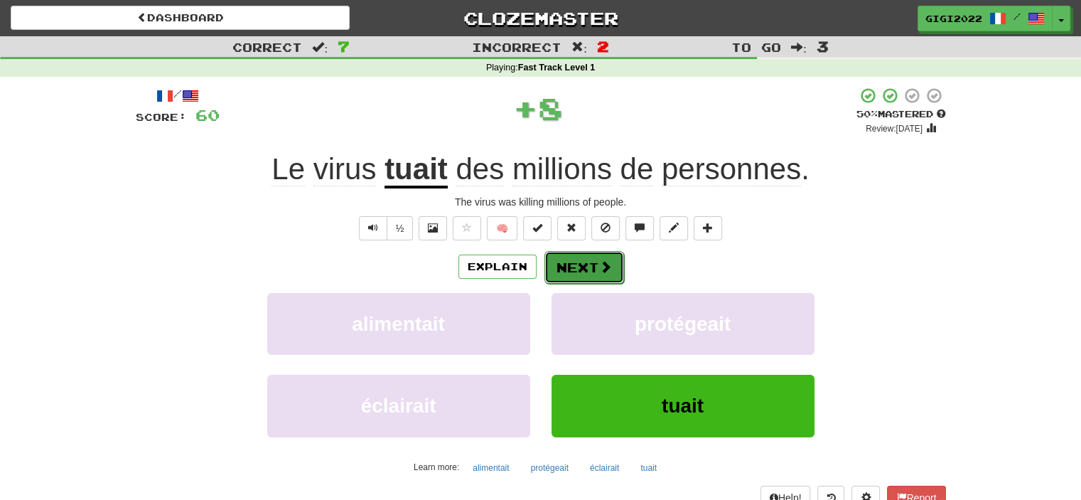
click at [576, 269] on button "Next" at bounding box center [585, 267] width 80 height 33
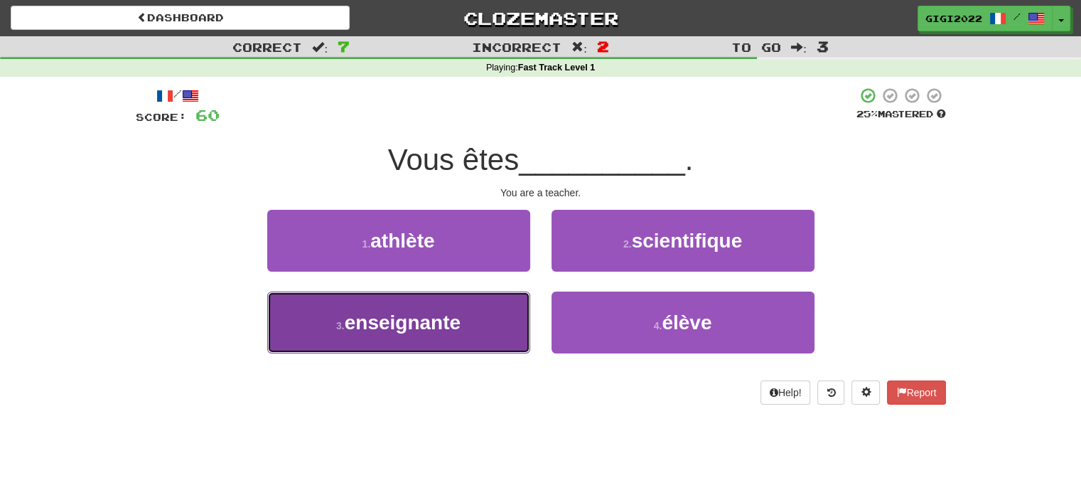
click at [475, 316] on button "3 . enseignante" at bounding box center [398, 322] width 263 height 62
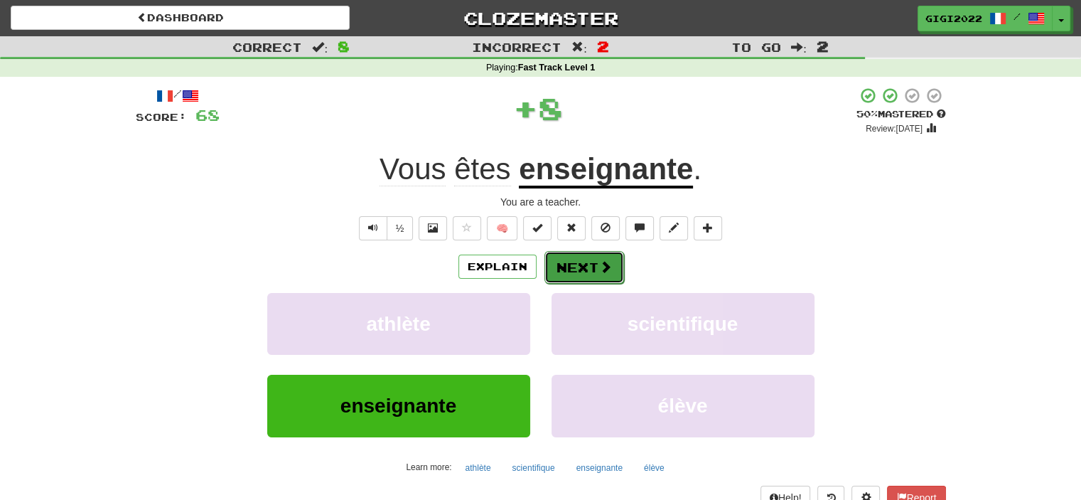
click at [569, 269] on button "Next" at bounding box center [585, 267] width 80 height 33
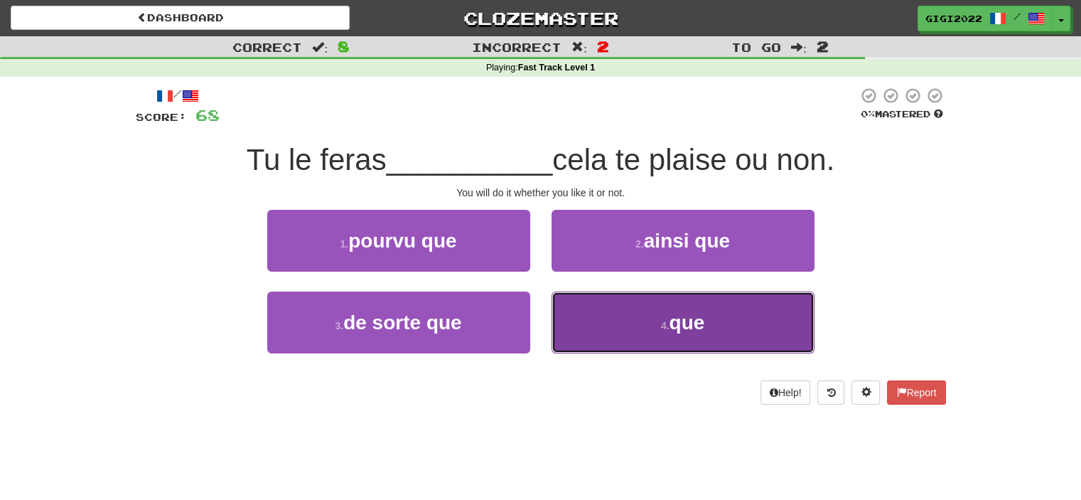
click at [595, 320] on button "4 . que" at bounding box center [683, 322] width 263 height 62
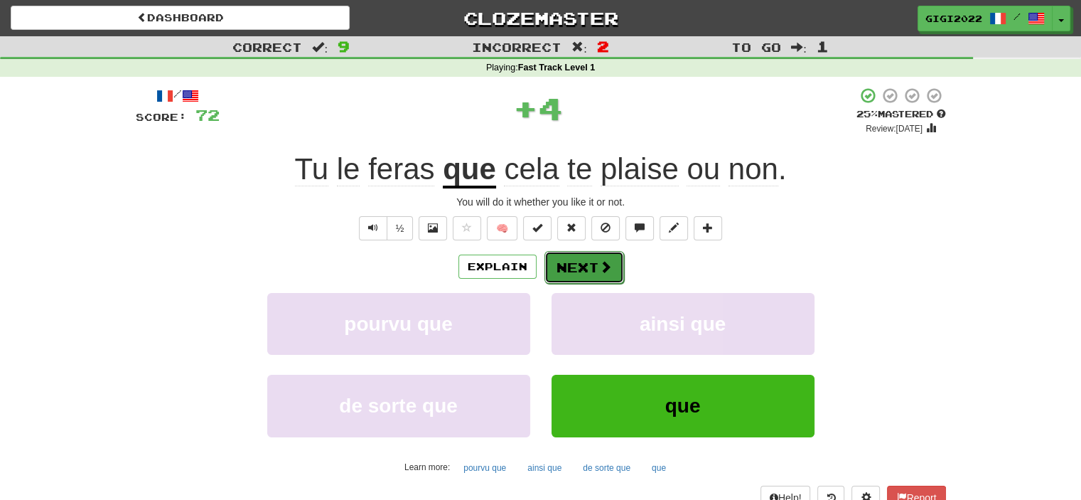
click at [574, 272] on button "Next" at bounding box center [585, 267] width 80 height 33
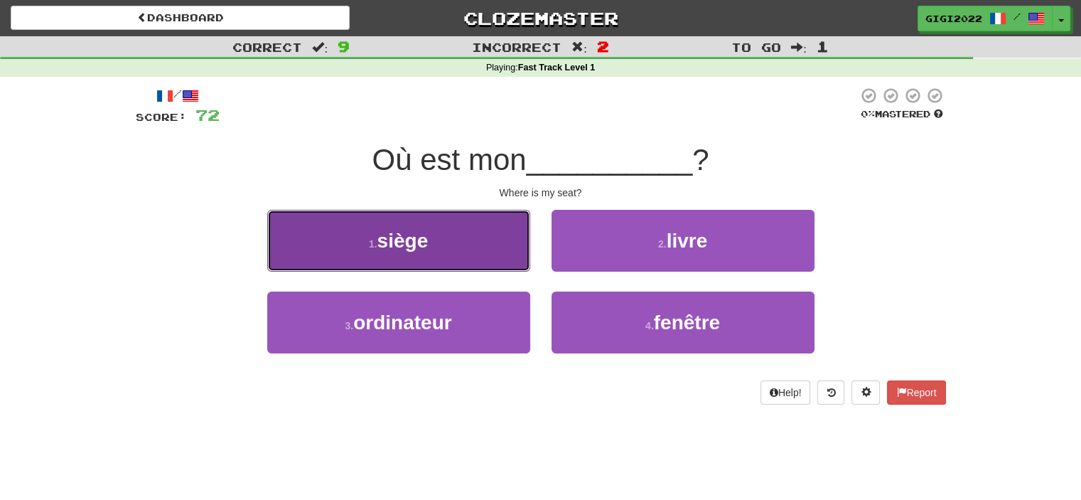
click at [508, 255] on button "1 . siège" at bounding box center [398, 241] width 263 height 62
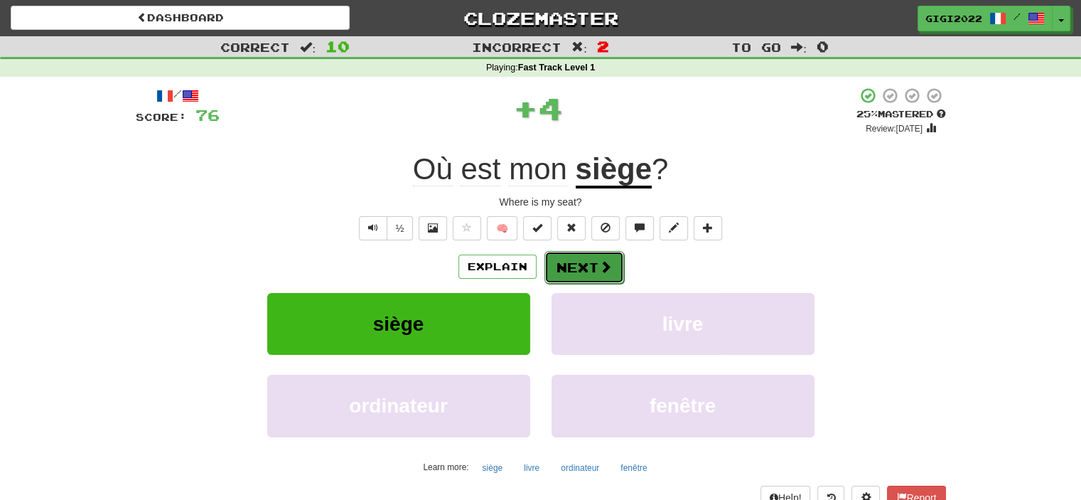
click at [583, 267] on button "Next" at bounding box center [585, 267] width 80 height 33
